Goal: Task Accomplishment & Management: Use online tool/utility

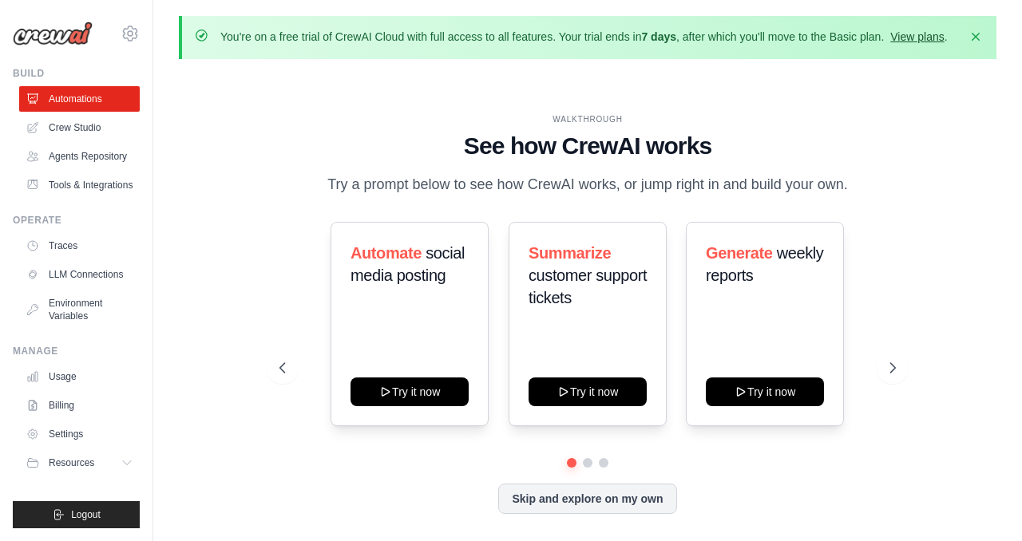
click at [934, 37] on link "View plans" at bounding box center [916, 36] width 53 height 13
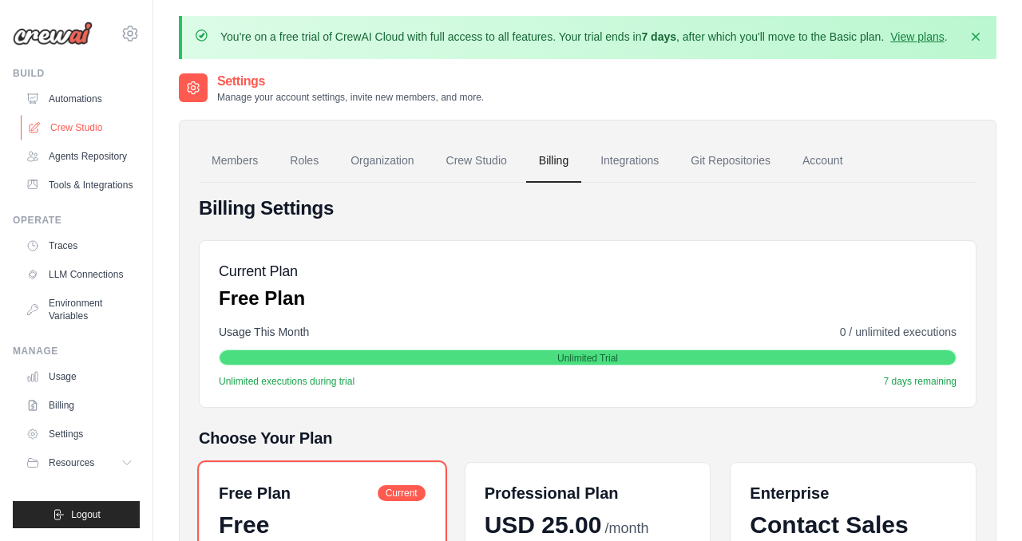
click at [73, 128] on link "Crew Studio" at bounding box center [81, 128] width 121 height 26
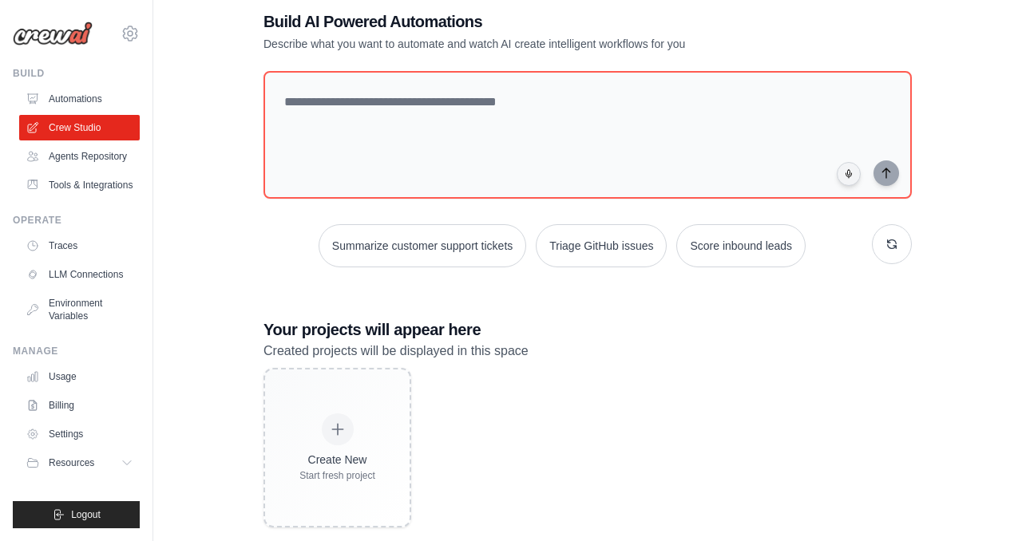
scroll to position [114, 0]
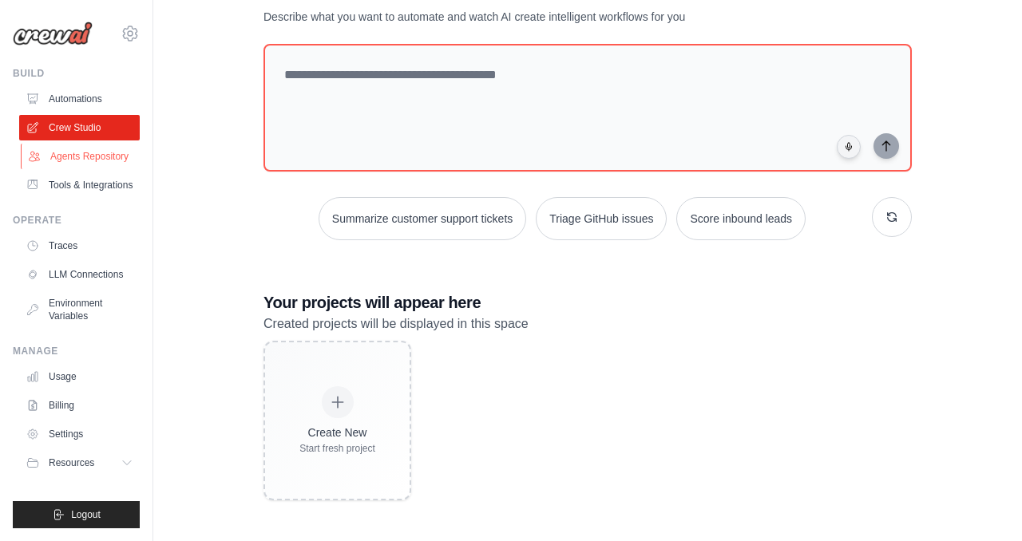
click at [97, 160] on link "Agents Repository" at bounding box center [81, 157] width 121 height 26
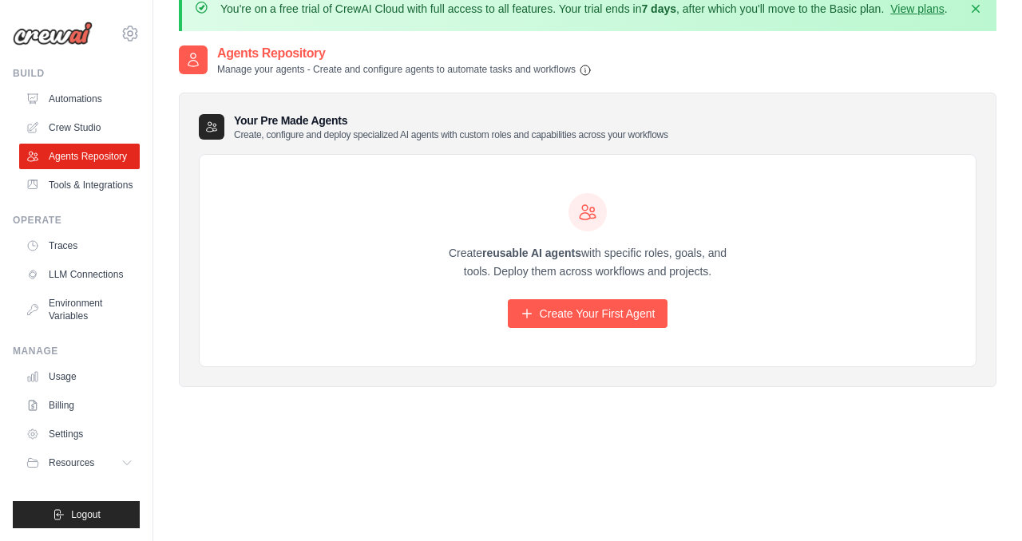
scroll to position [26, 0]
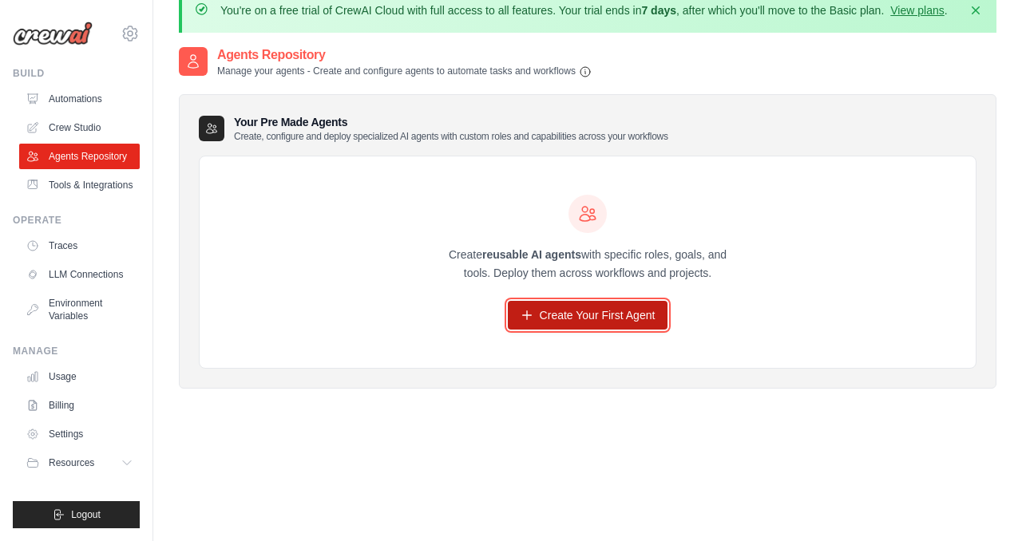
click at [567, 317] on link "Create Your First Agent" at bounding box center [588, 315] width 160 height 29
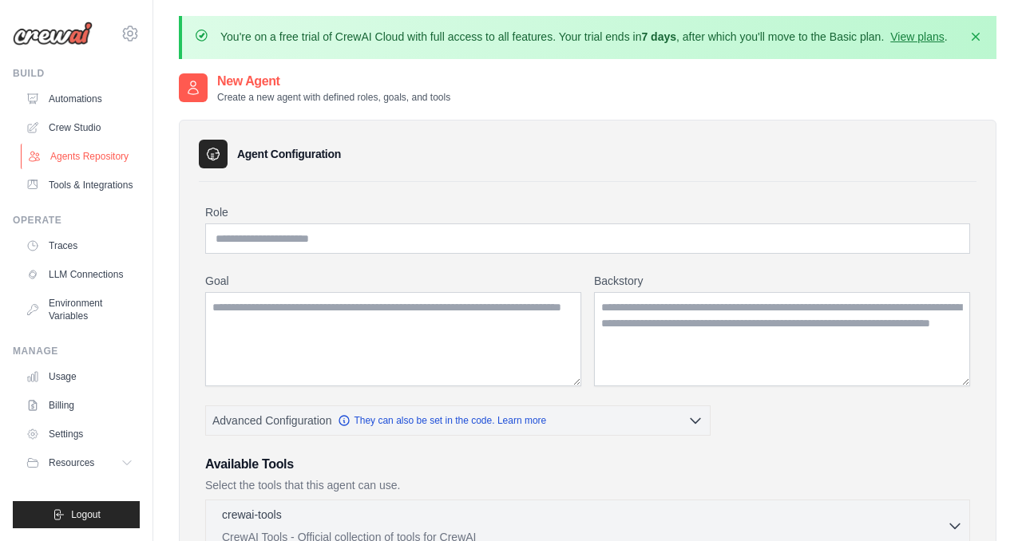
click at [88, 148] on link "Agents Repository" at bounding box center [81, 157] width 121 height 26
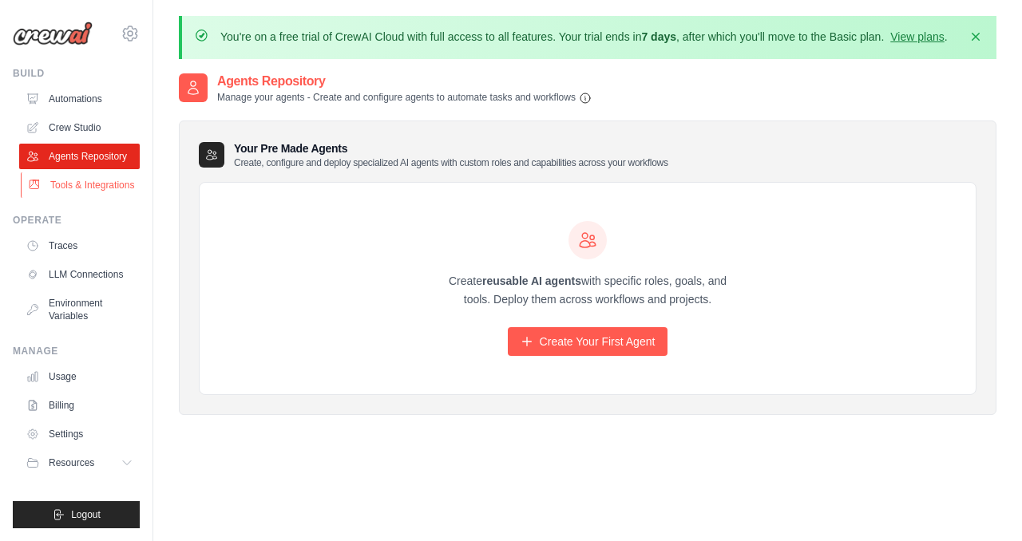
click at [111, 188] on link "Tools & Integrations" at bounding box center [81, 185] width 121 height 26
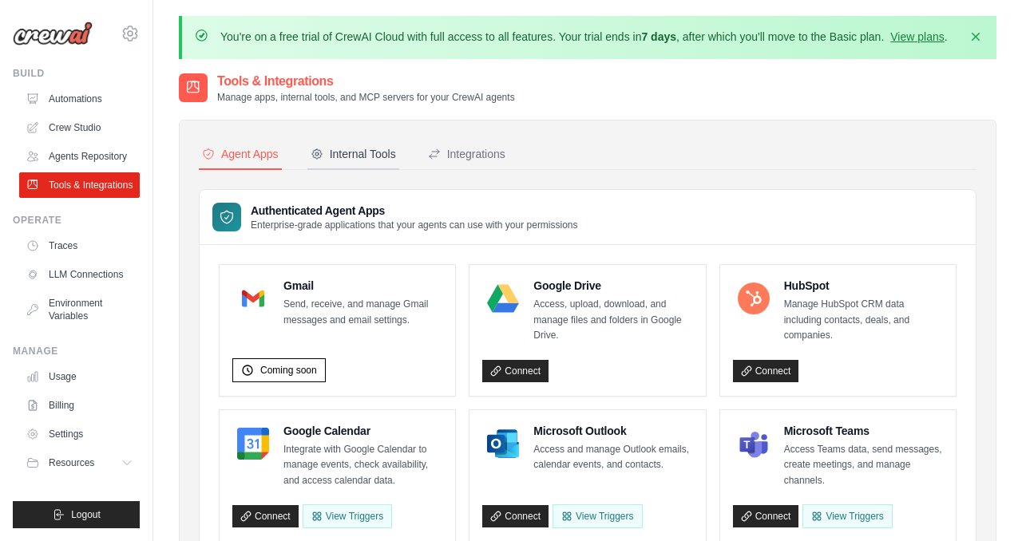
click at [359, 155] on div "Internal Tools" at bounding box center [352, 154] width 85 height 16
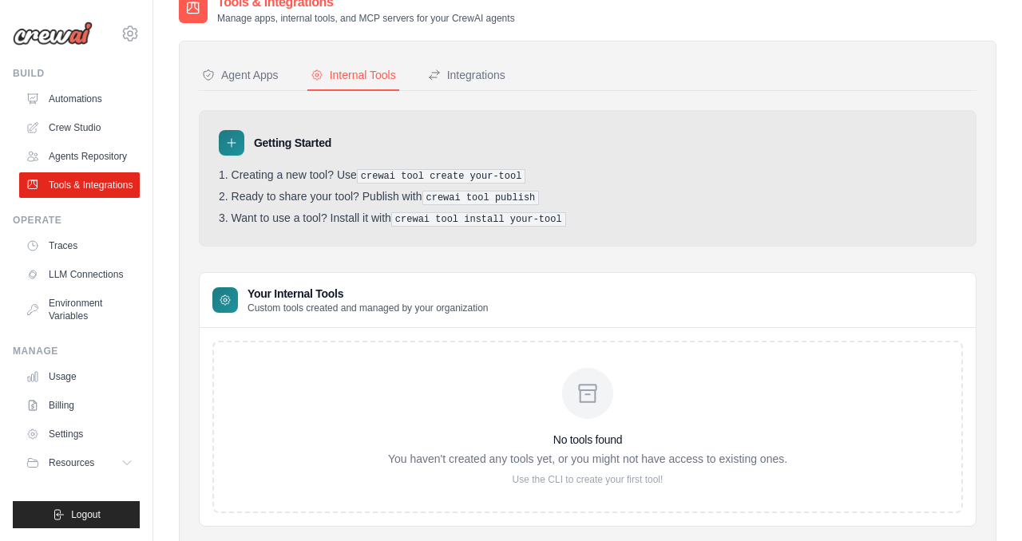
scroll to position [124, 0]
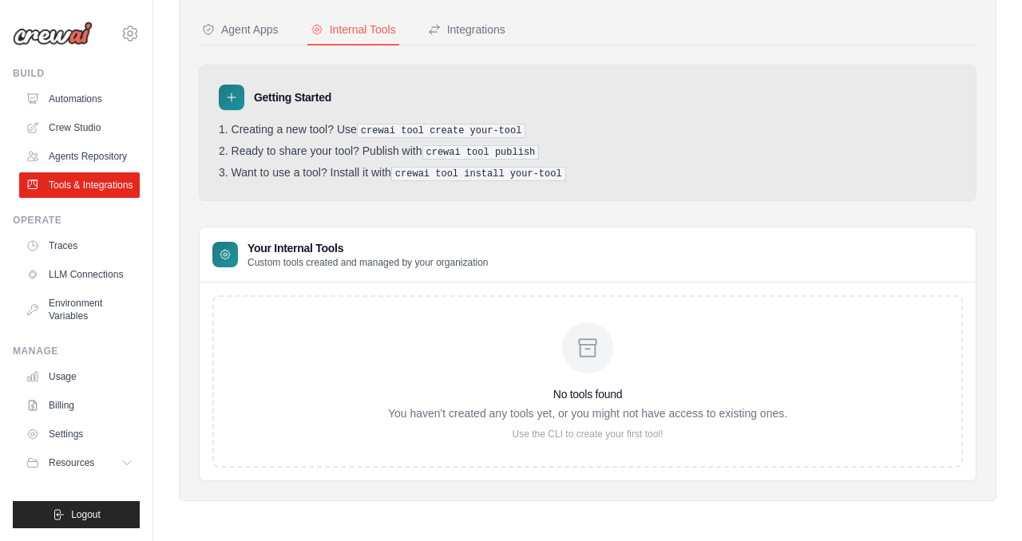
click at [598, 343] on icon at bounding box center [588, 348] width 26 height 26
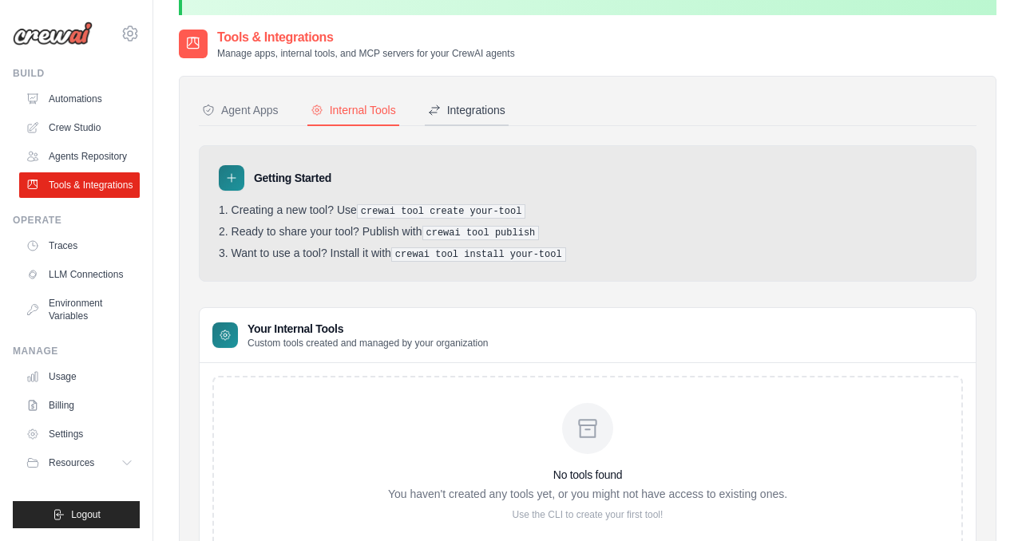
click at [449, 112] on div "Integrations" at bounding box center [466, 110] width 77 height 16
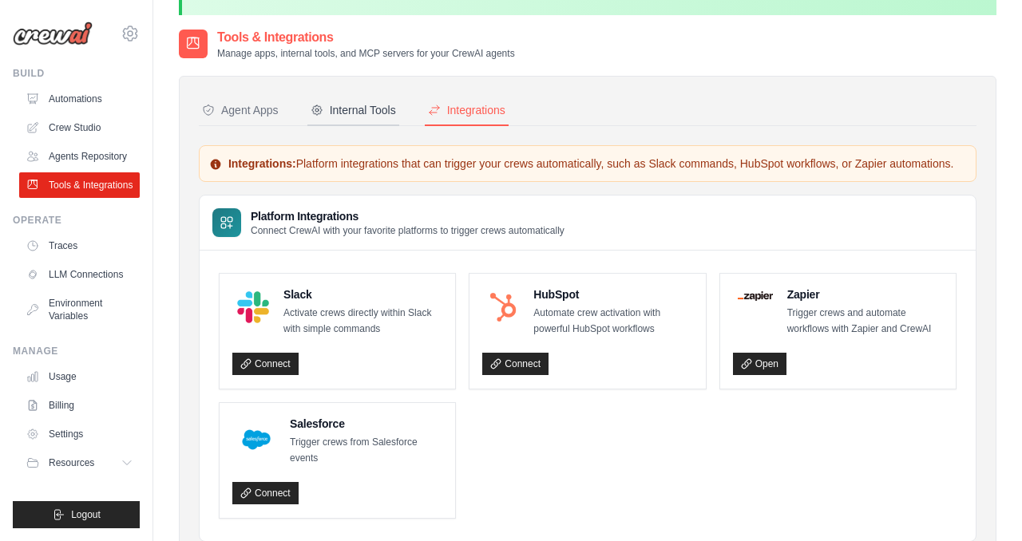
click at [379, 111] on div "Internal Tools" at bounding box center [352, 110] width 85 height 16
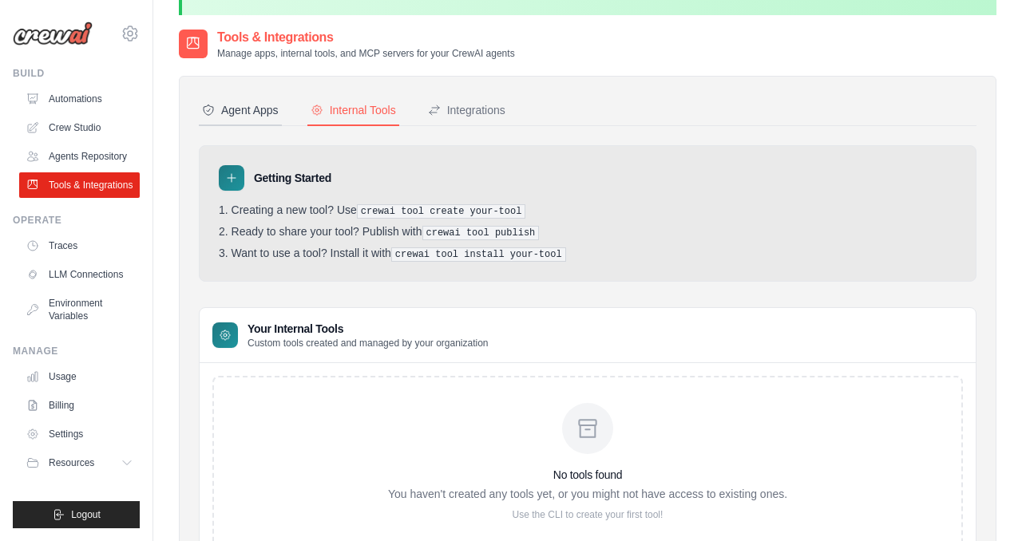
click at [251, 110] on div "Agent Apps" at bounding box center [240, 110] width 77 height 16
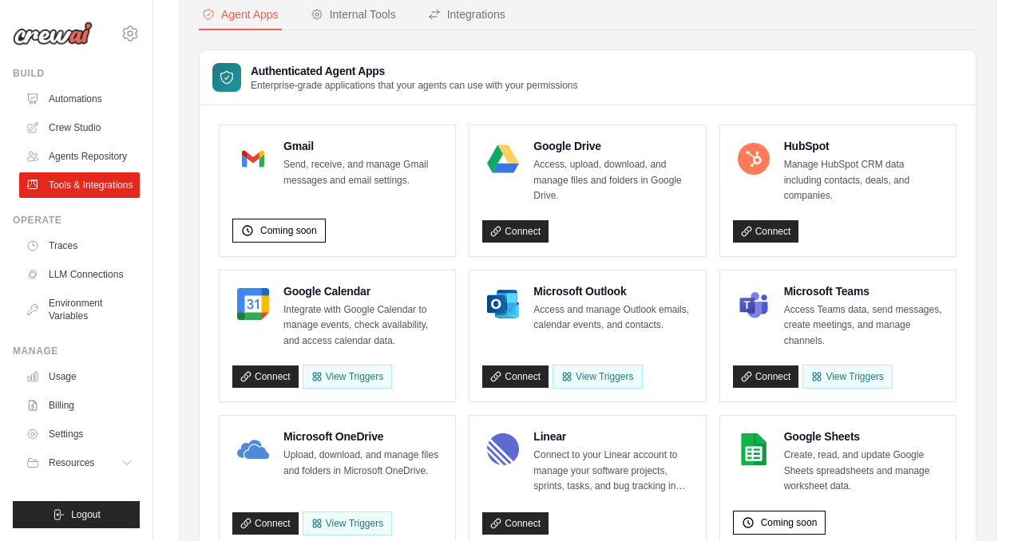
scroll to position [155, 0]
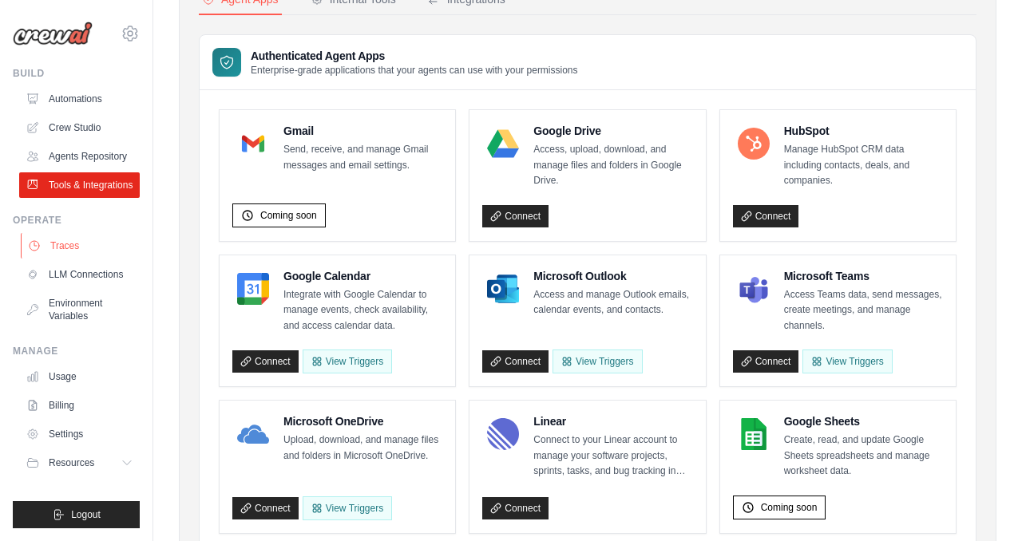
click at [82, 240] on link "Traces" at bounding box center [81, 246] width 121 height 26
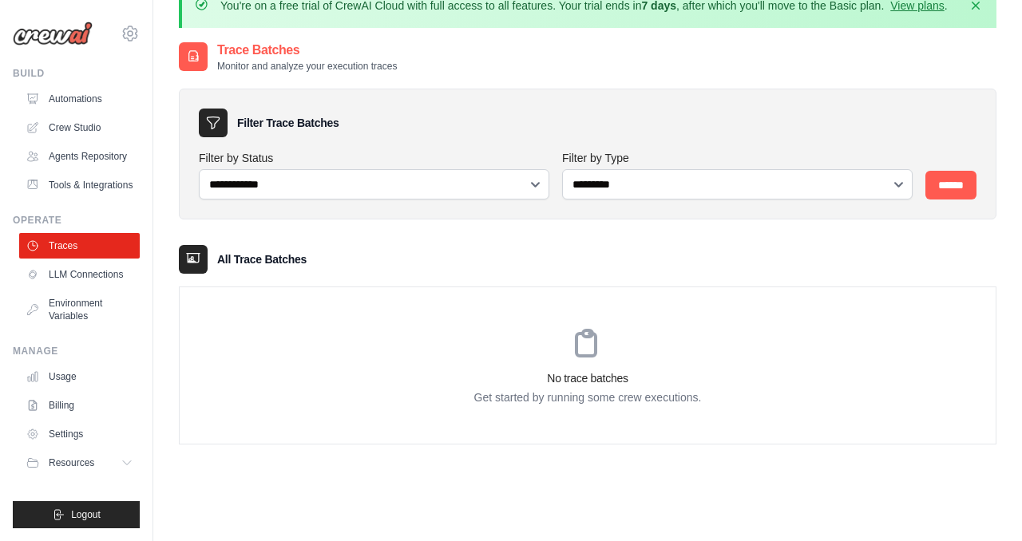
scroll to position [41, 0]
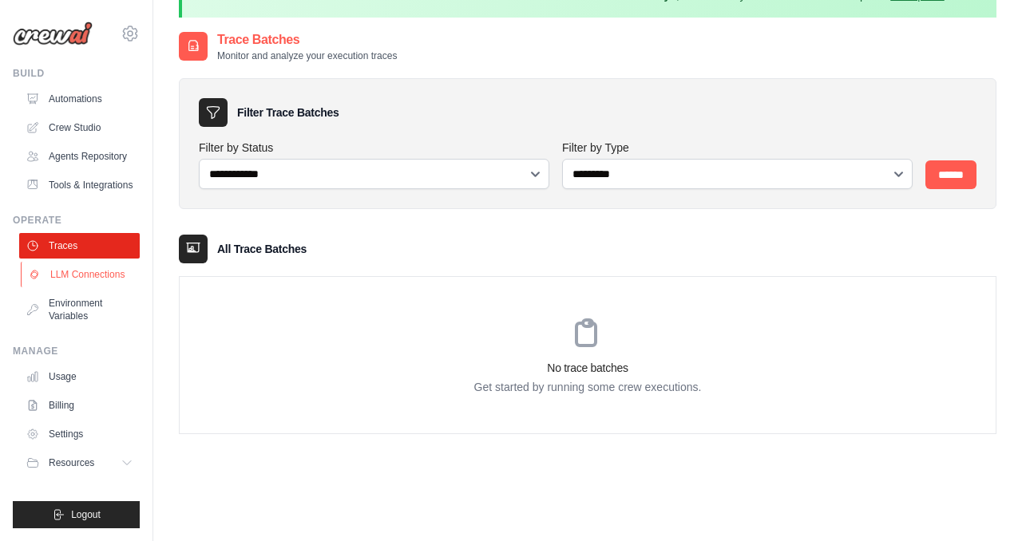
click at [84, 276] on link "LLM Connections" at bounding box center [81, 275] width 121 height 26
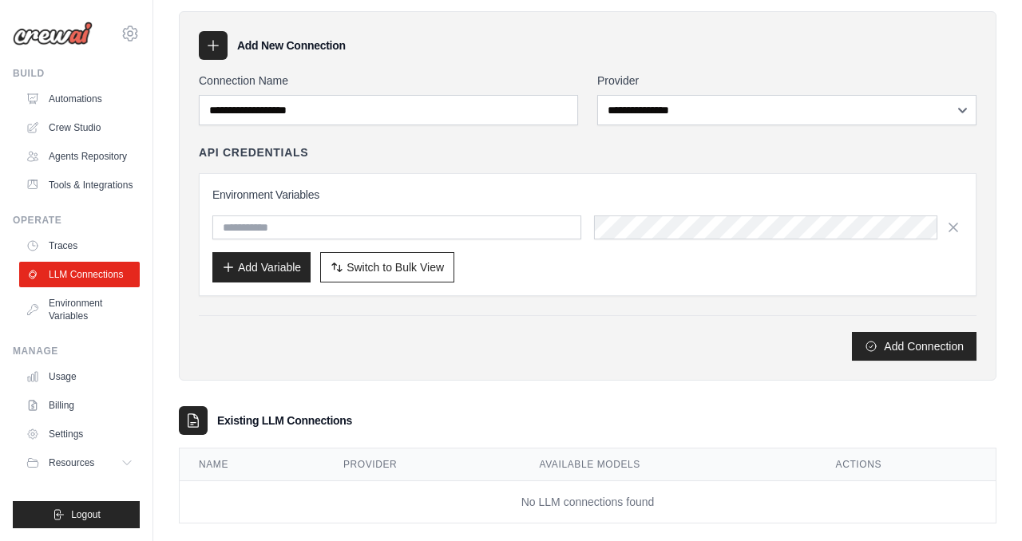
scroll to position [132, 0]
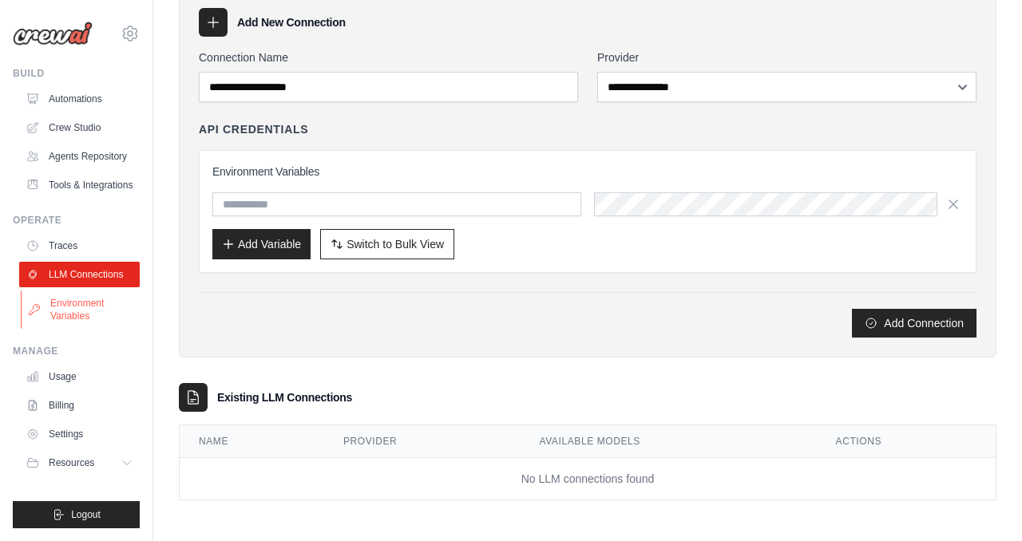
click at [67, 306] on link "Environment Variables" at bounding box center [81, 309] width 121 height 38
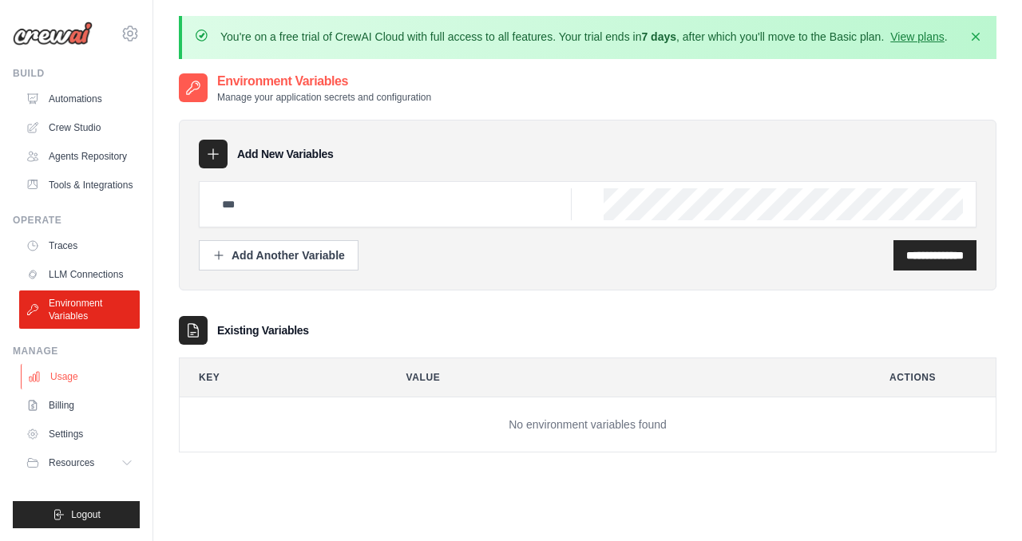
click at [60, 377] on link "Usage" at bounding box center [81, 377] width 121 height 26
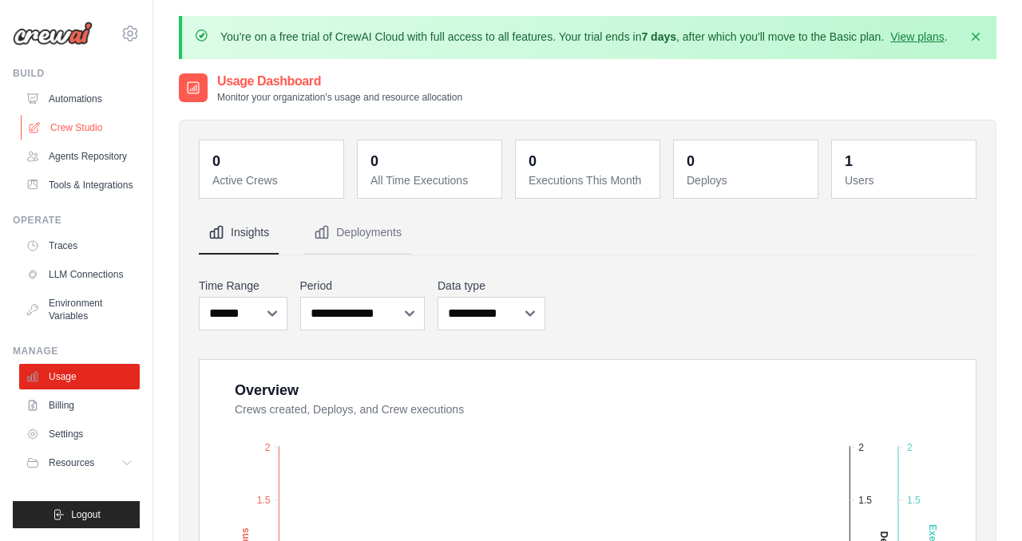
click at [82, 128] on link "Crew Studio" at bounding box center [81, 128] width 121 height 26
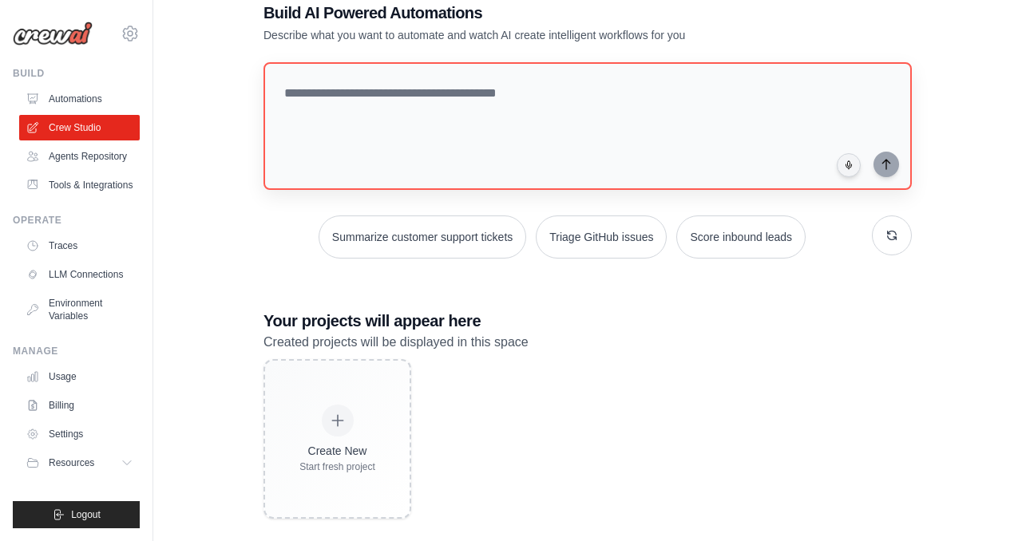
scroll to position [114, 0]
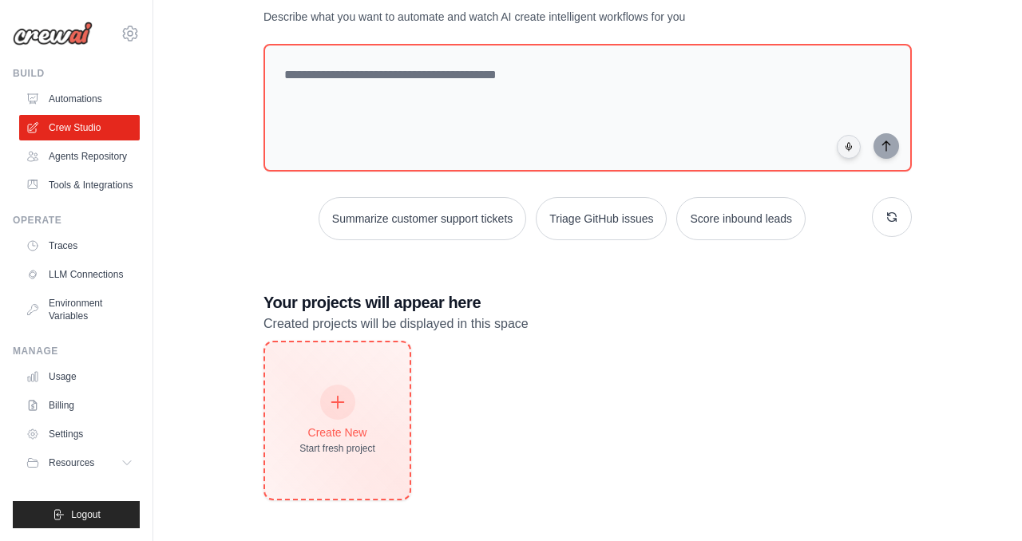
click at [348, 405] on div at bounding box center [337, 402] width 35 height 35
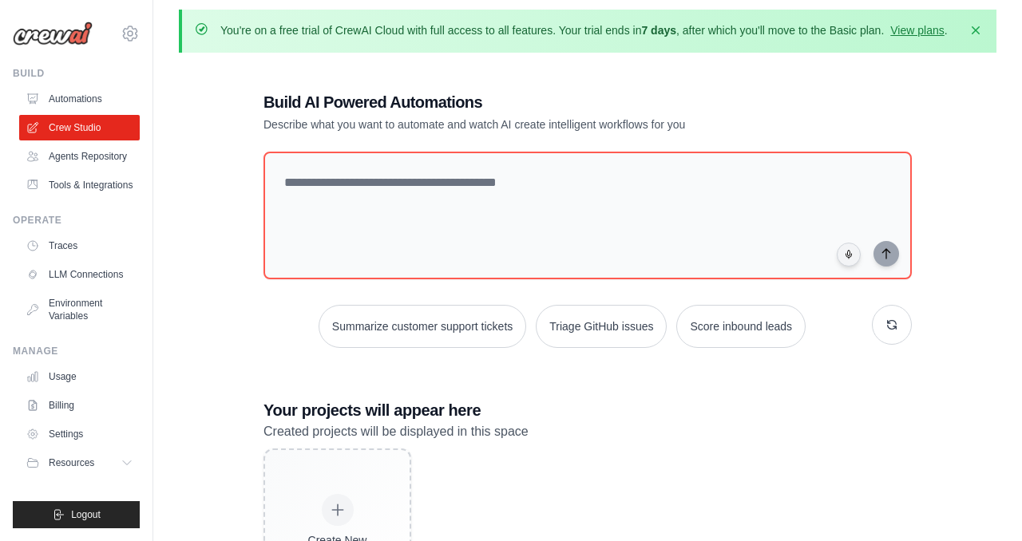
scroll to position [0, 0]
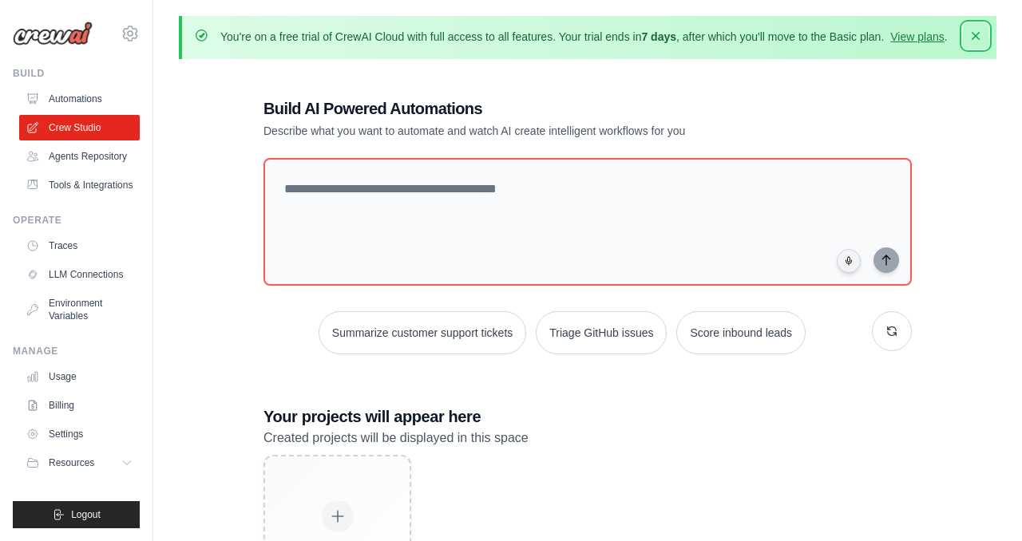
click at [974, 38] on icon "button" at bounding box center [975, 36] width 16 height 16
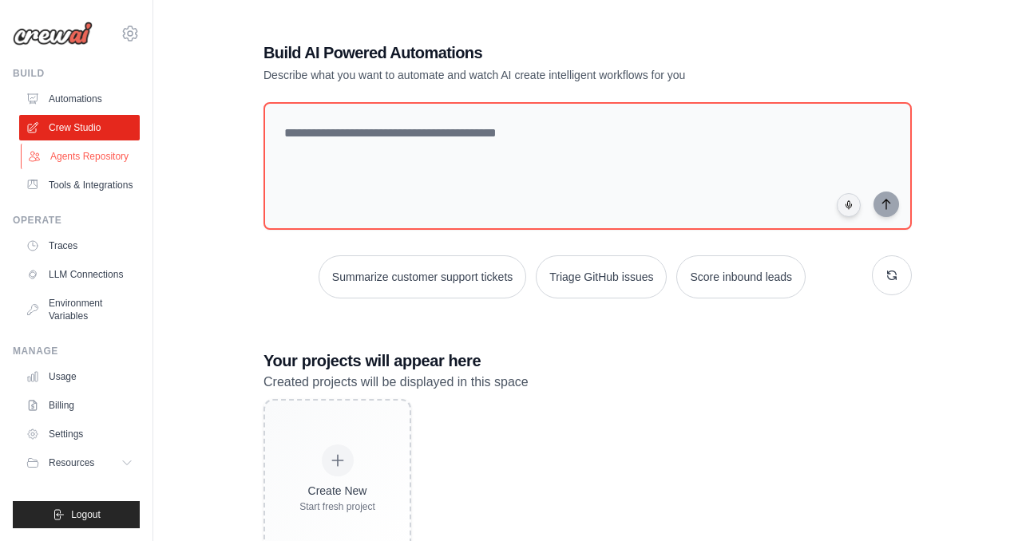
click at [109, 158] on link "Agents Repository" at bounding box center [81, 157] width 121 height 26
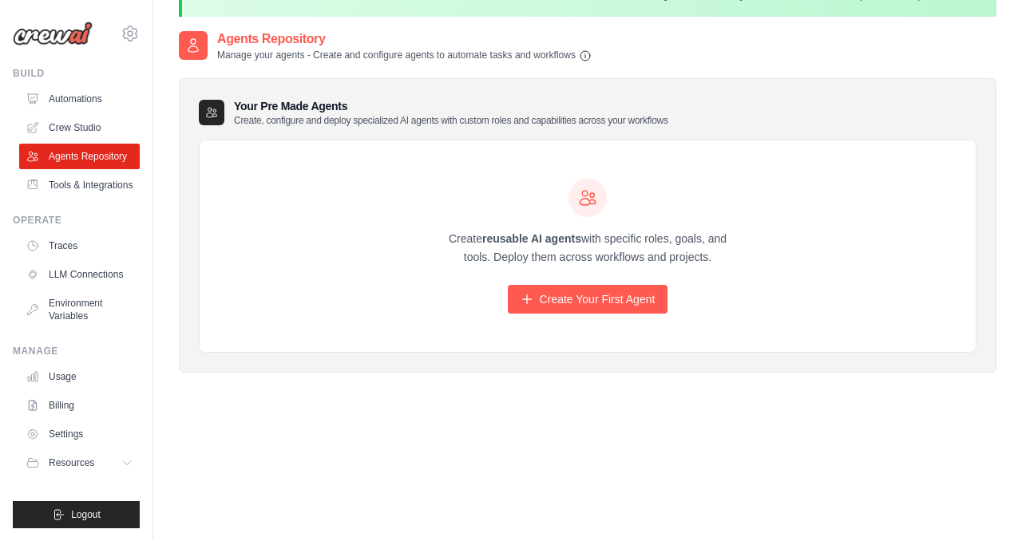
scroll to position [87, 0]
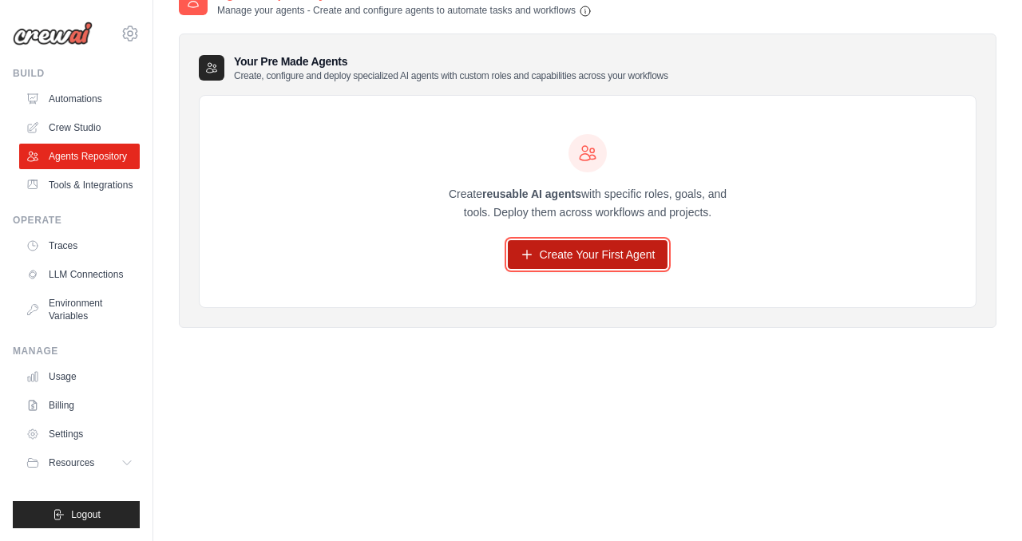
click at [607, 255] on link "Create Your First Agent" at bounding box center [588, 254] width 160 height 29
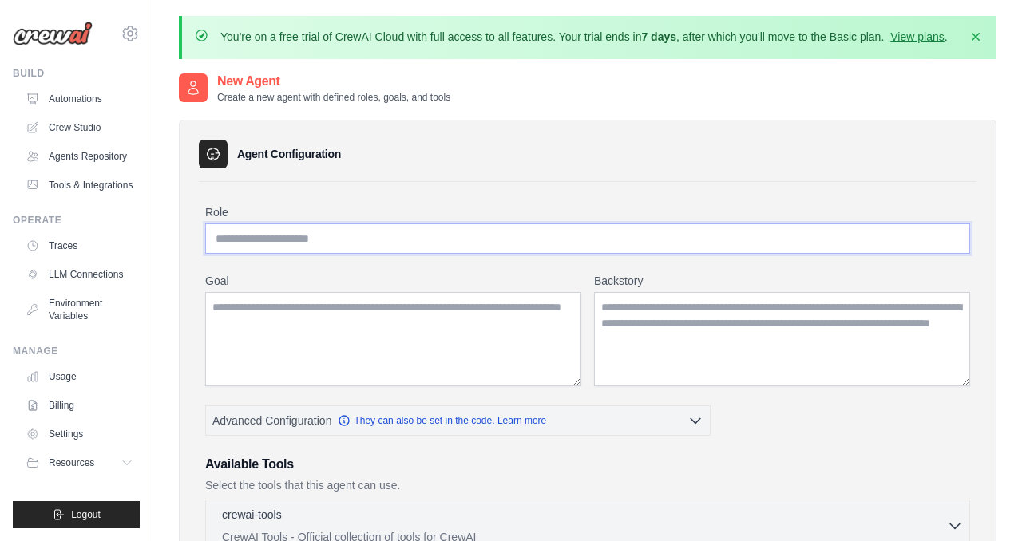
click at [438, 234] on input "Role" at bounding box center [587, 238] width 765 height 30
type input "**********"
click at [375, 321] on textarea "Goal" at bounding box center [393, 339] width 376 height 94
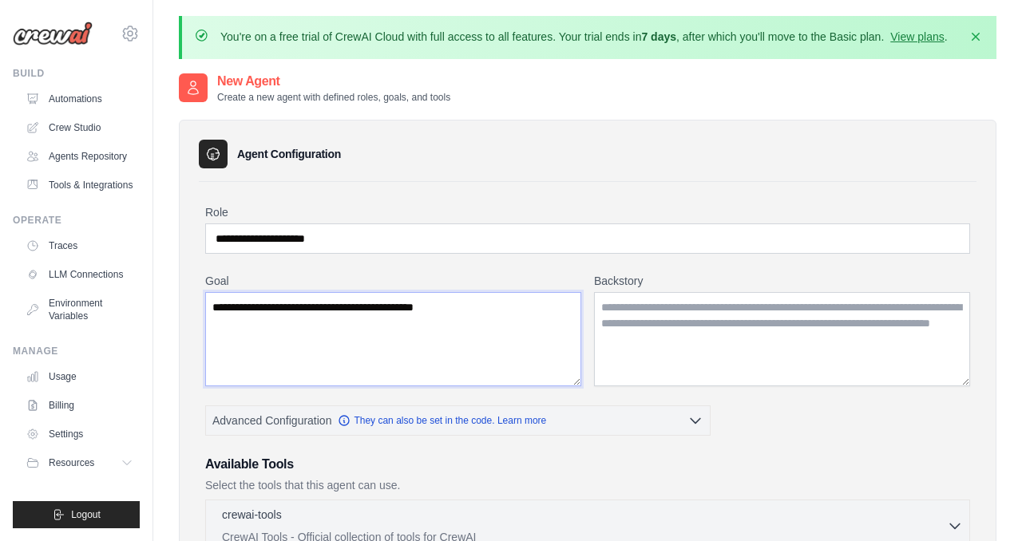
type textarea "**********"
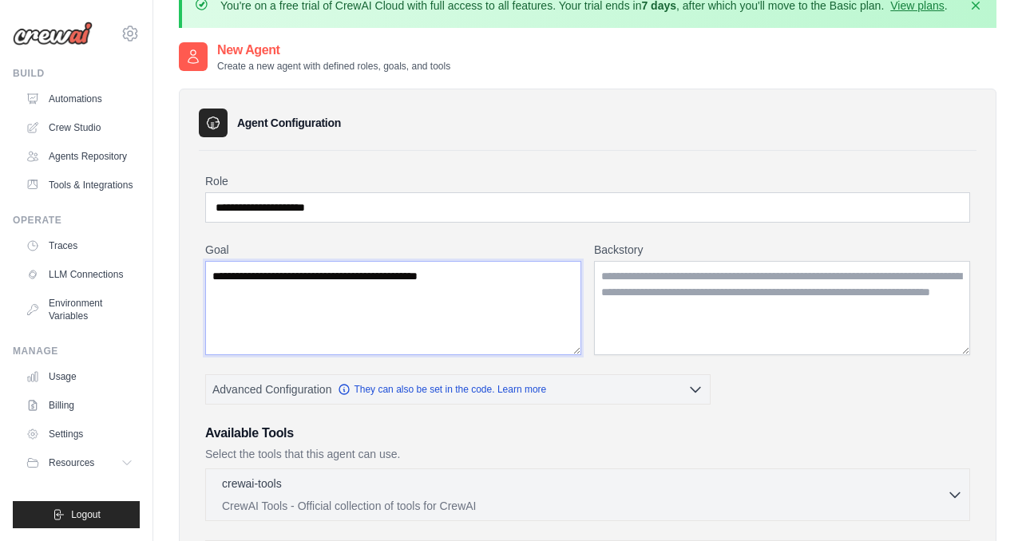
scroll to position [30, 0]
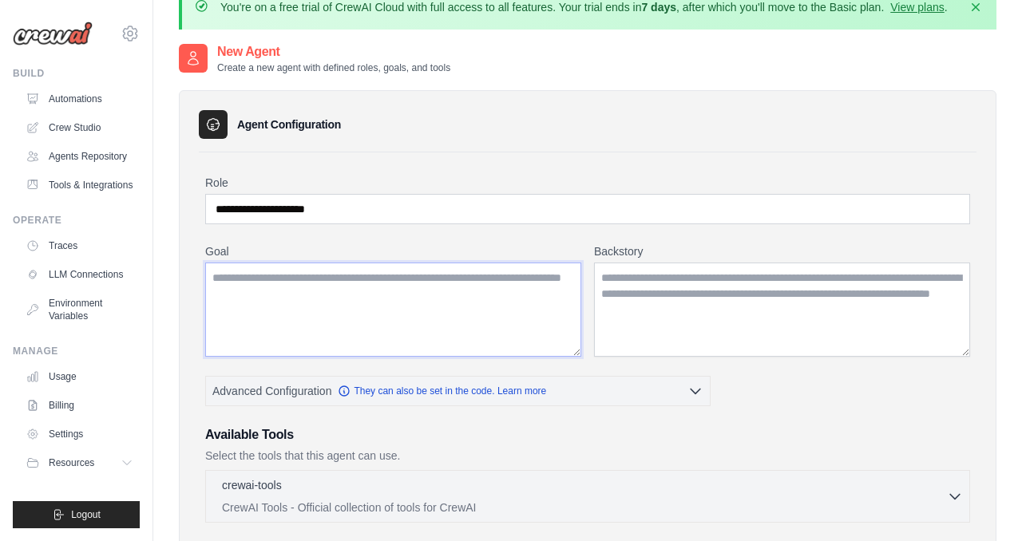
paste textarea "**********"
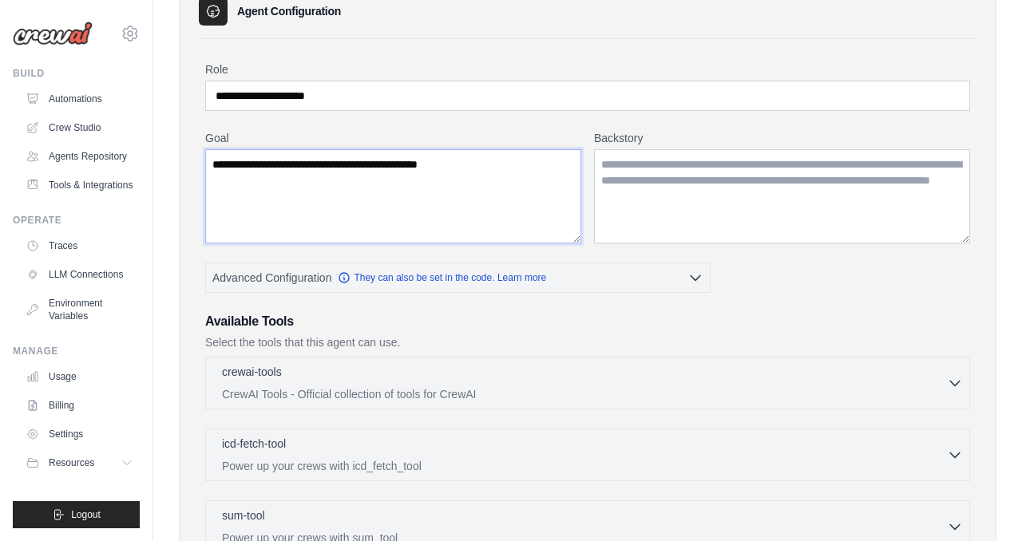
scroll to position [149, 0]
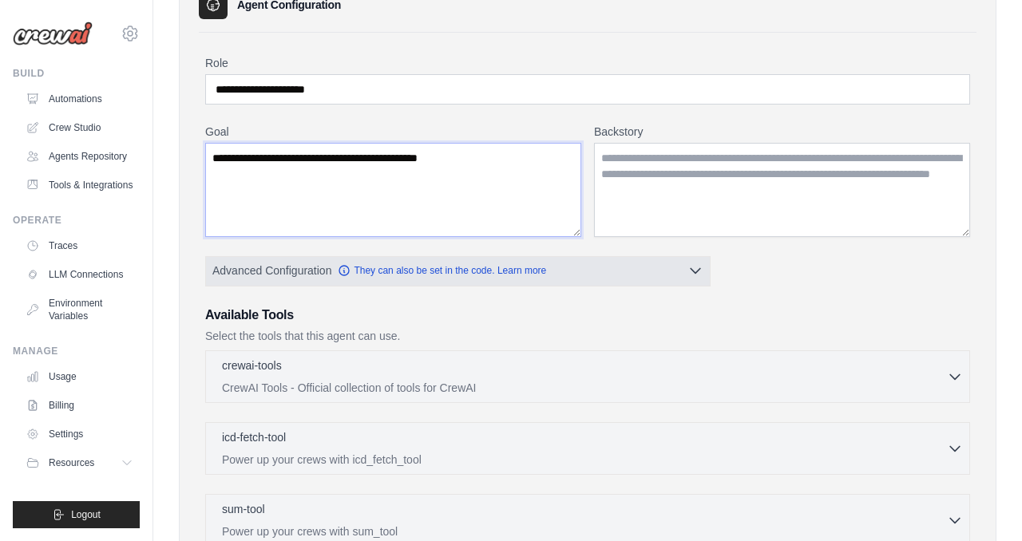
type textarea "**********"
click at [615, 282] on button "Advanced Configuration They can also be set in the code. Learn more" at bounding box center [458, 270] width 504 height 29
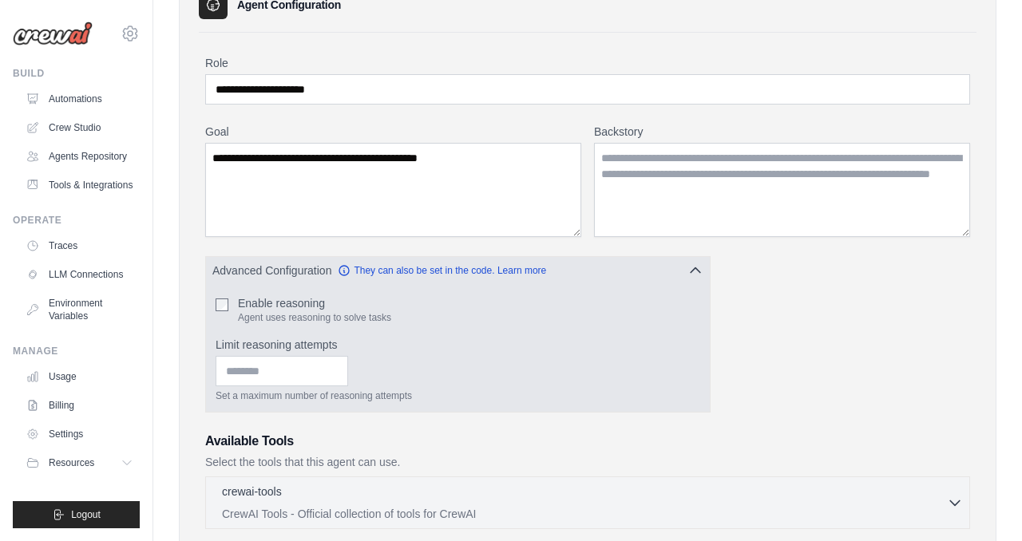
click at [624, 267] on button "Advanced Configuration They can also be set in the code. Learn more" at bounding box center [458, 270] width 504 height 29
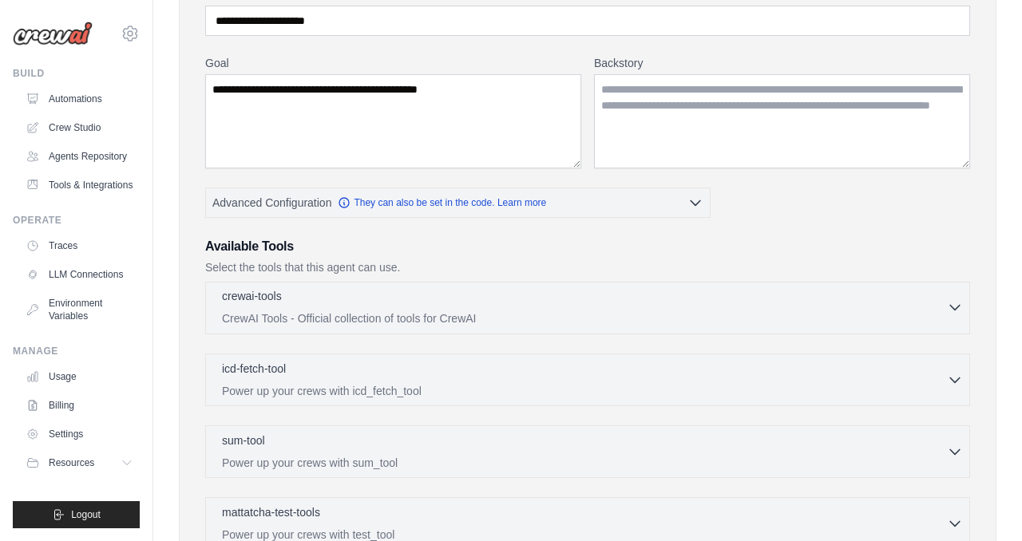
scroll to position [227, 0]
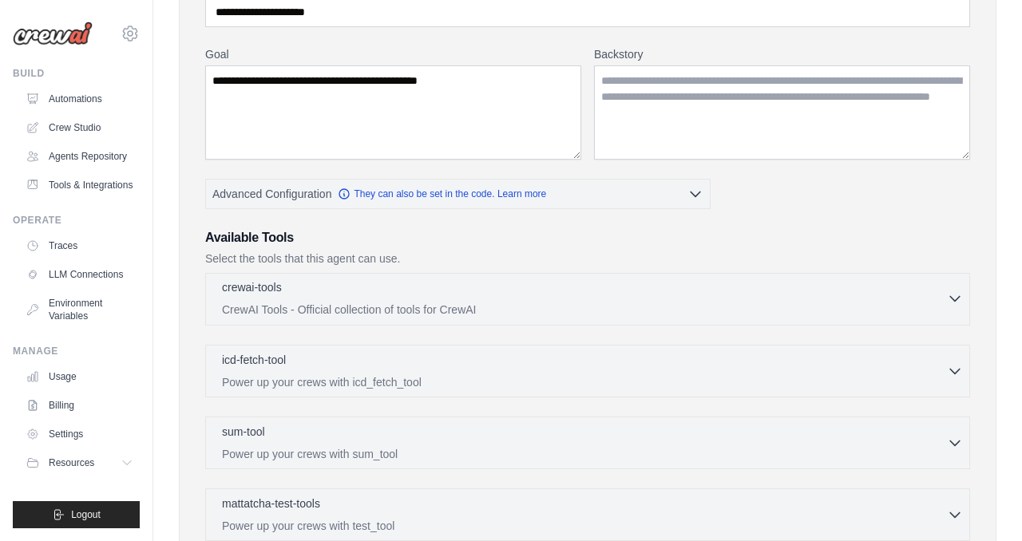
click at [579, 308] on p "CrewAI Tools - Official collection of tools for CrewAI" at bounding box center [584, 310] width 725 height 16
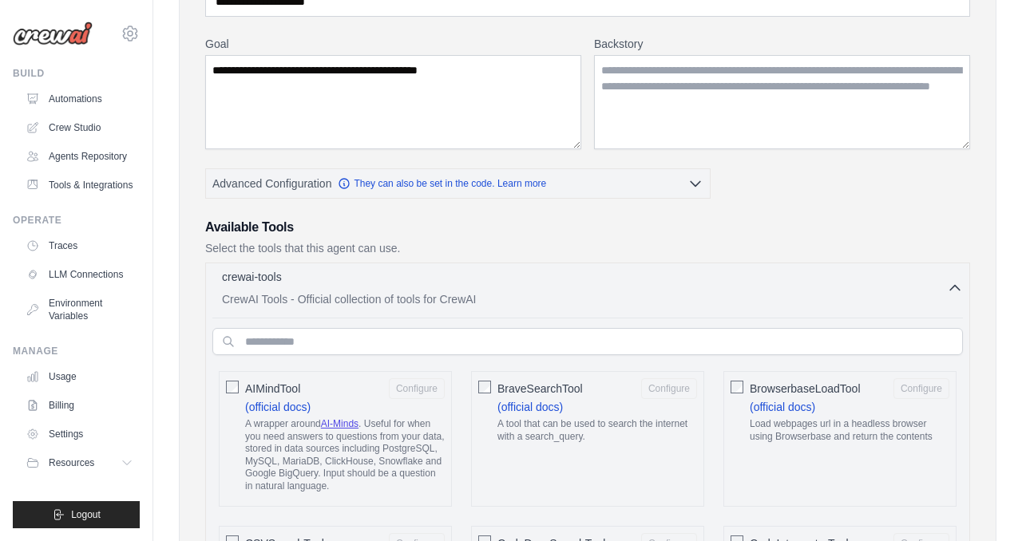
scroll to position [238, 0]
click at [581, 298] on p "CrewAI Tools - Official collection of tools for CrewAI" at bounding box center [584, 298] width 725 height 16
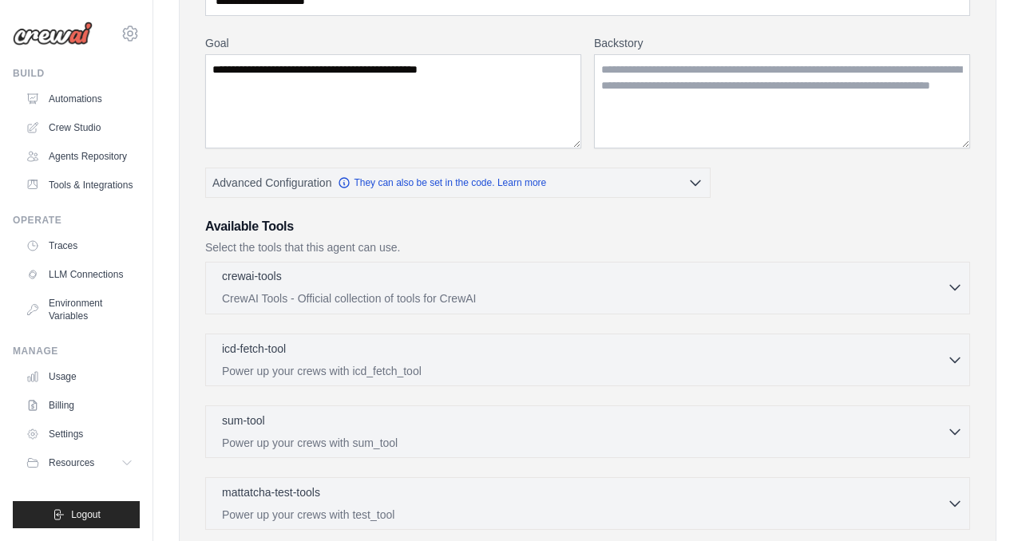
click at [581, 298] on p "CrewAI Tools - Official collection of tools for CrewAI" at bounding box center [584, 298] width 725 height 16
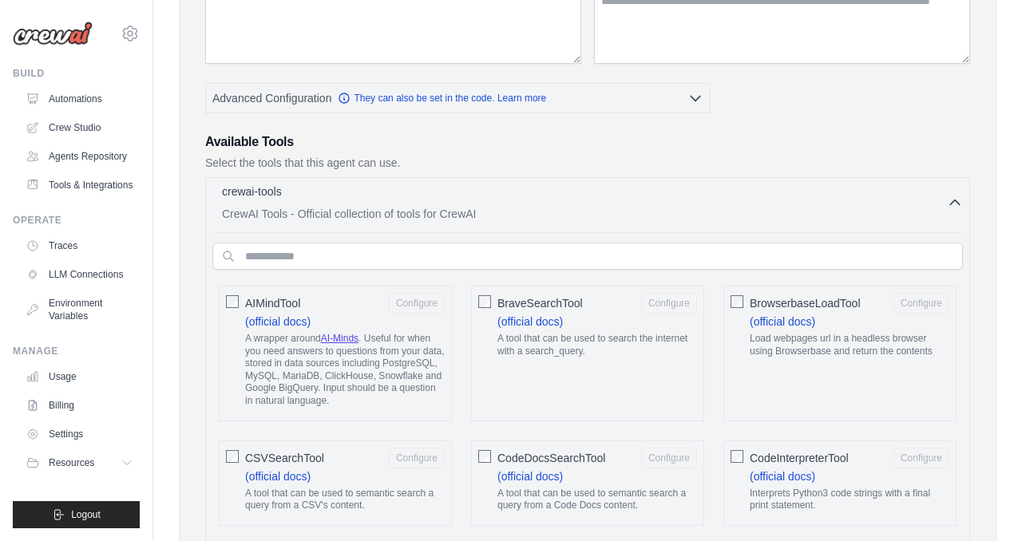
scroll to position [321, 0]
click at [609, 194] on div "crewai-tools 0 selected" at bounding box center [584, 194] width 725 height 19
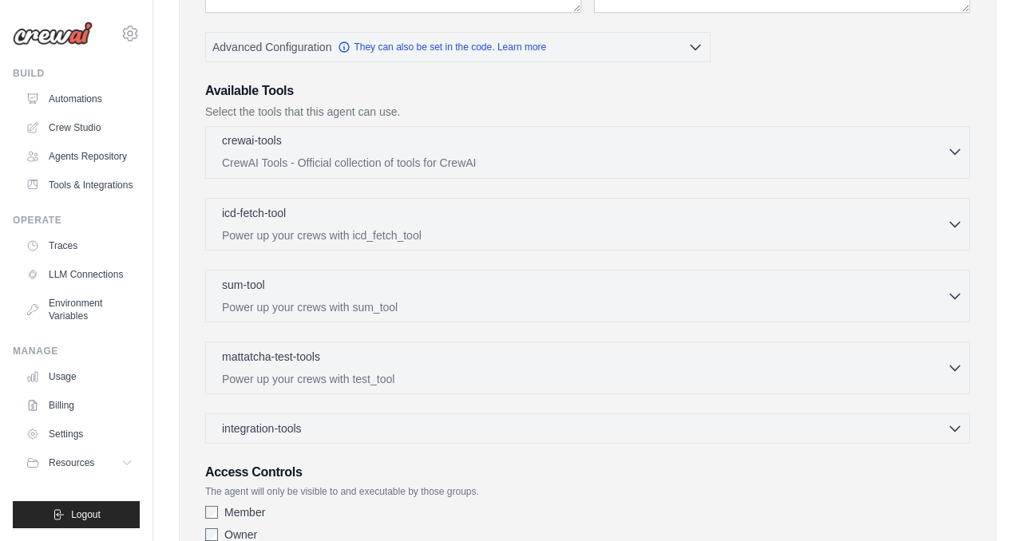
scroll to position [374, 0]
click at [599, 215] on div "icd-fetch-tool 0 selected" at bounding box center [584, 213] width 725 height 19
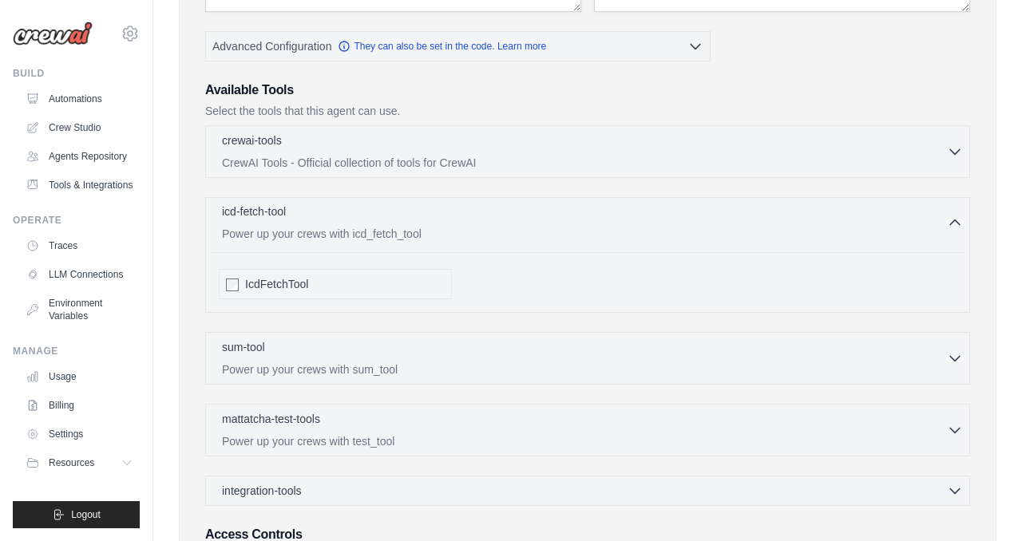
click at [599, 215] on div "icd-fetch-tool 0 selected" at bounding box center [584, 213] width 725 height 19
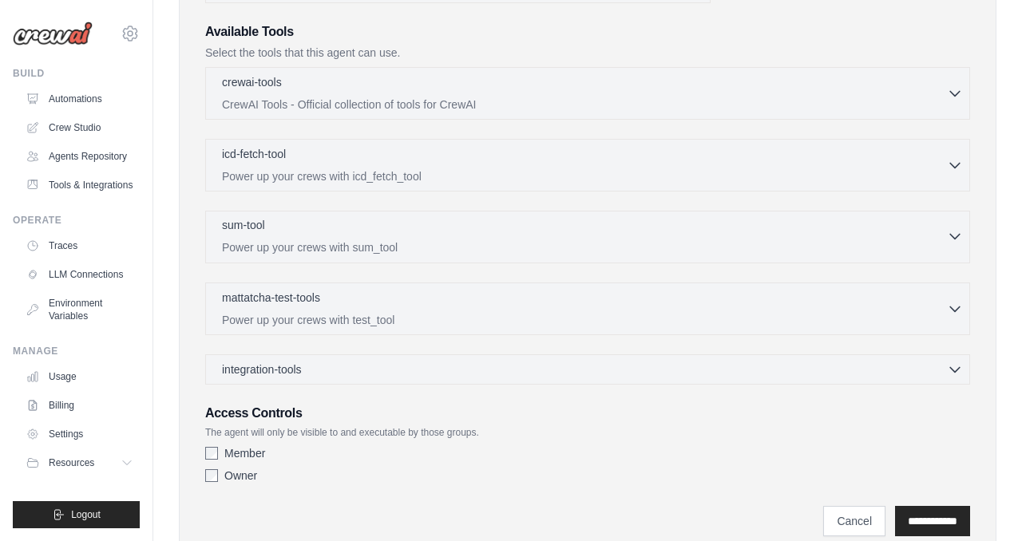
scroll to position [438, 0]
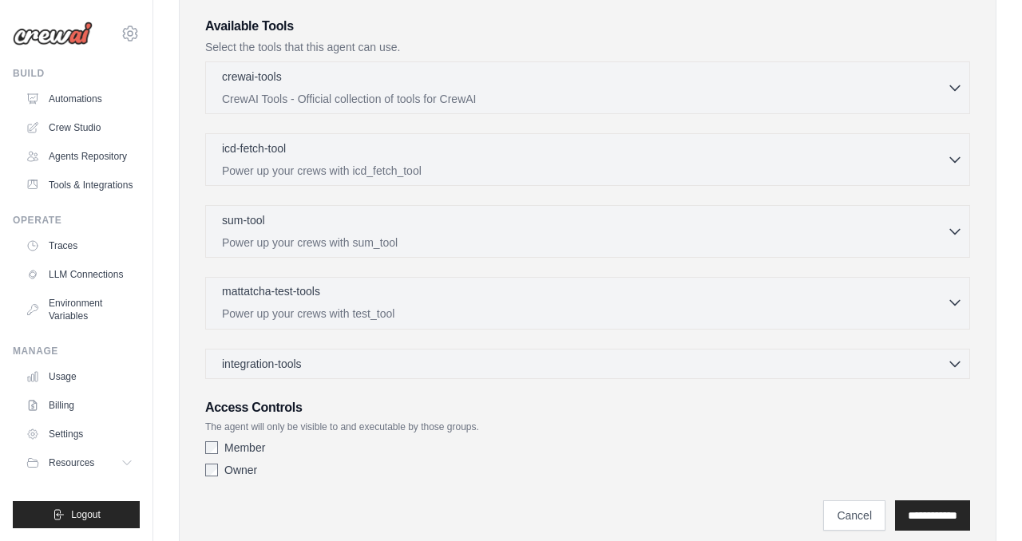
click at [550, 307] on p "Power up your crews with test_tool" at bounding box center [584, 314] width 725 height 16
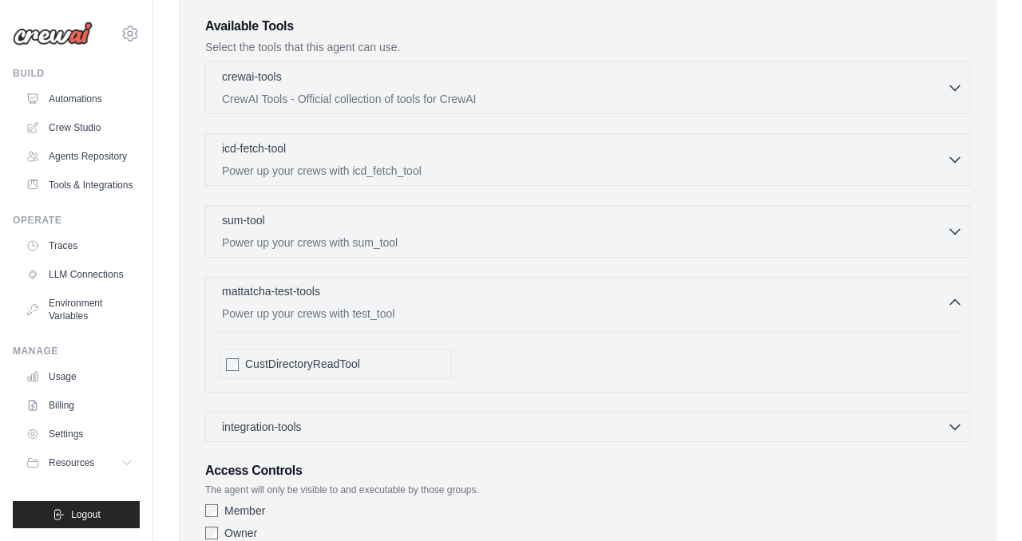
click at [550, 307] on p "Power up your crews with test_tool" at bounding box center [584, 314] width 725 height 16
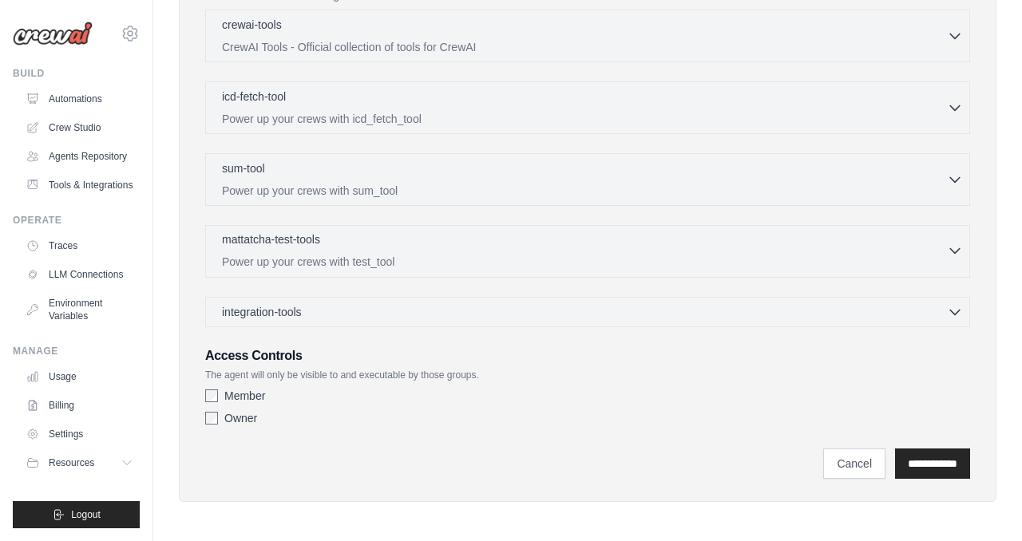
scroll to position [492, 0]
click at [550, 307] on div "integration-tools 0 selected" at bounding box center [592, 310] width 741 height 16
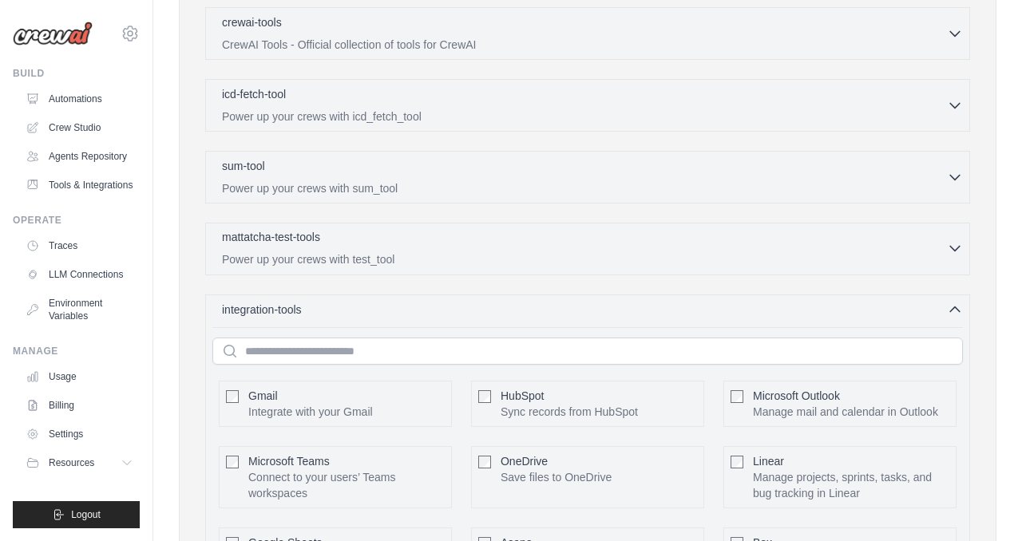
click at [550, 307] on div "integration-tools 0 selected" at bounding box center [592, 310] width 741 height 16
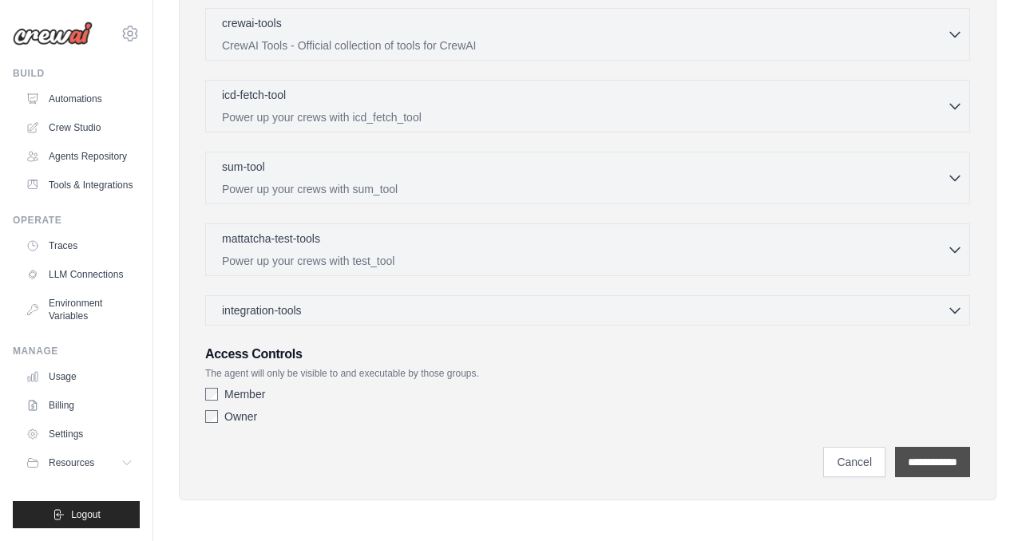
click at [943, 457] on input "**********" at bounding box center [932, 462] width 75 height 30
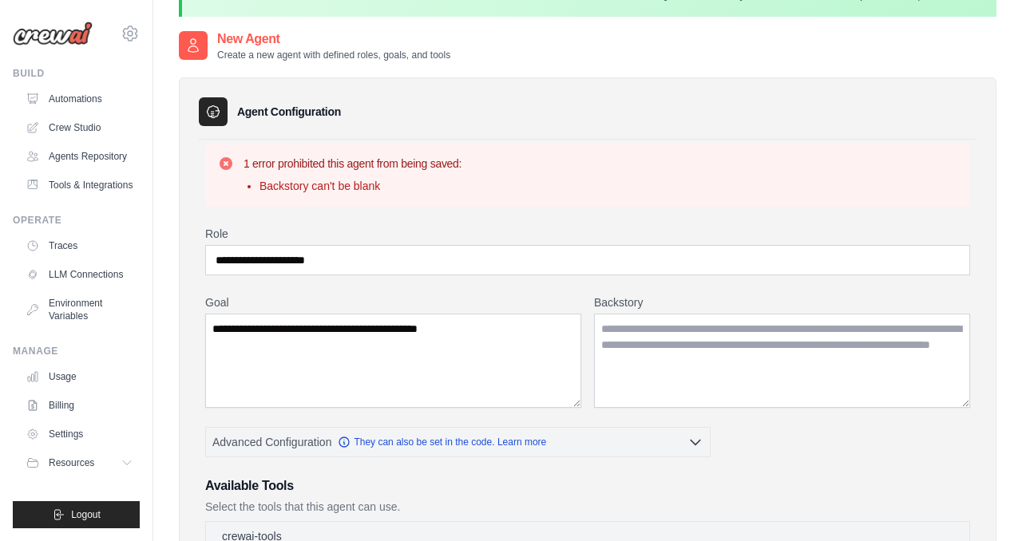
scroll to position [53, 0]
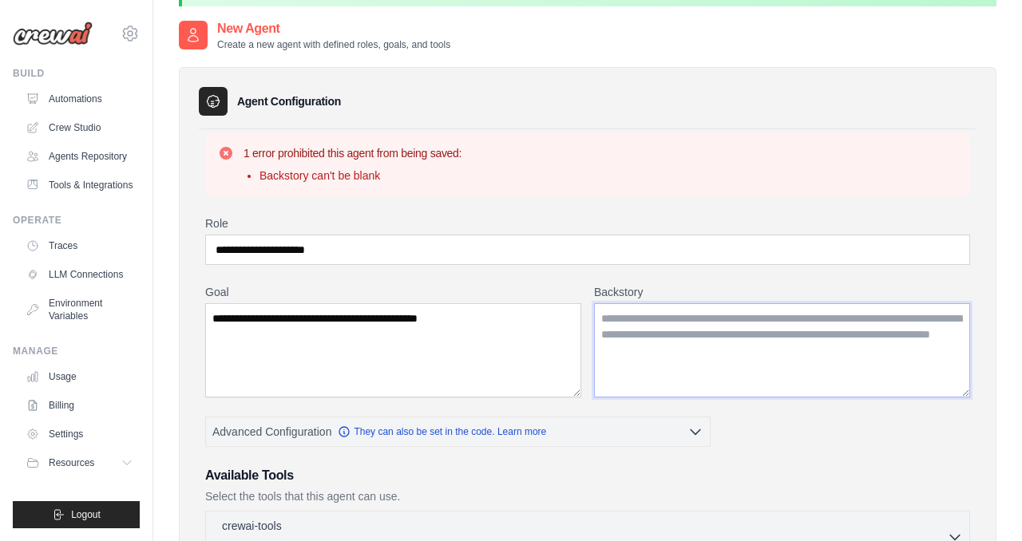
click at [670, 357] on textarea "Backstory" at bounding box center [782, 350] width 376 height 94
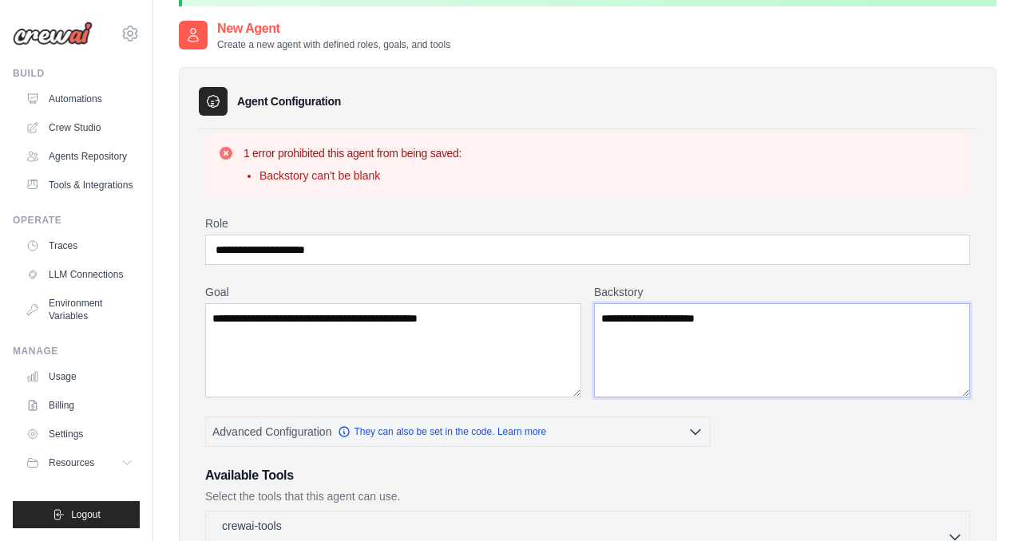
drag, startPoint x: 758, startPoint y: 311, endPoint x: 657, endPoint y: 316, distance: 101.5
click at [657, 316] on textarea "**********" at bounding box center [782, 350] width 376 height 94
type textarea "**********"
drag, startPoint x: 305, startPoint y: 247, endPoint x: 268, endPoint y: 246, distance: 36.7
click at [268, 246] on input "**********" at bounding box center [587, 250] width 765 height 30
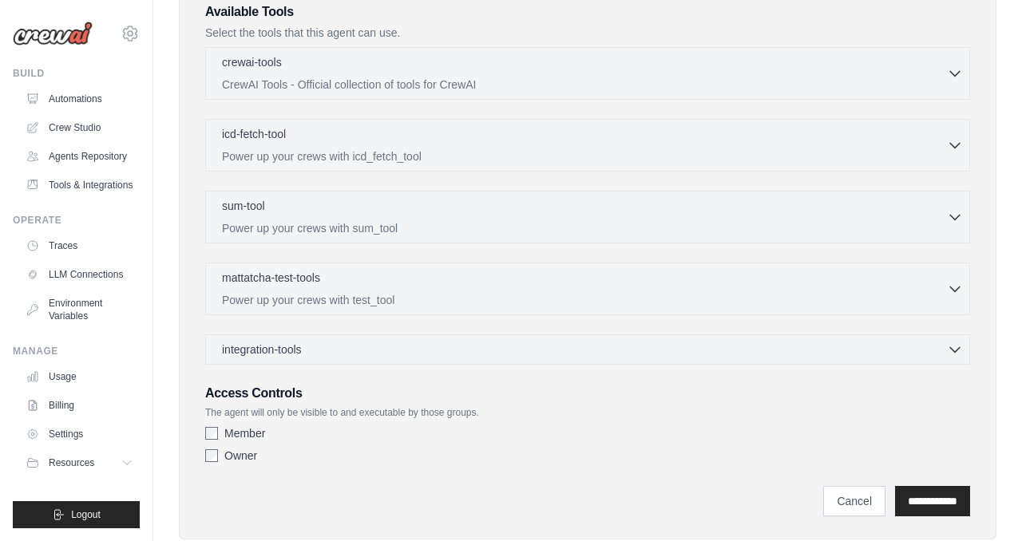
scroll to position [555, 0]
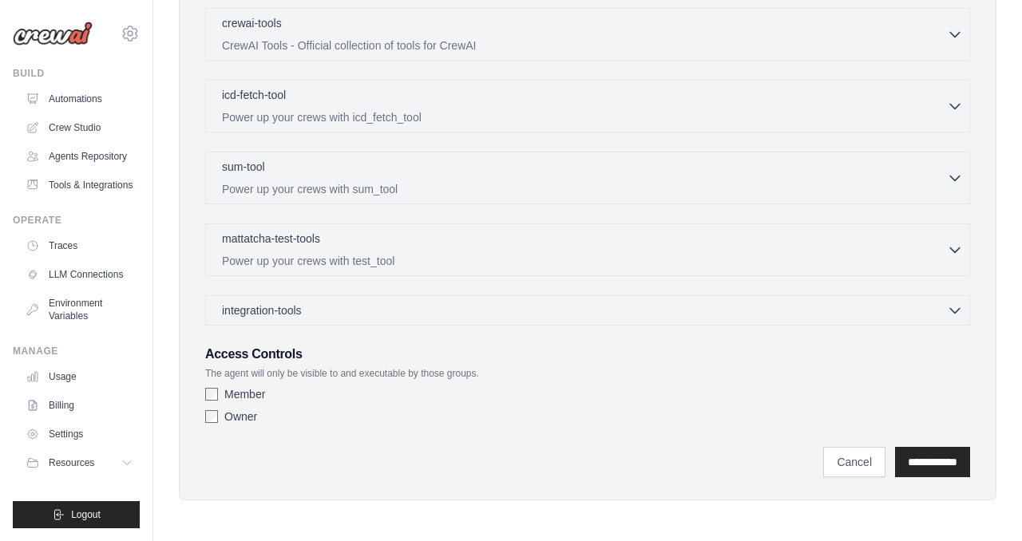
type input "**********"
click at [919, 445] on div "**********" at bounding box center [587, 454] width 765 height 46
click at [919, 464] on input "**********" at bounding box center [932, 462] width 75 height 30
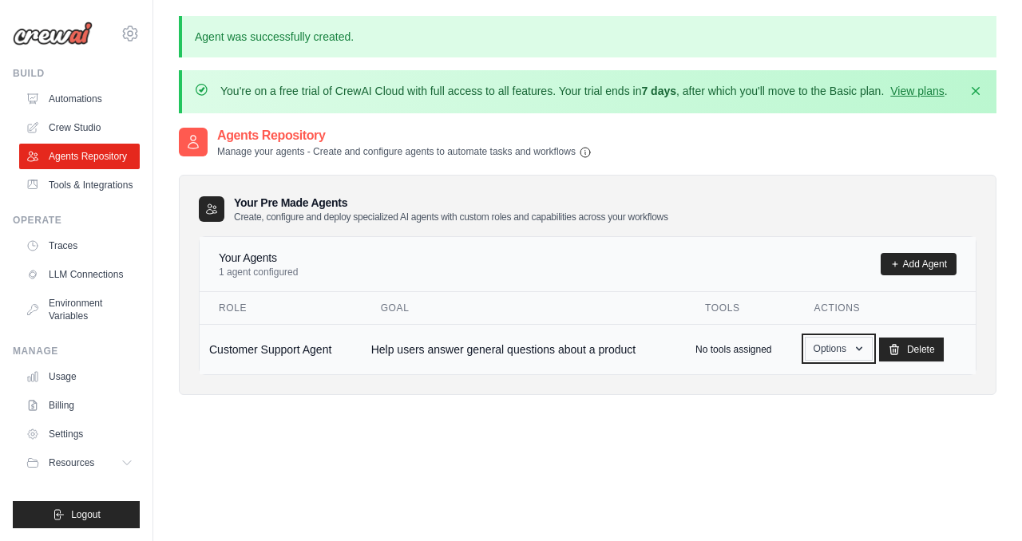
click at [845, 354] on button "Options" at bounding box center [838, 349] width 68 height 24
click at [846, 348] on button "Options" at bounding box center [838, 349] width 68 height 24
click at [97, 183] on link "Tools & Integrations" at bounding box center [81, 185] width 121 height 26
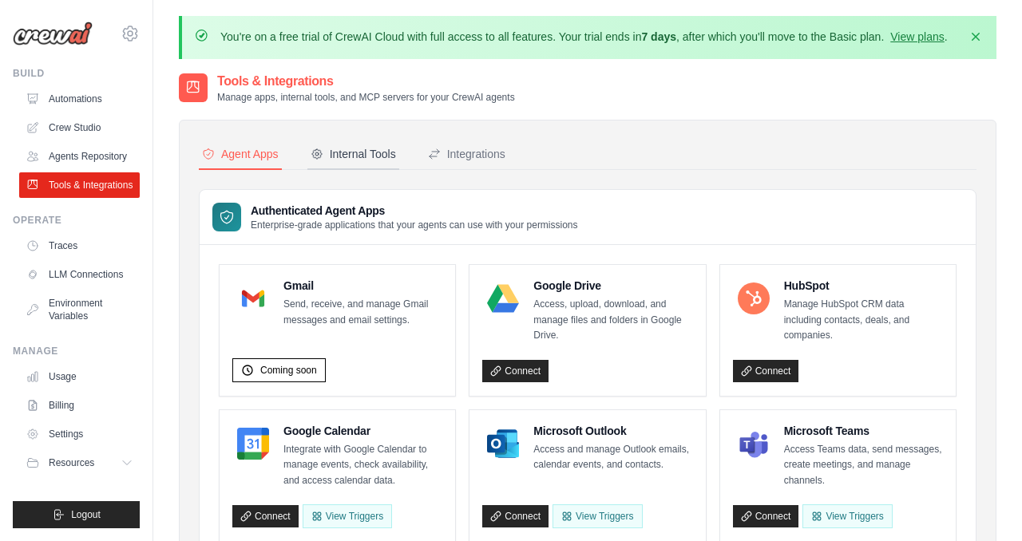
click at [373, 156] on div "Internal Tools" at bounding box center [352, 154] width 85 height 16
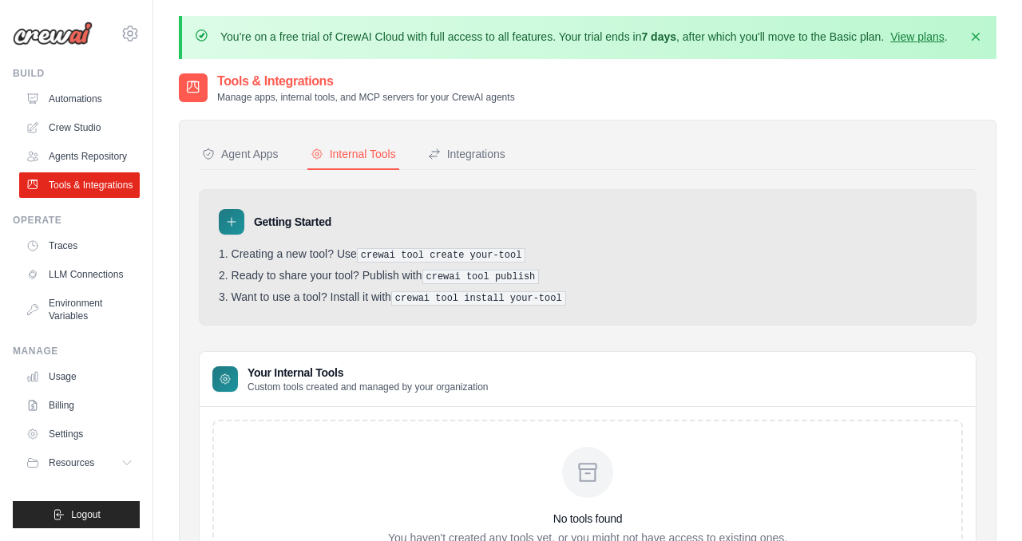
click at [437, 255] on pre "crewai tool create your-tool" at bounding box center [441, 255] width 169 height 14
click at [65, 160] on link "Agents Repository" at bounding box center [81, 157] width 121 height 26
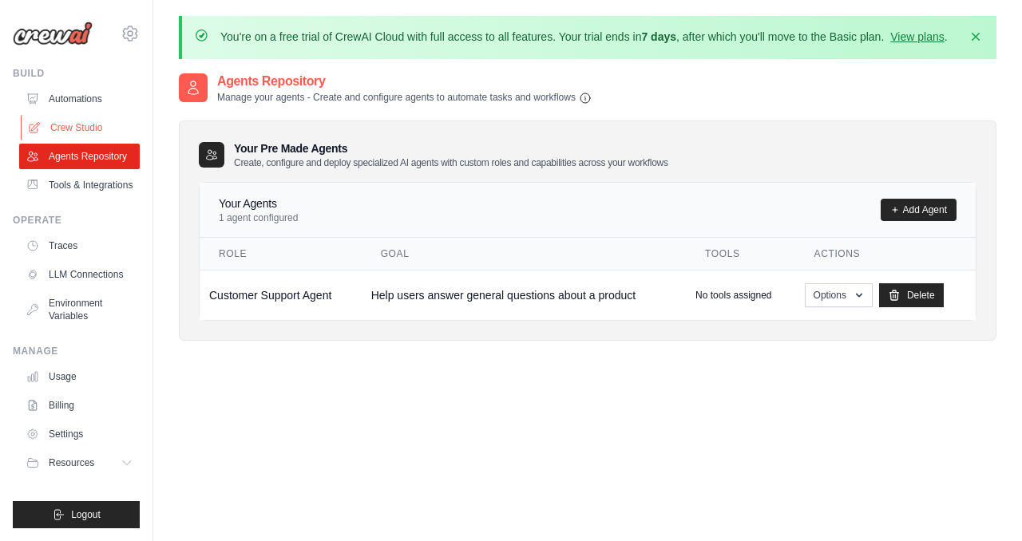
click at [63, 119] on link "Crew Studio" at bounding box center [81, 128] width 121 height 26
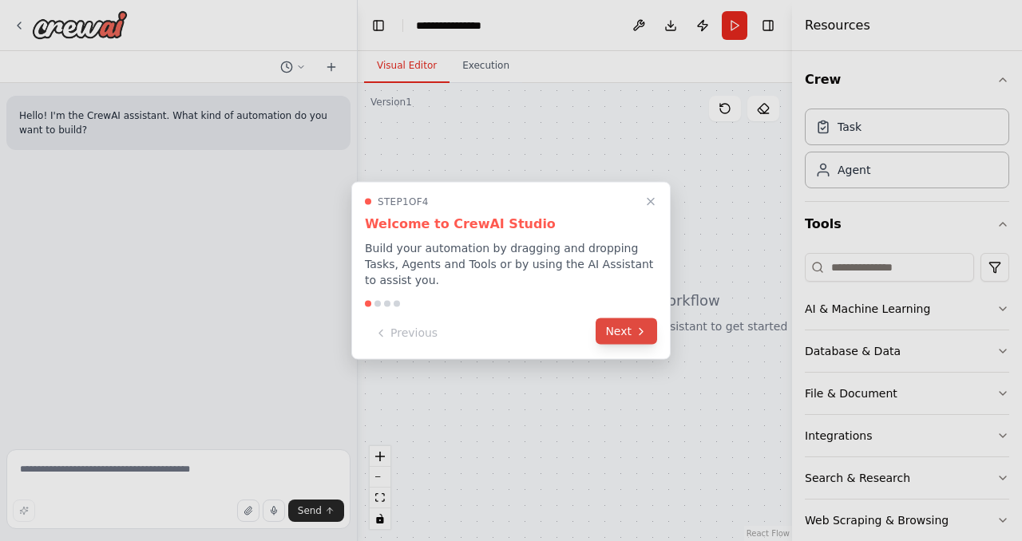
click at [639, 326] on icon at bounding box center [640, 331] width 13 height 13
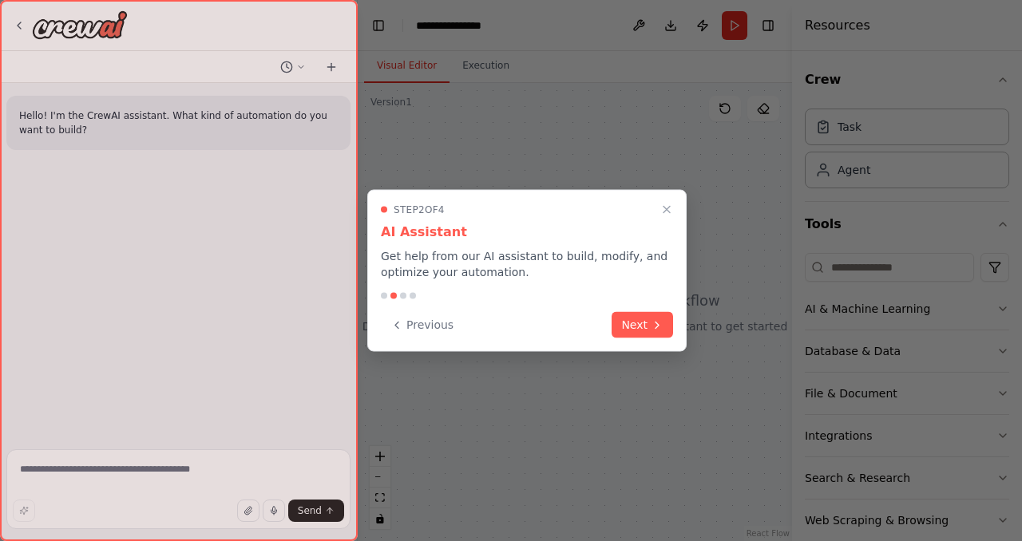
click at [639, 326] on button "Next" at bounding box center [641, 325] width 61 height 26
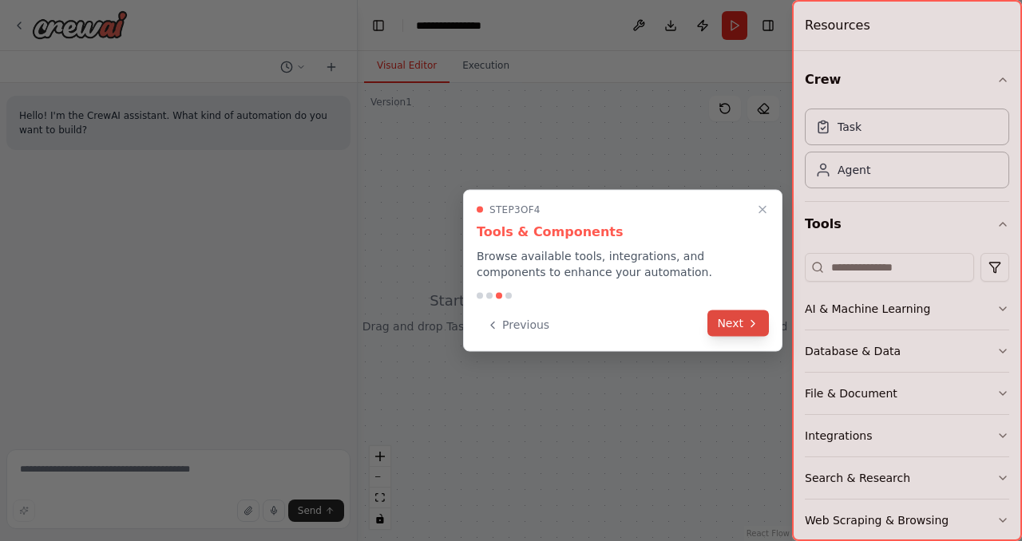
click at [733, 318] on button "Next" at bounding box center [737, 323] width 61 height 26
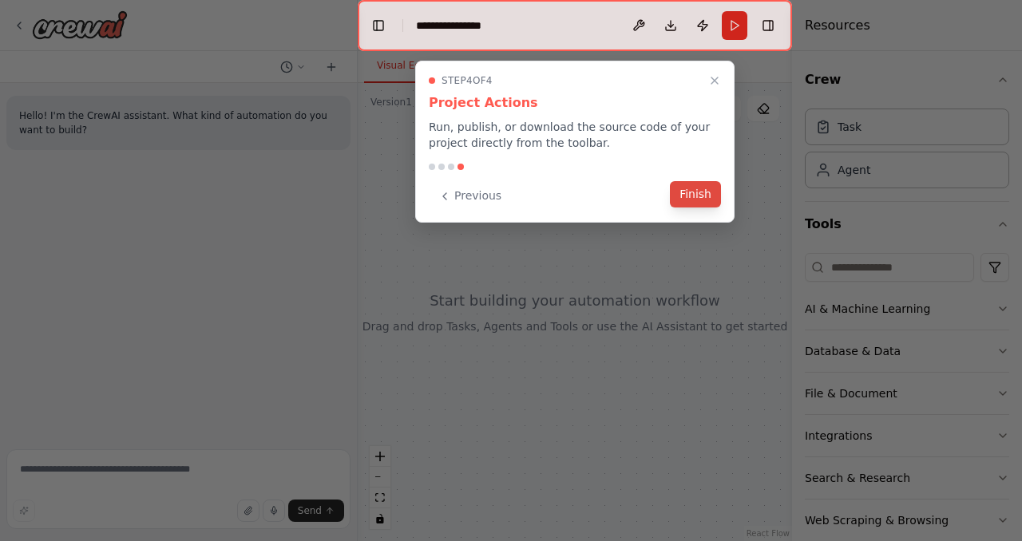
click at [692, 194] on button "Finish" at bounding box center [695, 194] width 51 height 26
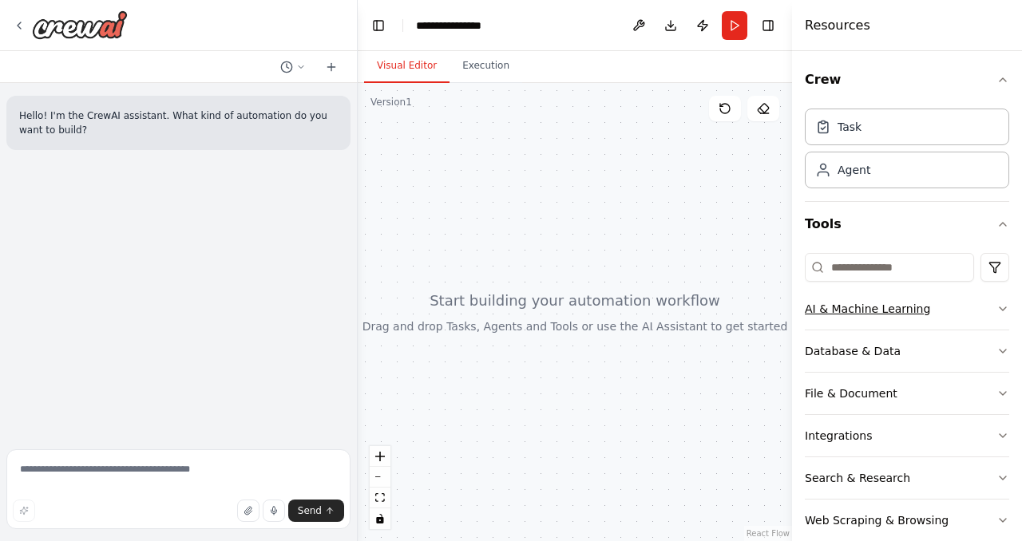
scroll to position [10, 0]
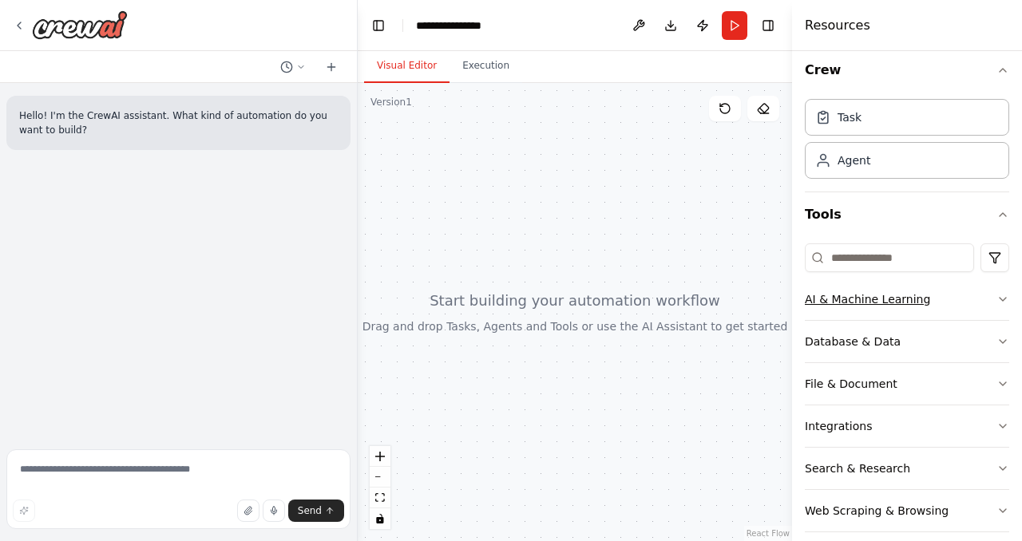
click at [973, 311] on button "AI & Machine Learning" at bounding box center [906, 299] width 204 height 41
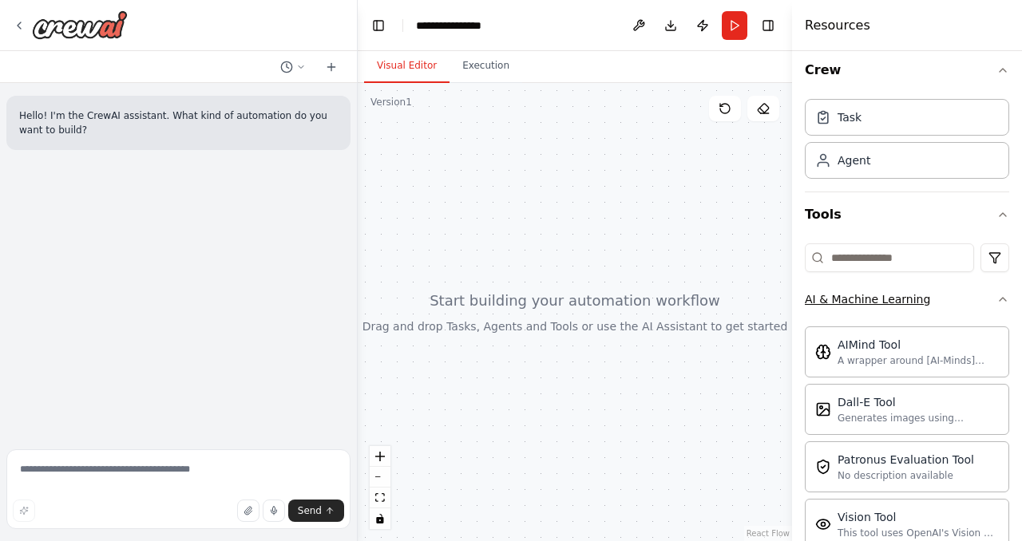
click at [971, 301] on button "AI & Machine Learning" at bounding box center [906, 299] width 204 height 41
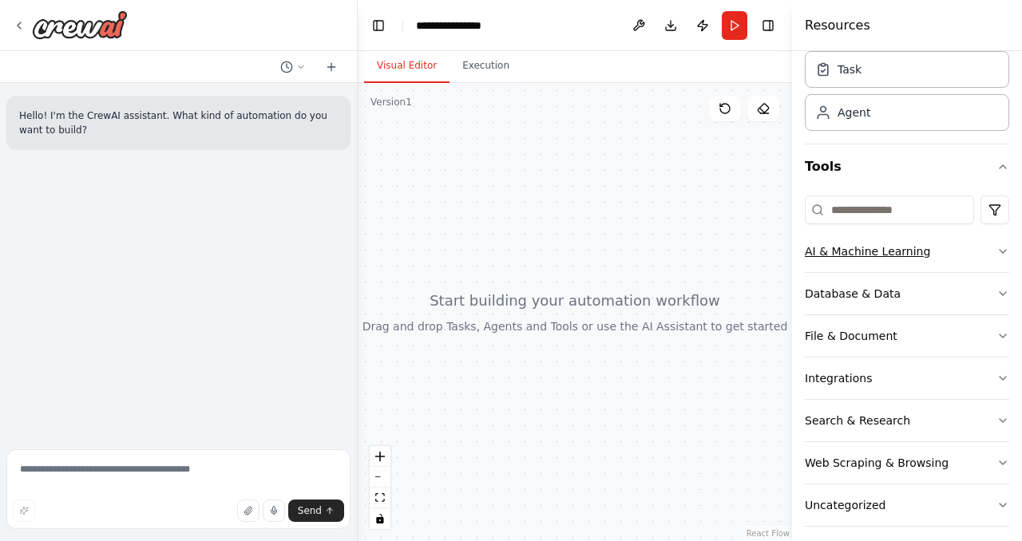
scroll to position [69, 0]
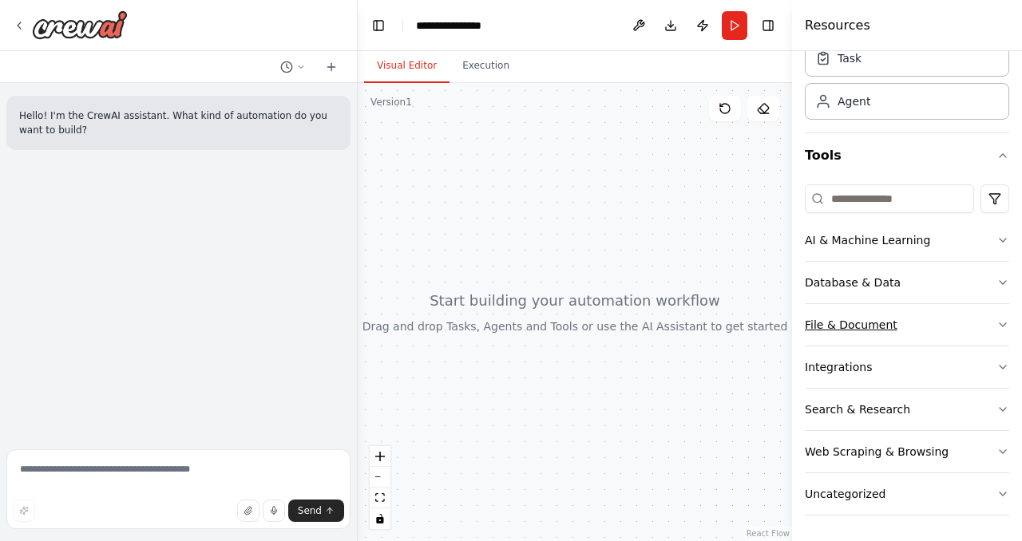
click at [954, 330] on button "File & Document" at bounding box center [906, 324] width 204 height 41
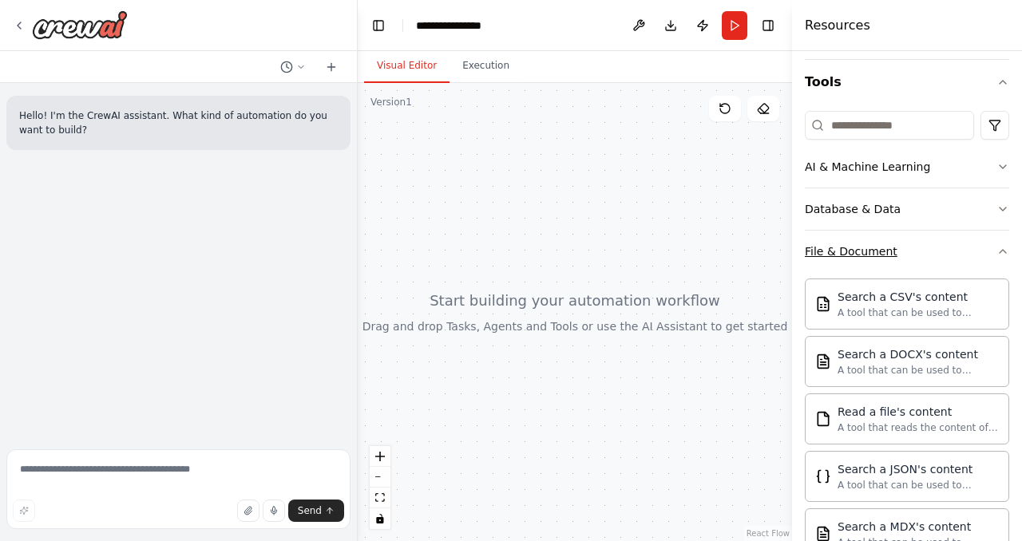
scroll to position [61, 0]
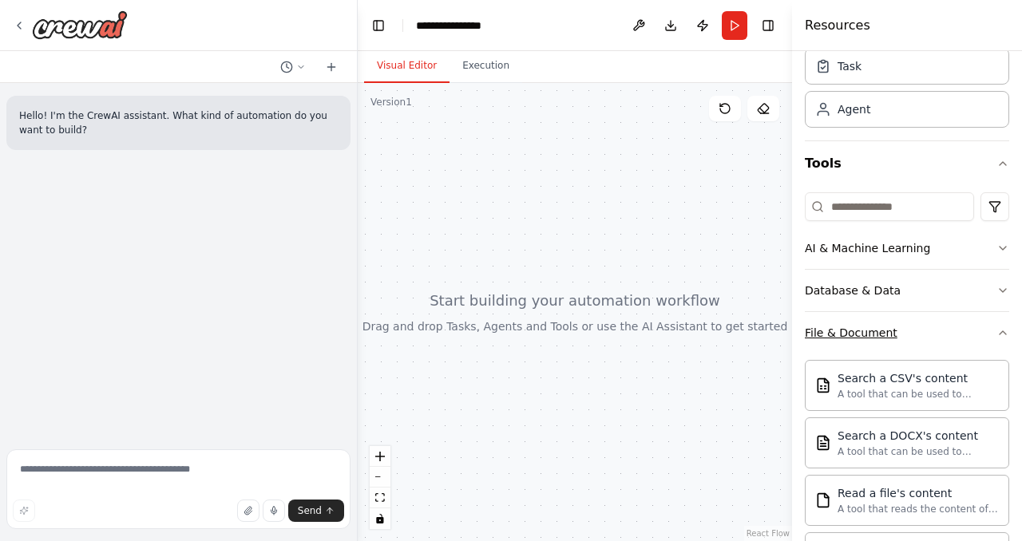
click at [969, 335] on button "File & Document" at bounding box center [906, 332] width 204 height 41
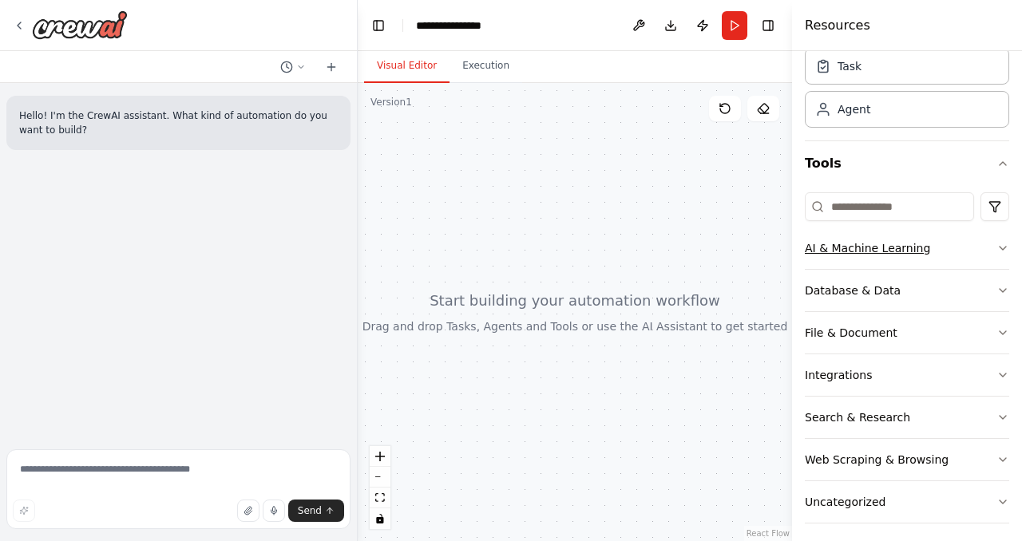
scroll to position [0, 0]
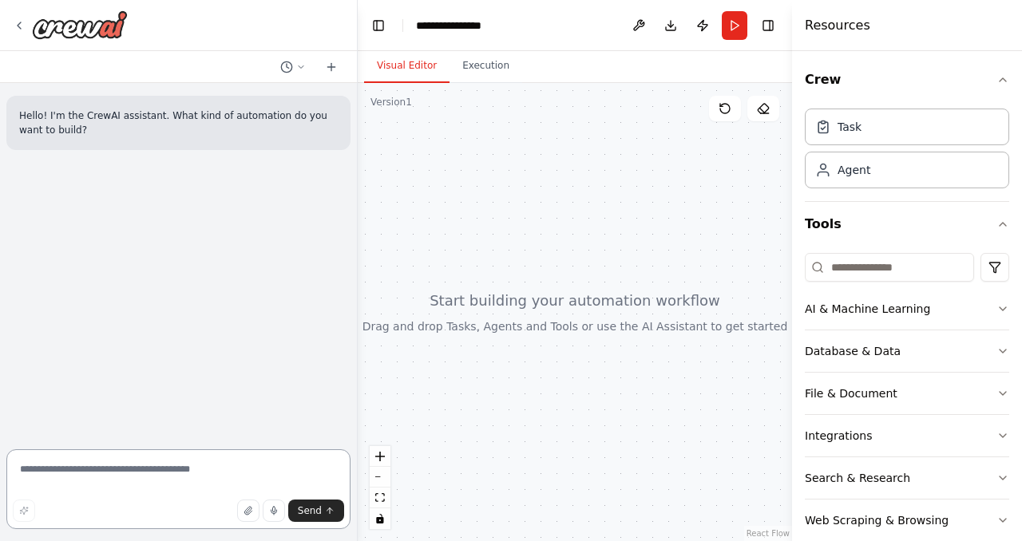
click at [72, 467] on textarea at bounding box center [178, 489] width 344 height 80
type textarea "**********"
click at [20, 26] on icon at bounding box center [19, 25] width 13 height 13
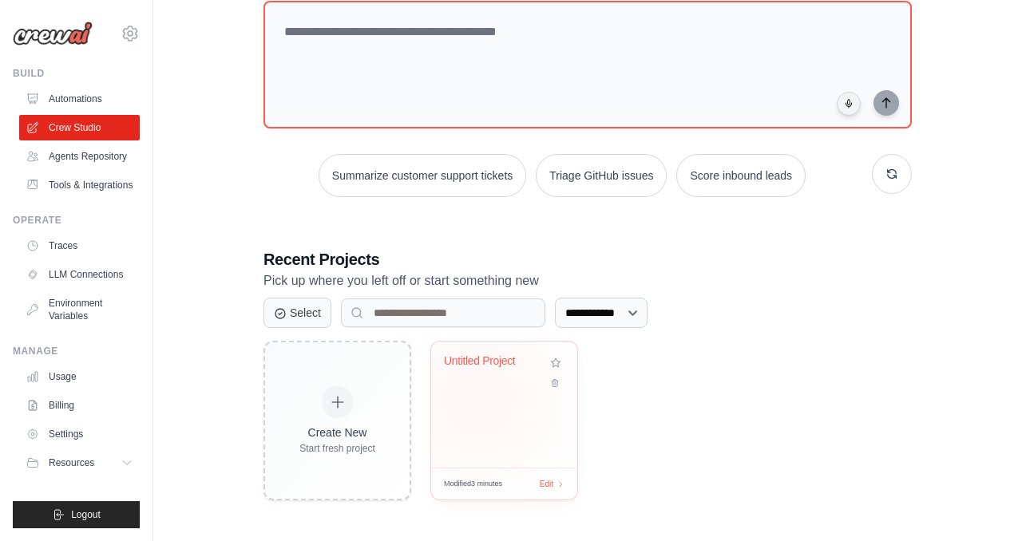
click at [478, 397] on div "Untitled Project" at bounding box center [504, 405] width 146 height 126
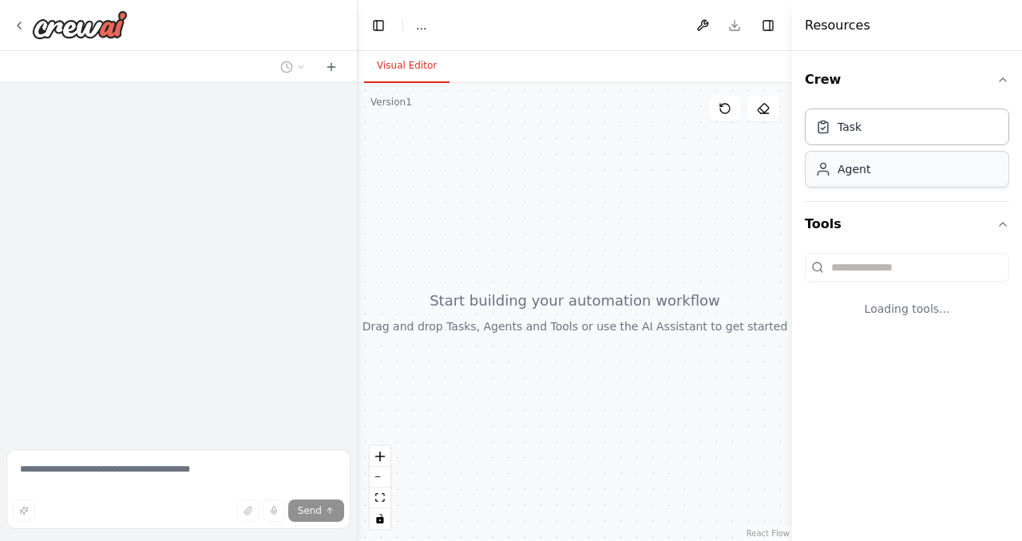
click at [871, 175] on div "Agent" at bounding box center [906, 169] width 204 height 37
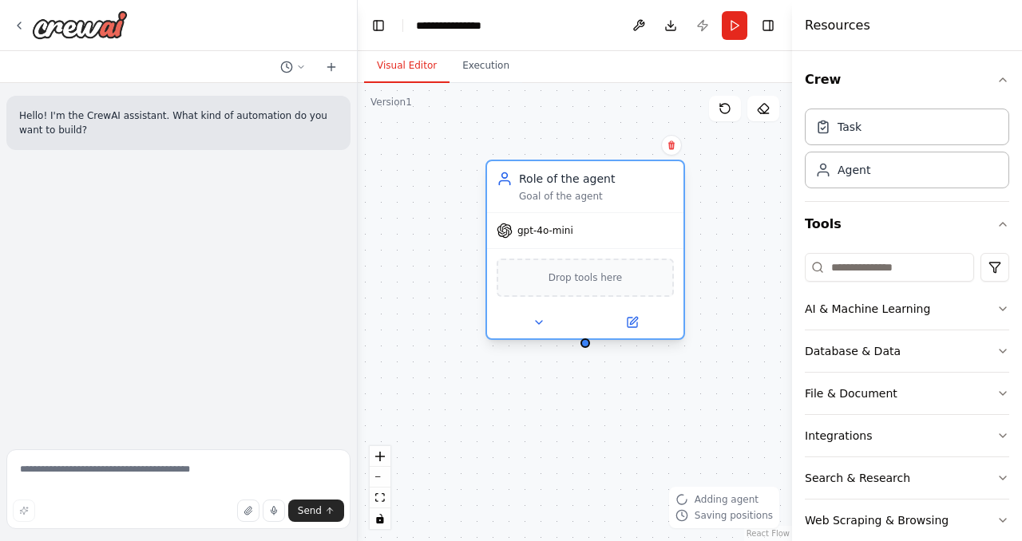
drag, startPoint x: 638, startPoint y: 218, endPoint x: 587, endPoint y: 188, distance: 59.0
click at [587, 188] on div "Role of the agent Goal of the agent" at bounding box center [596, 187] width 155 height 32
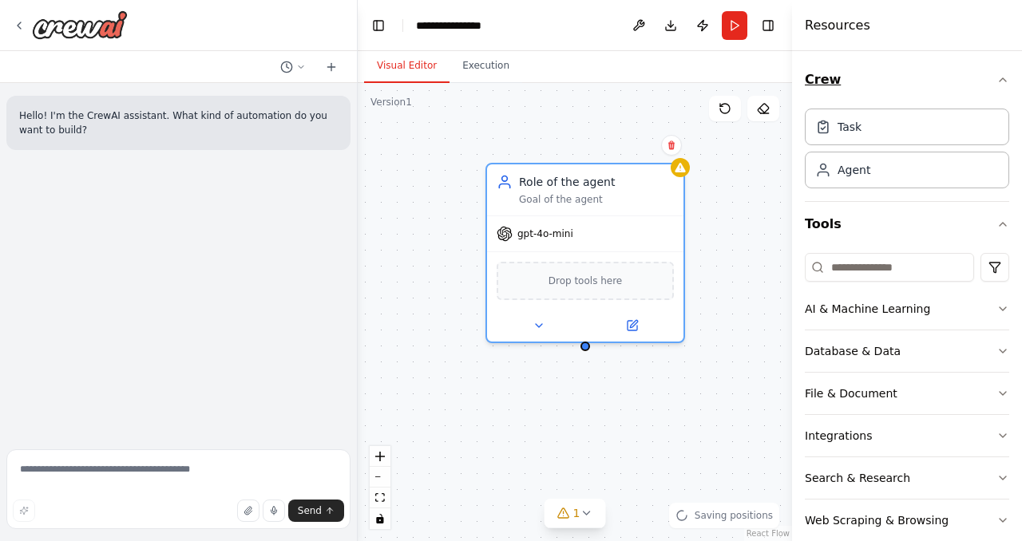
click at [1007, 80] on icon "button" at bounding box center [1002, 79] width 13 height 13
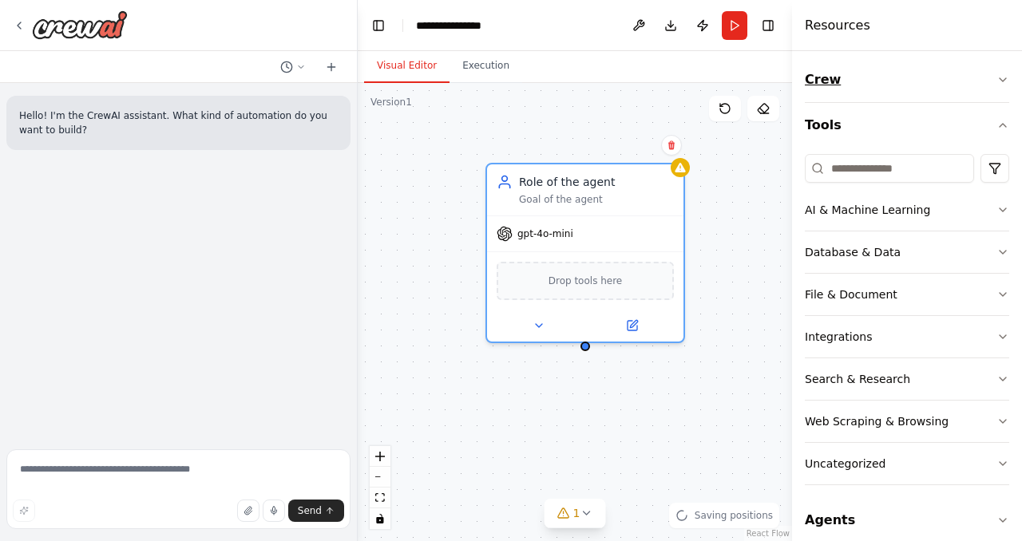
click at [1007, 80] on icon "button" at bounding box center [1002, 79] width 13 height 13
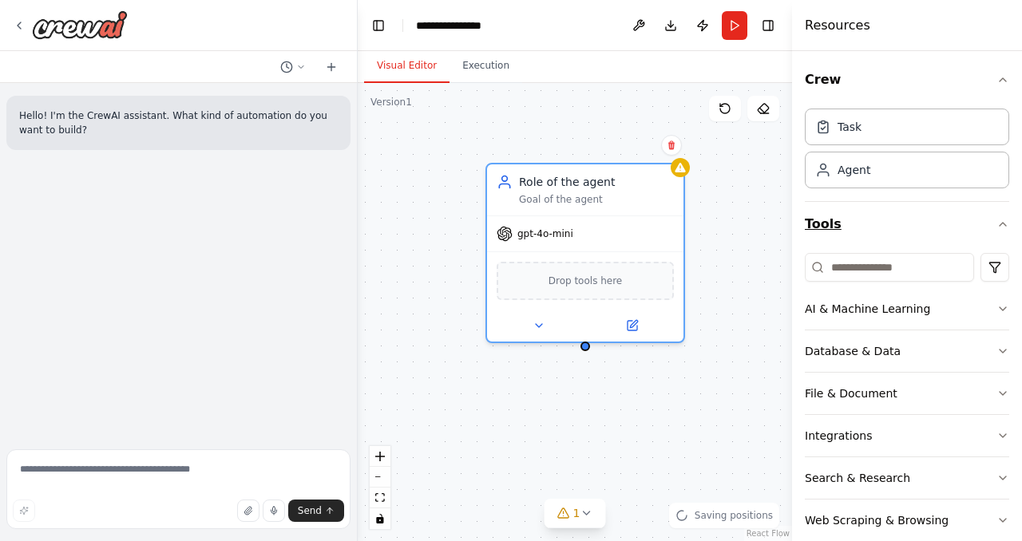
click at [999, 221] on icon "button" at bounding box center [1002, 224] width 13 height 13
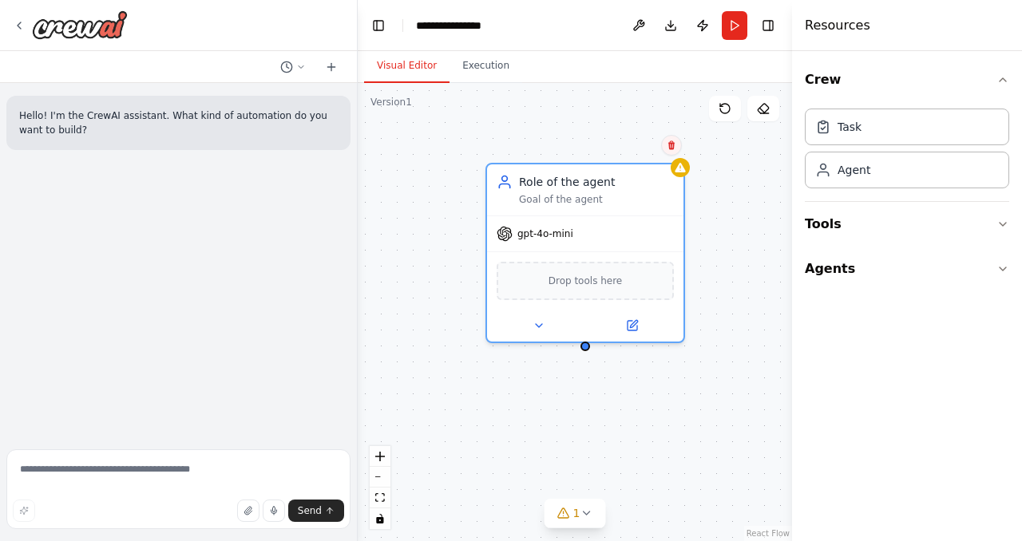
click at [674, 152] on button at bounding box center [671, 145] width 21 height 21
click at [617, 143] on button "Confirm" at bounding box center [626, 145] width 57 height 19
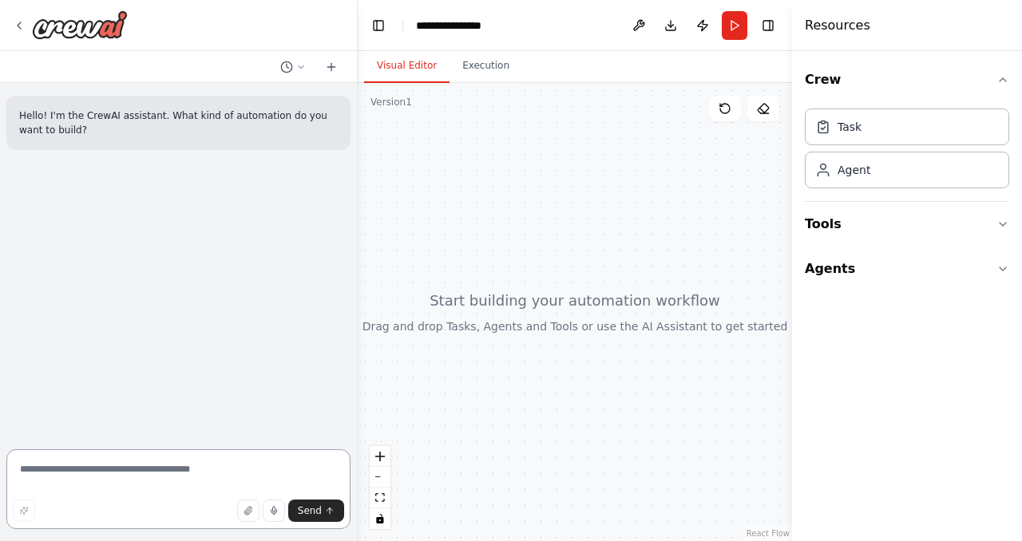
click at [101, 479] on textarea at bounding box center [178, 489] width 344 height 80
click at [83, 472] on textarea at bounding box center [178, 489] width 344 height 80
type textarea "**********"
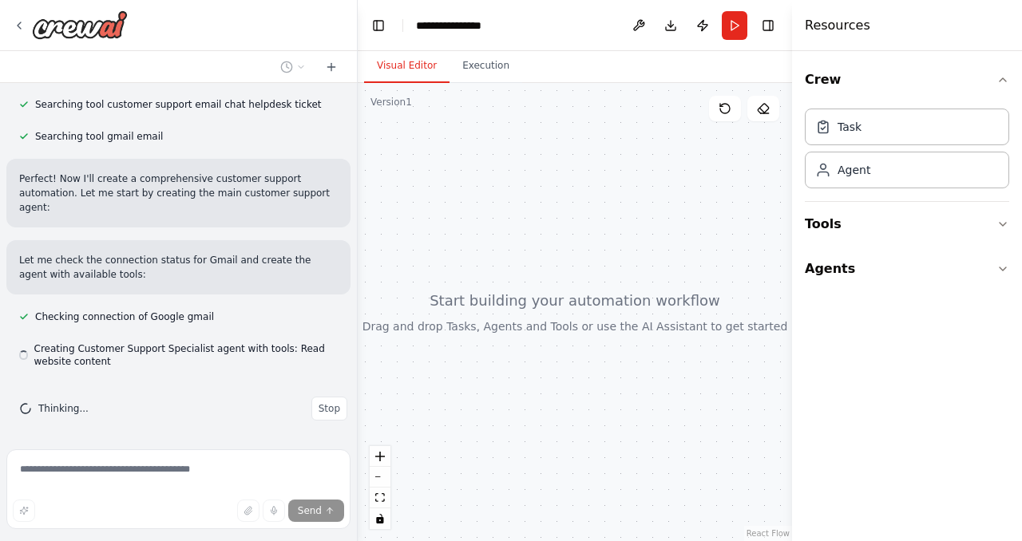
scroll to position [358, 0]
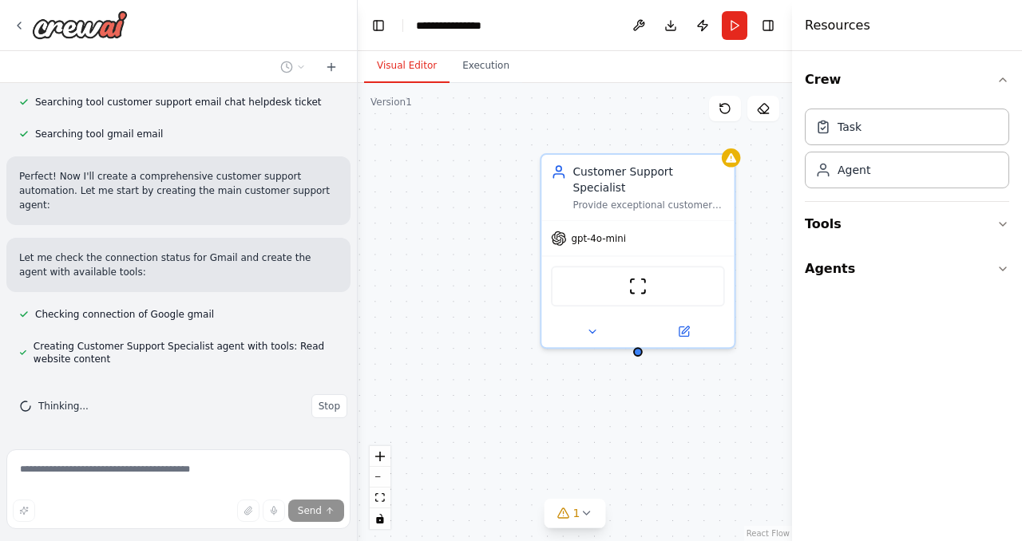
drag, startPoint x: 566, startPoint y: 286, endPoint x: 430, endPoint y: 274, distance: 136.2
click at [430, 274] on div "Customer Support Specialist Provide exceptional customer support by analyzing c…" at bounding box center [575, 312] width 434 height 458
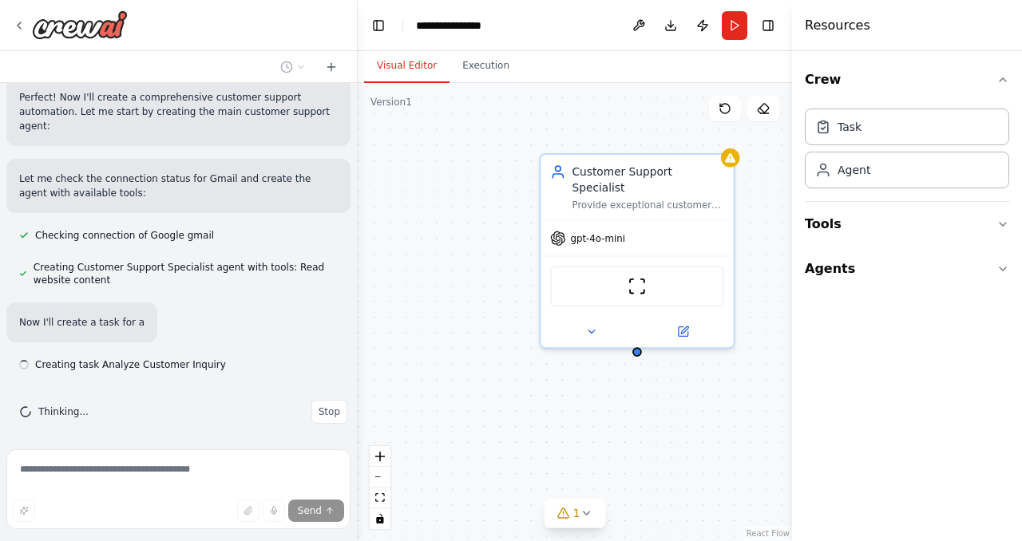
scroll to position [442, 0]
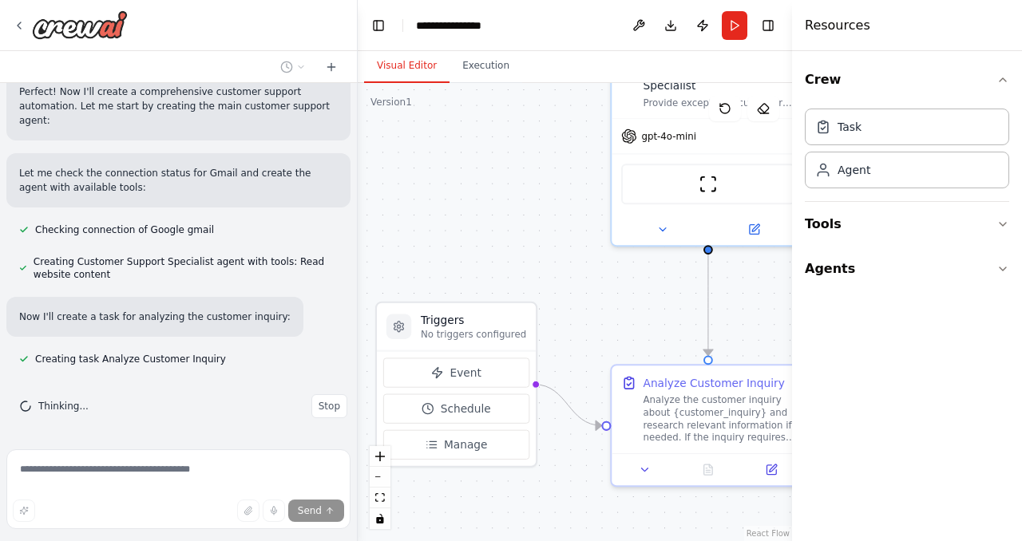
drag, startPoint x: 440, startPoint y: 207, endPoint x: 511, endPoint y: 106, distance: 123.8
click at [511, 105] on div ".deletable-edge-delete-btn { width: 20px; height: 20px; border: 0px solid #ffff…" at bounding box center [575, 312] width 434 height 458
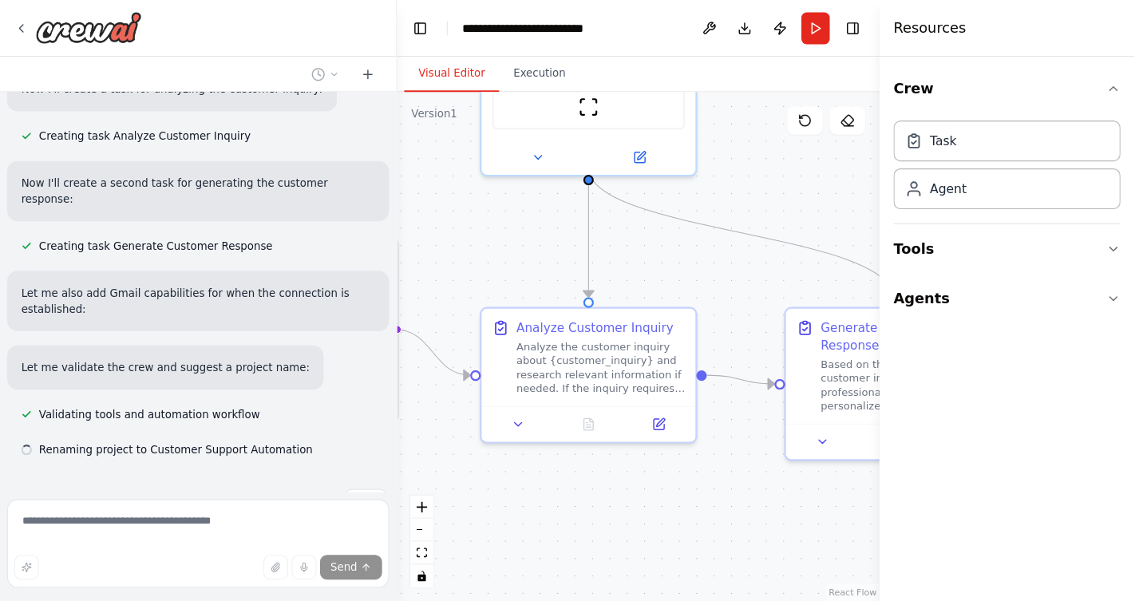
scroll to position [710, 0]
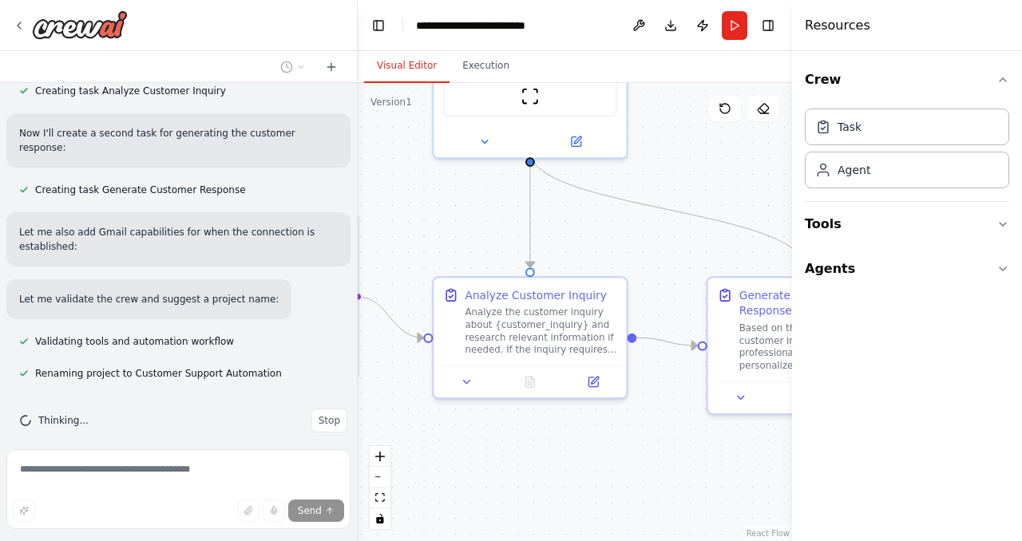
drag, startPoint x: 693, startPoint y: 291, endPoint x: 515, endPoint y: 204, distance: 198.4
click at [515, 204] on div ".deletable-edge-delete-btn { width: 20px; height: 20px; border: 0px solid #ffff…" at bounding box center [575, 312] width 434 height 458
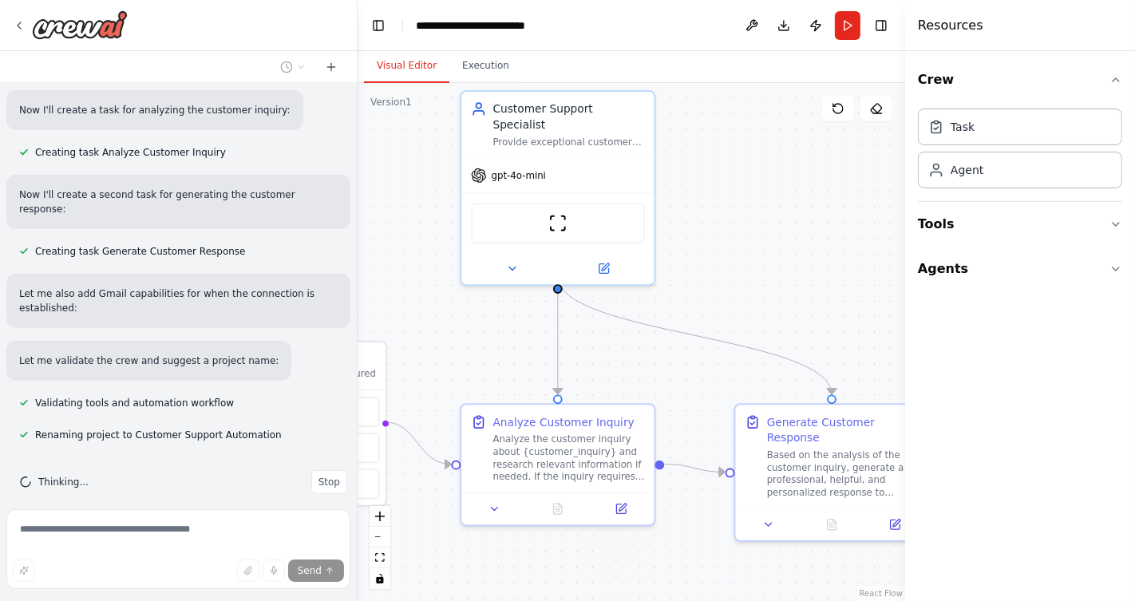
drag, startPoint x: 705, startPoint y: 171, endPoint x: 733, endPoint y: 298, distance: 129.8
click at [733, 298] on div ".deletable-edge-delete-btn { width: 20px; height: 20px; border: 0px solid #ffff…" at bounding box center [631, 342] width 547 height 518
click at [554, 211] on img at bounding box center [556, 220] width 19 height 19
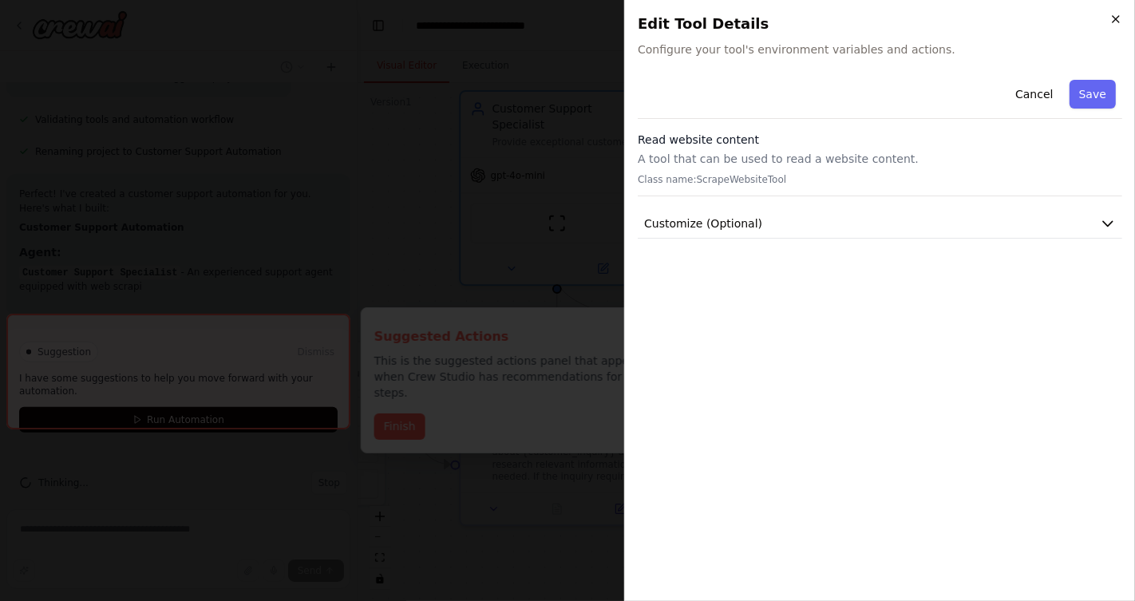
click at [1021, 14] on icon "button" at bounding box center [1115, 19] width 13 height 13
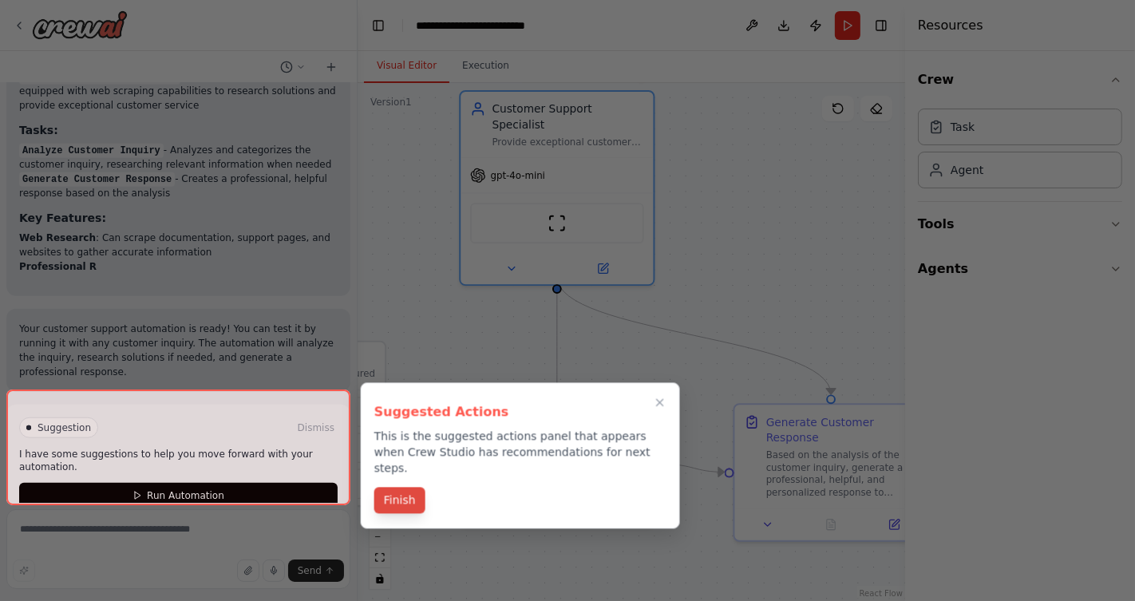
click at [386, 487] on button "Finish" at bounding box center [399, 500] width 51 height 26
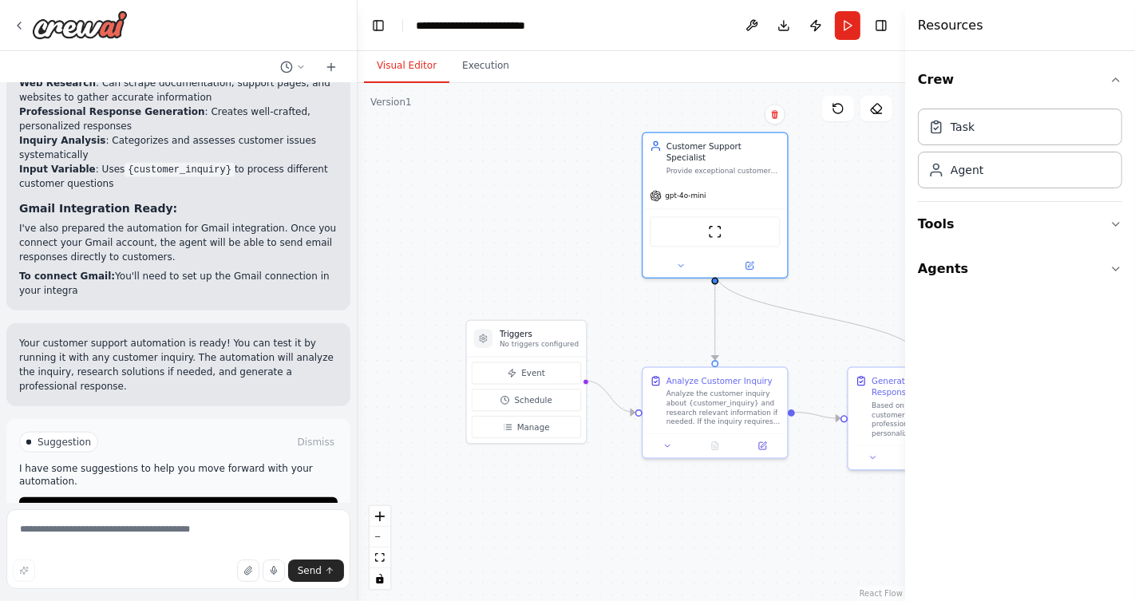
scroll to position [1297, 0]
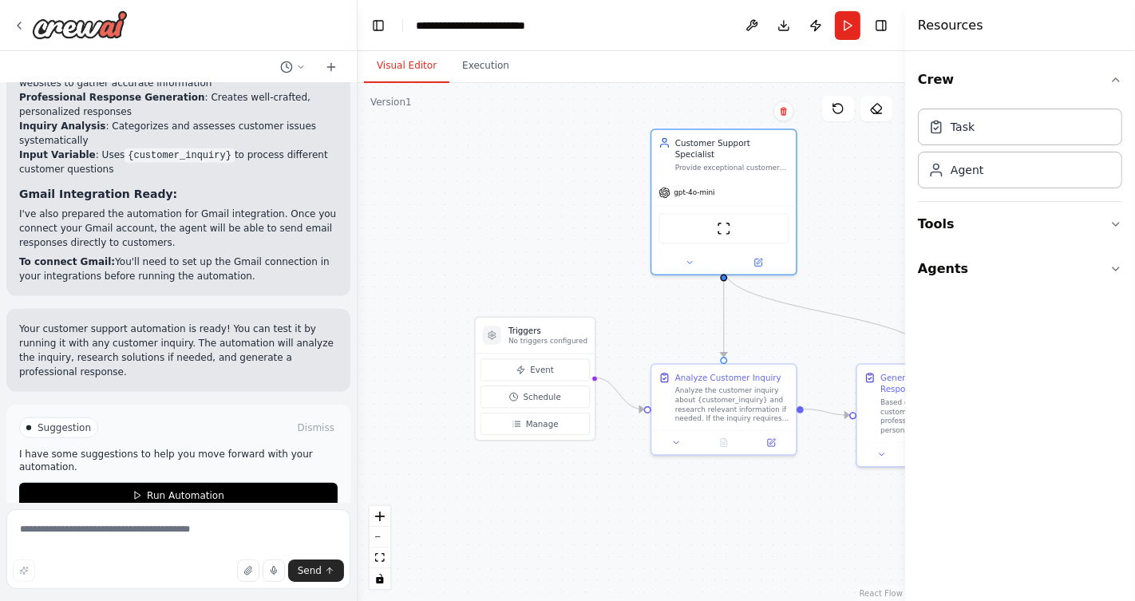
drag, startPoint x: 420, startPoint y: 327, endPoint x: 621, endPoint y: 306, distance: 202.2
click at [621, 306] on div ".deletable-edge-delete-btn { width: 20px; height: 20px; border: 0px solid #ffff…" at bounding box center [631, 342] width 547 height 518
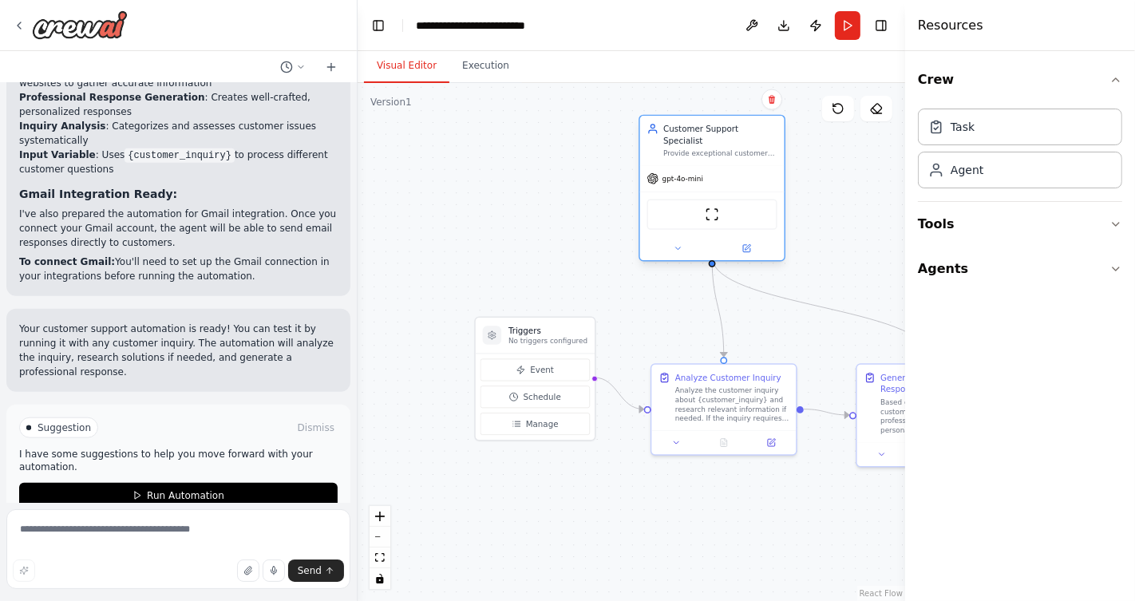
drag, startPoint x: 740, startPoint y: 167, endPoint x: 725, endPoint y: 154, distance: 19.8
click at [725, 166] on div "gpt-4o-mini" at bounding box center [712, 179] width 144 height 26
click at [533, 372] on span "Event" at bounding box center [541, 370] width 23 height 12
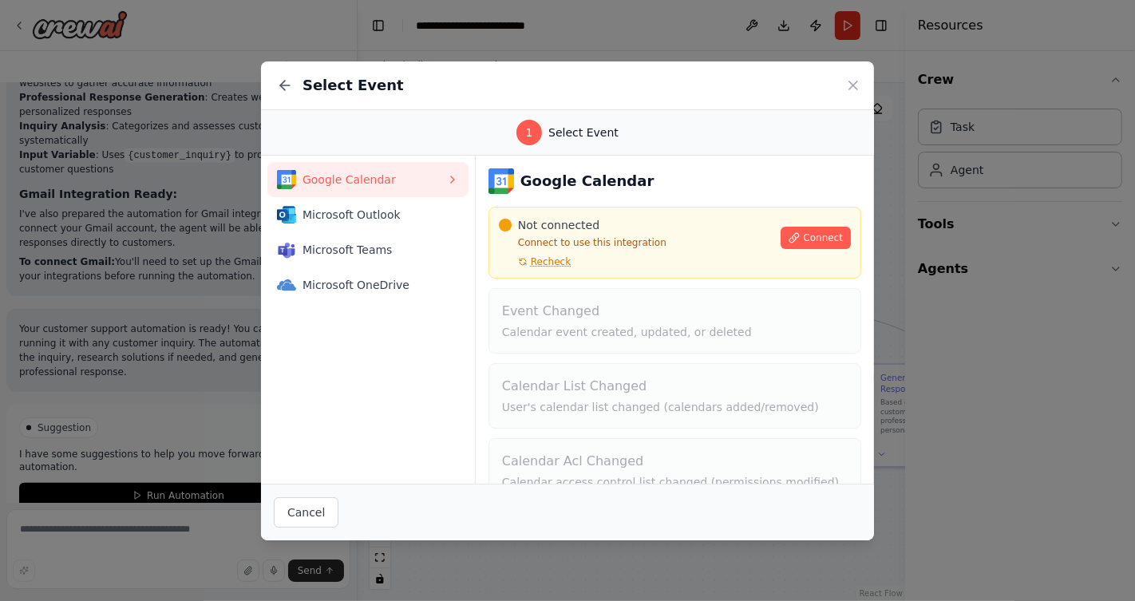
click at [863, 74] on div "Select Event" at bounding box center [567, 85] width 613 height 49
click at [852, 82] on icon at bounding box center [853, 85] width 16 height 16
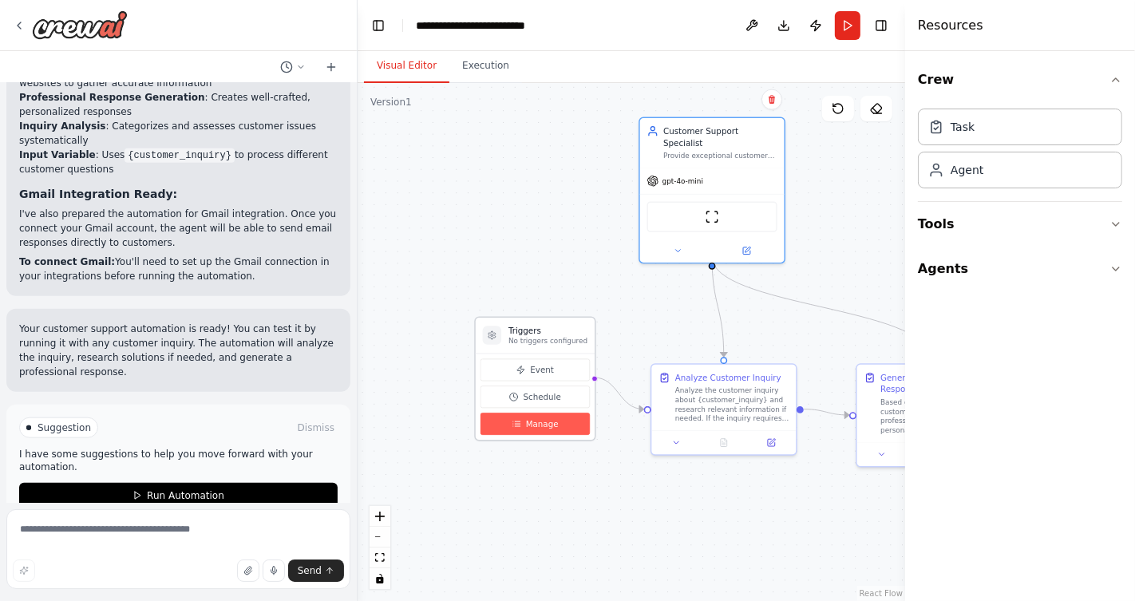
click at [559, 421] on button "Manage" at bounding box center [534, 424] width 109 height 22
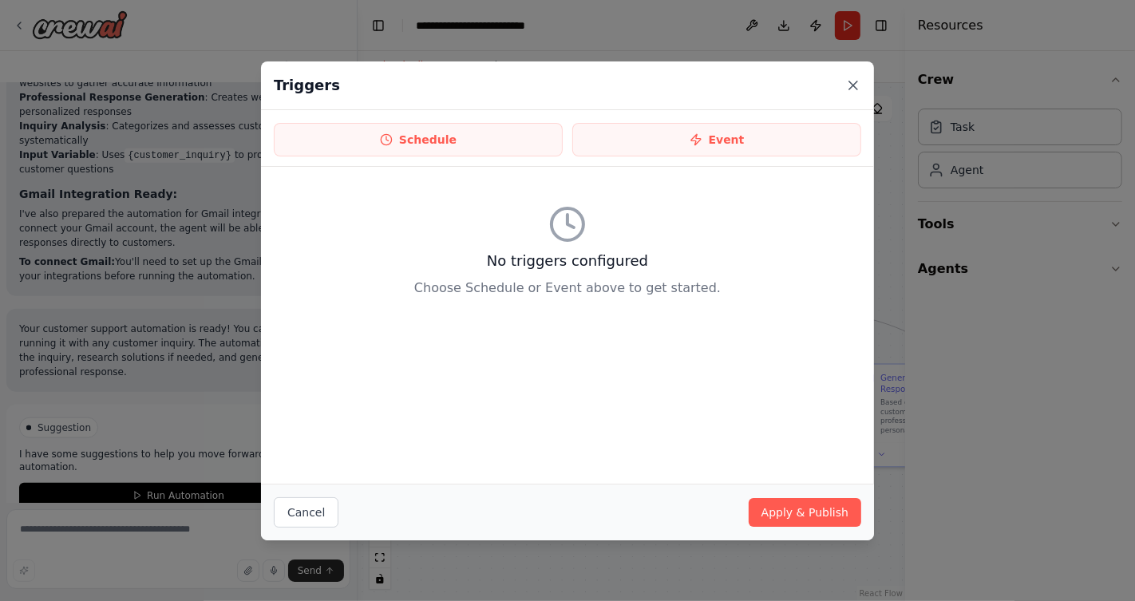
click at [856, 81] on icon at bounding box center [853, 85] width 8 height 8
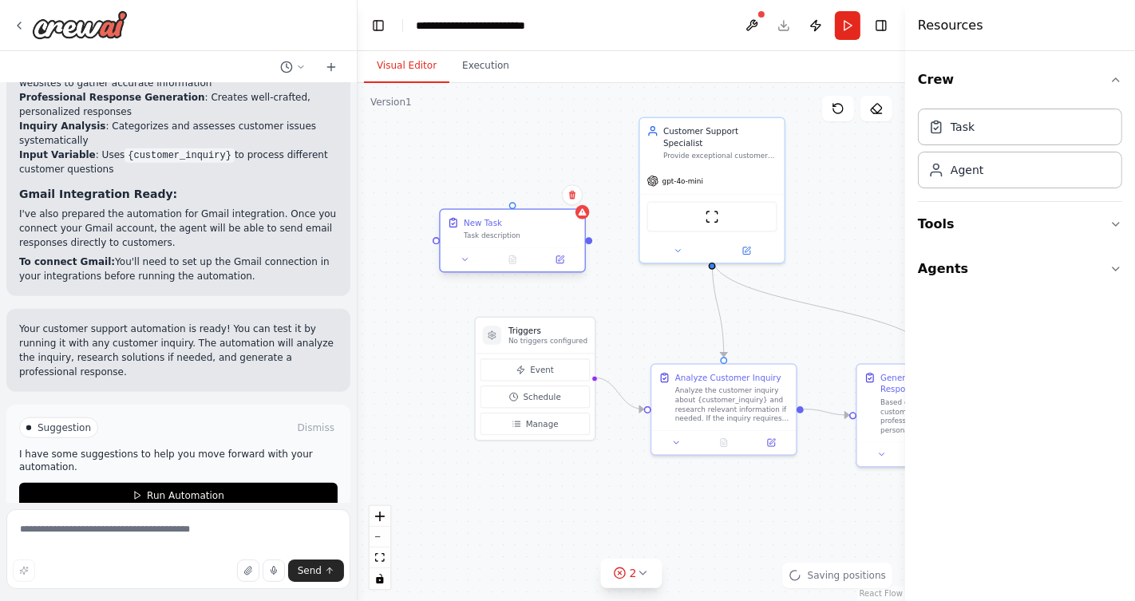
drag, startPoint x: 609, startPoint y: 249, endPoint x: 509, endPoint y: 247, distance: 99.8
click at [509, 247] on div at bounding box center [513, 259] width 144 height 24
click at [560, 260] on icon at bounding box center [559, 259] width 7 height 7
click at [563, 259] on icon at bounding box center [559, 259] width 7 height 7
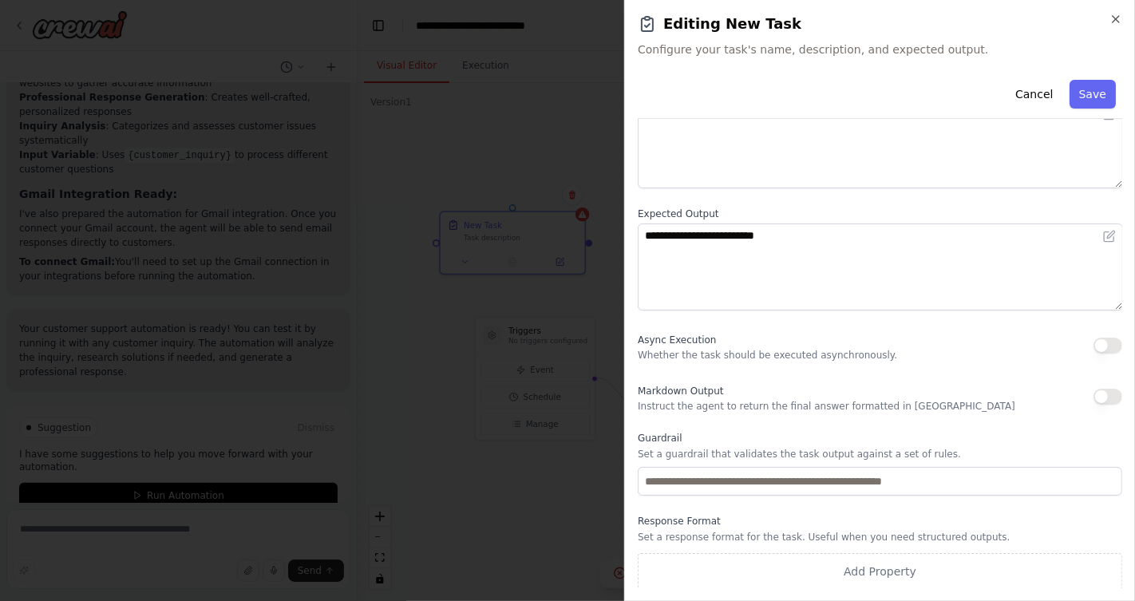
scroll to position [0, 0]
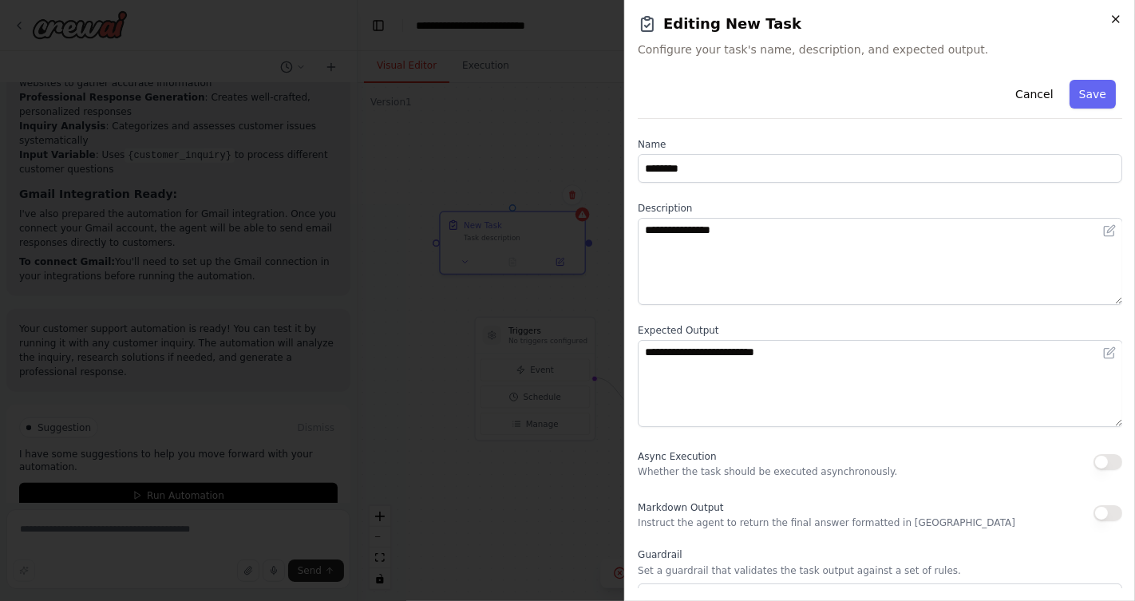
click at [1021, 16] on icon "button" at bounding box center [1115, 19] width 13 height 13
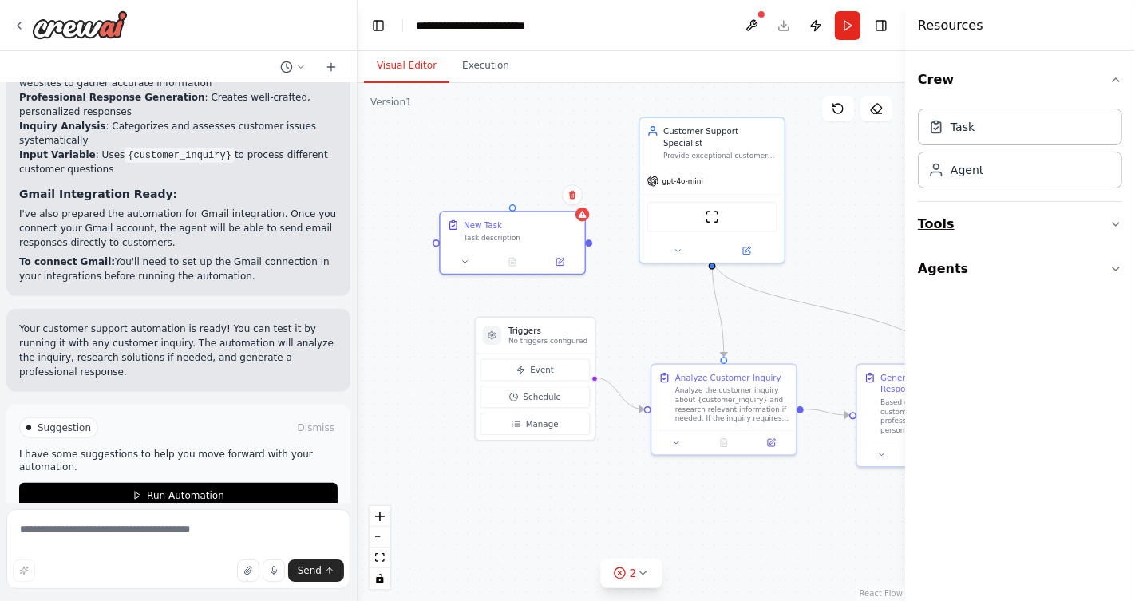
click at [998, 227] on button "Tools" at bounding box center [1020, 224] width 204 height 45
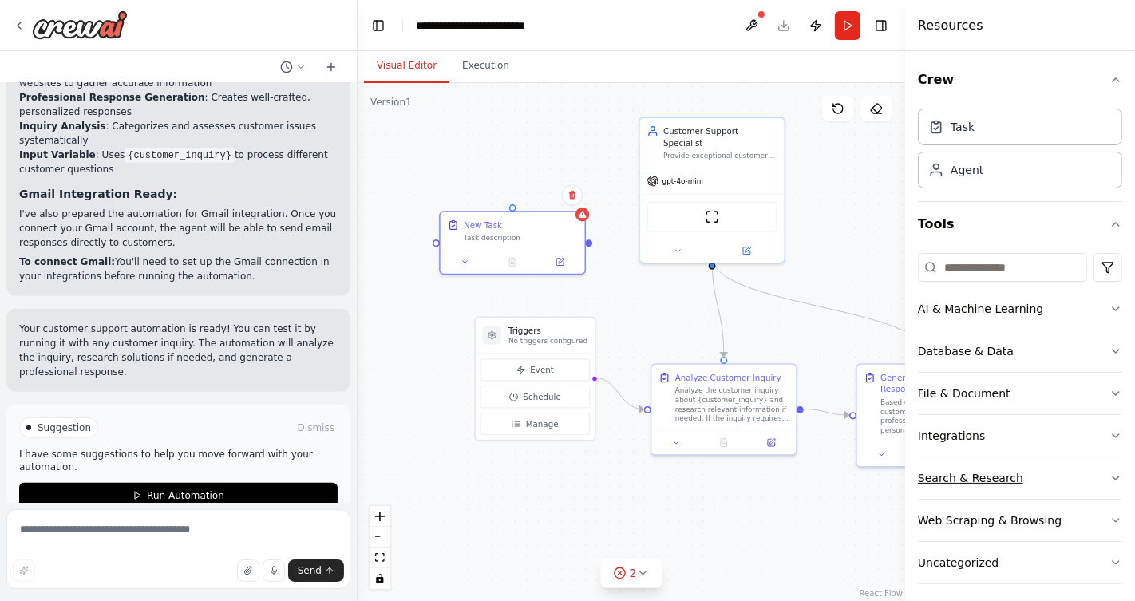
scroll to position [49, 0]
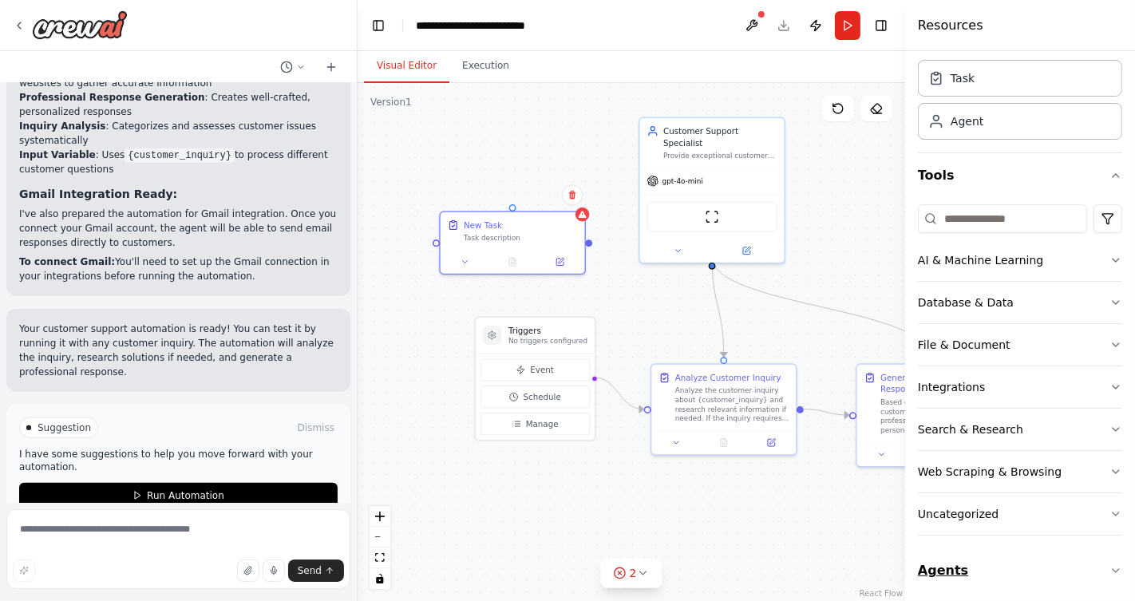
click at [955, 540] on button "Agents" at bounding box center [1020, 570] width 204 height 45
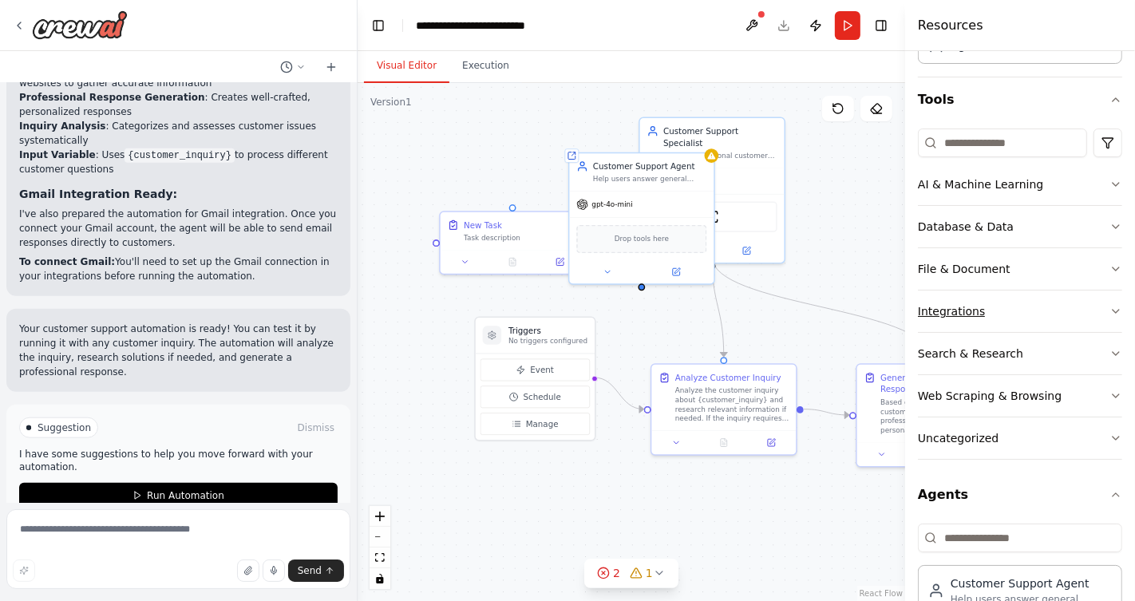
scroll to position [113, 0]
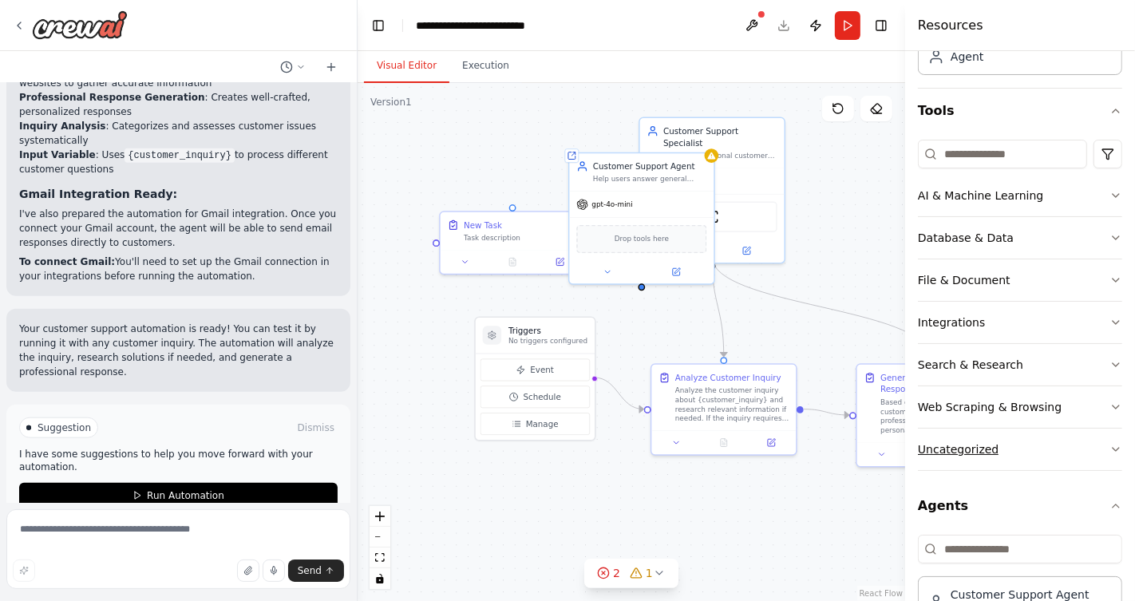
click at [985, 441] on div "Uncategorized" at bounding box center [958, 449] width 81 height 16
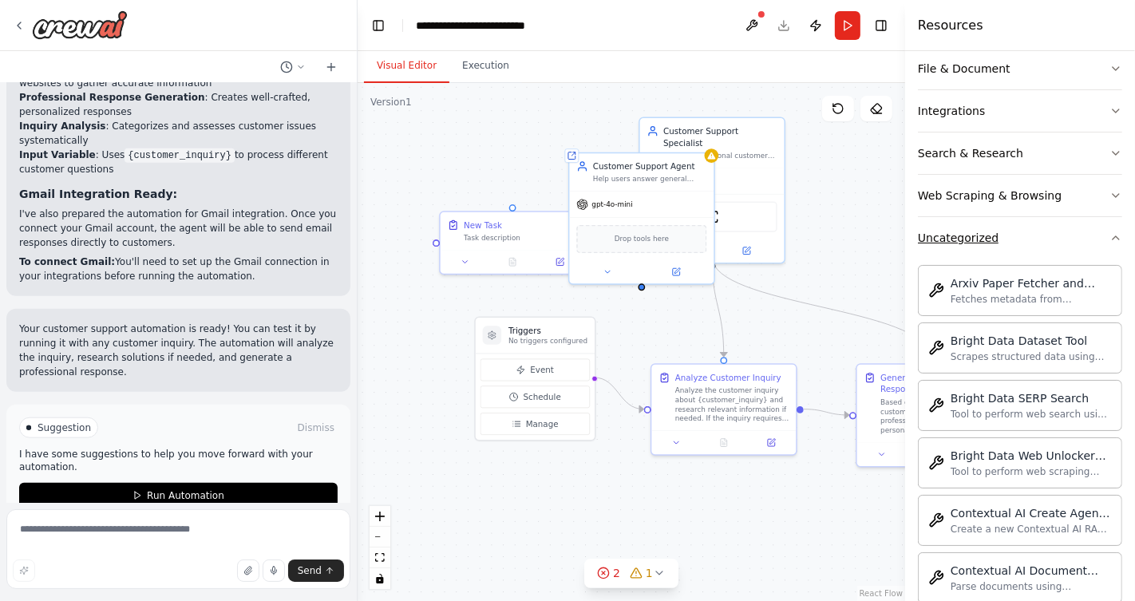
scroll to position [0, 0]
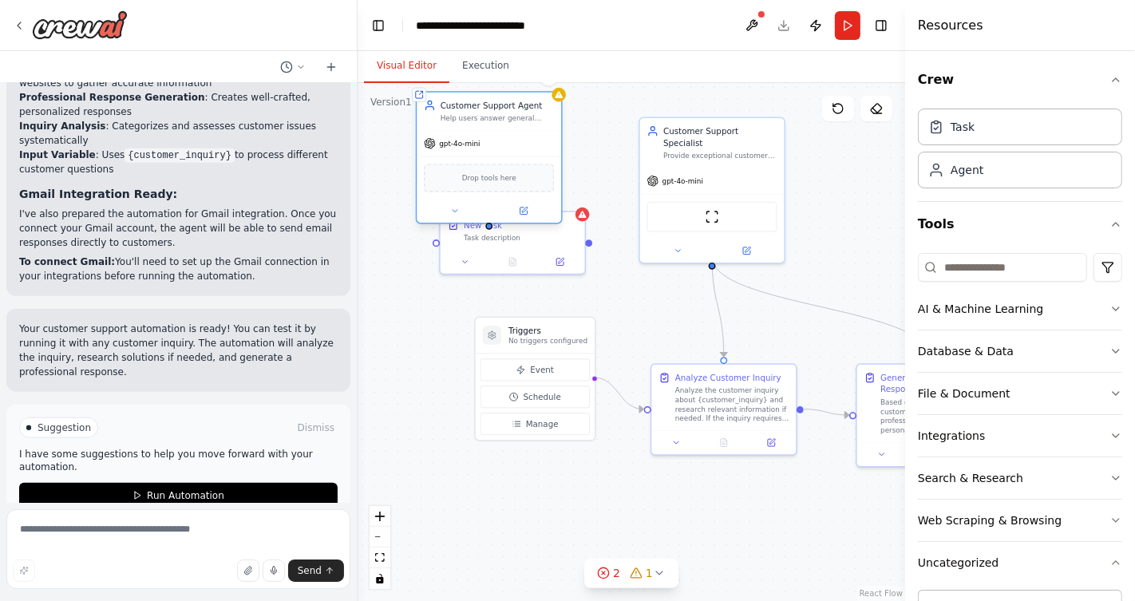
drag, startPoint x: 635, startPoint y: 180, endPoint x: 477, endPoint y: 124, distance: 167.6
click at [477, 124] on div "Customer Support Agent Help users answer general questions about a product" at bounding box center [489, 112] width 144 height 38
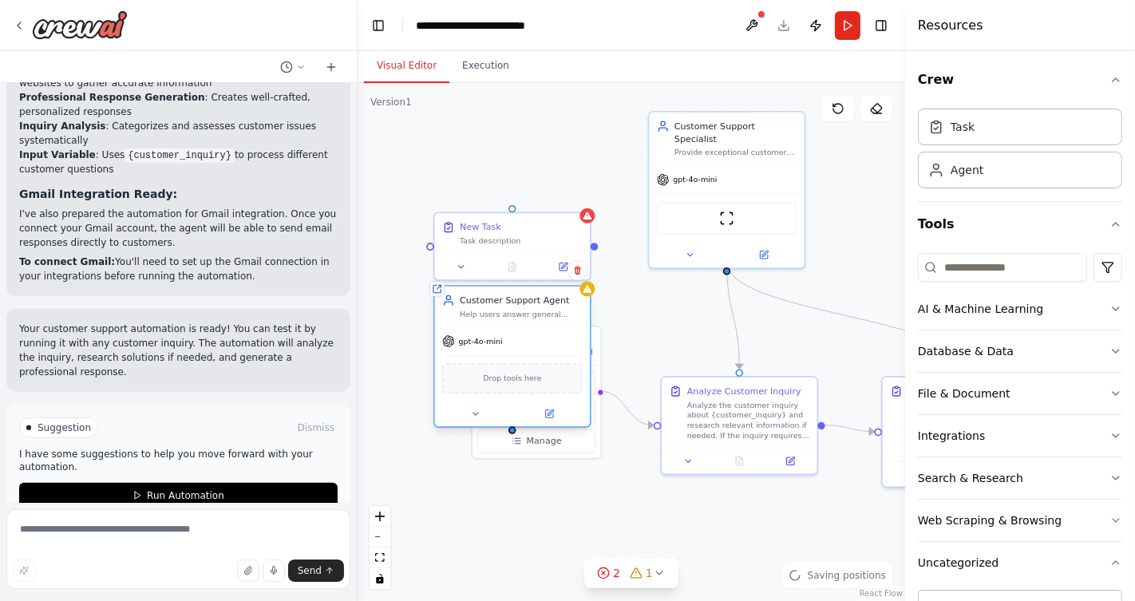
drag, startPoint x: 516, startPoint y: 197, endPoint x: 573, endPoint y: 383, distance: 194.4
click at [573, 385] on div "gpt-4o-mini Drop tools here" at bounding box center [512, 376] width 155 height 100
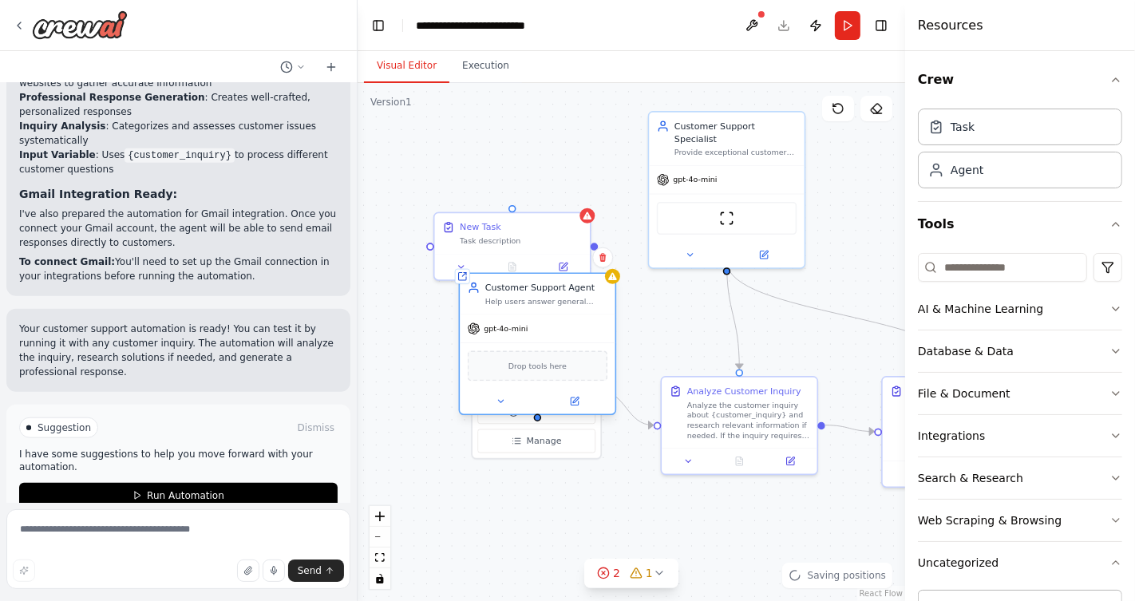
click at [590, 381] on div "Drop tools here" at bounding box center [537, 365] width 155 height 46
click at [602, 262] on icon at bounding box center [603, 258] width 10 height 10
click at [555, 260] on button "Confirm" at bounding box center [557, 257] width 57 height 19
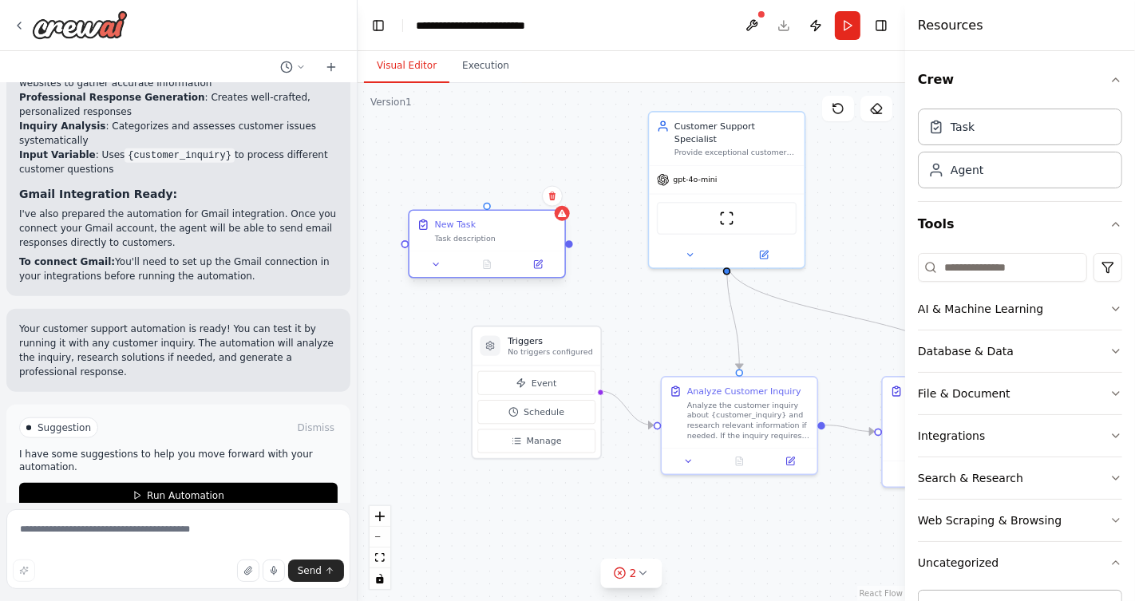
drag, startPoint x: 555, startPoint y: 224, endPoint x: 515, endPoint y: 229, distance: 40.2
click at [515, 228] on div "New Task" at bounding box center [496, 225] width 122 height 13
click at [540, 200] on icon at bounding box center [539, 196] width 6 height 9
click at [496, 192] on button "Confirm" at bounding box center [494, 196] width 57 height 19
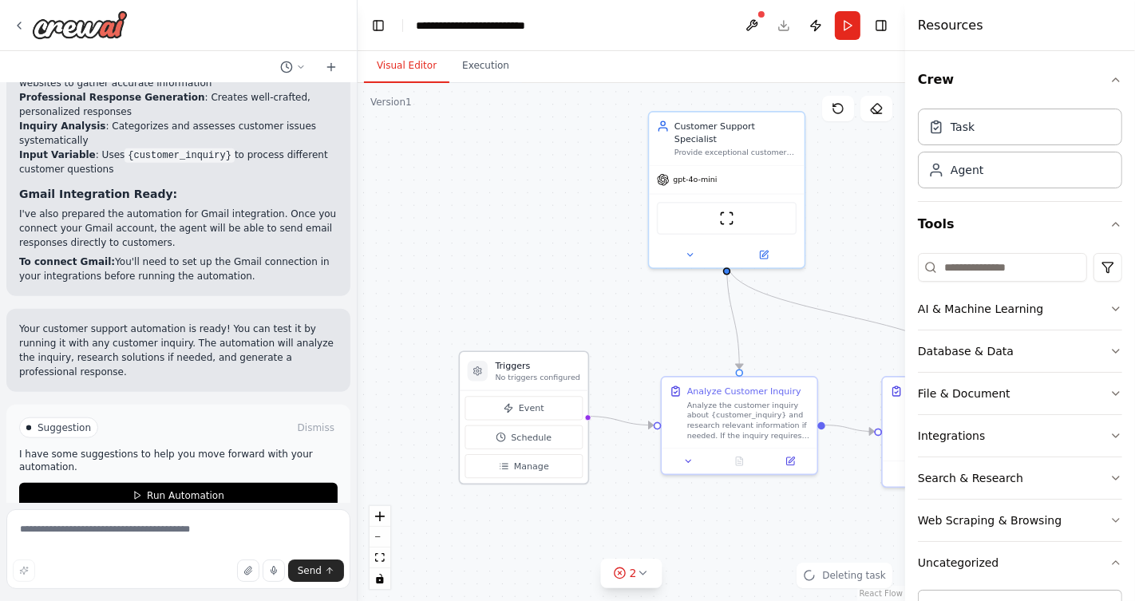
drag, startPoint x: 565, startPoint y: 350, endPoint x: 556, endPoint y: 377, distance: 28.5
click at [556, 377] on p "No triggers configured" at bounding box center [537, 377] width 85 height 10
click at [564, 373] on p "No triggers configured" at bounding box center [537, 377] width 85 height 10
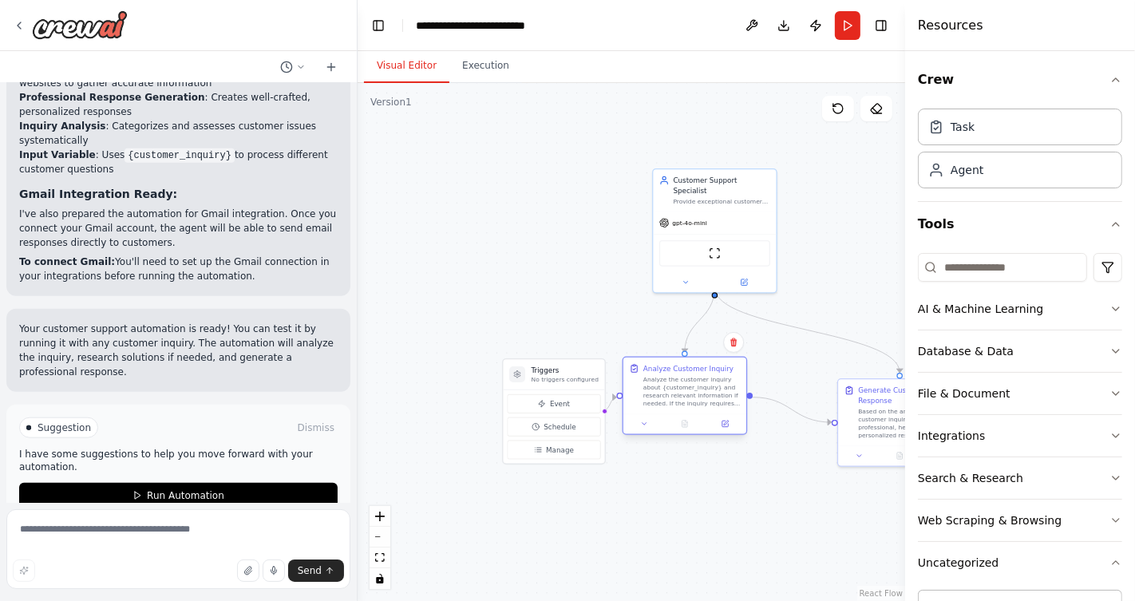
drag, startPoint x: 669, startPoint y: 387, endPoint x: 631, endPoint y: 369, distance: 41.8
click at [632, 369] on icon at bounding box center [634, 368] width 10 height 10
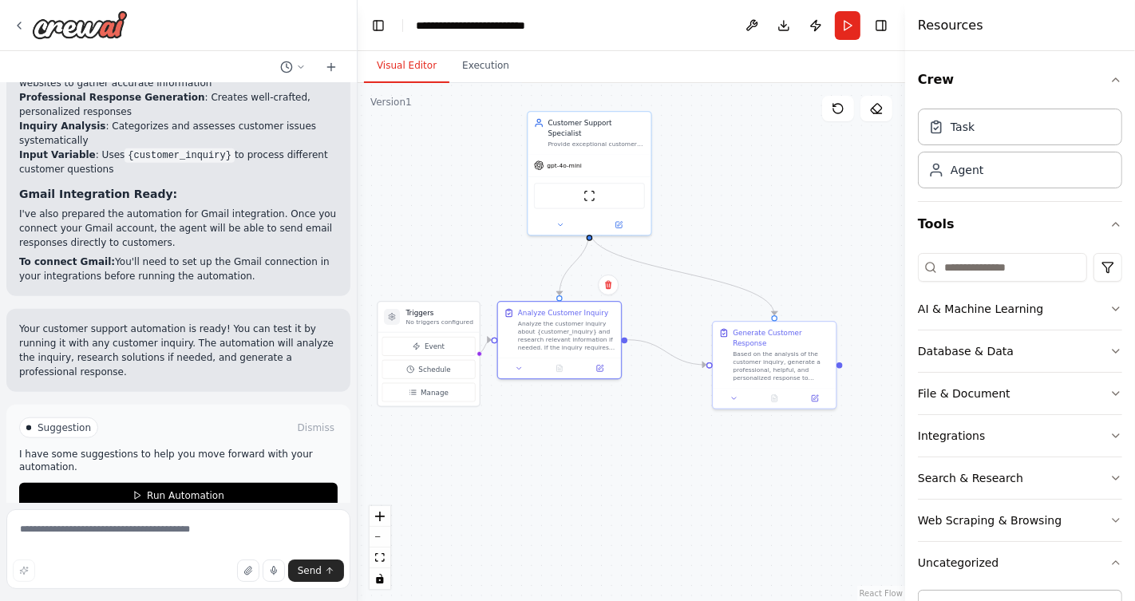
drag, startPoint x: 800, startPoint y: 350, endPoint x: 698, endPoint y: 295, distance: 115.7
click at [698, 295] on div ".deletable-edge-delete-btn { width: 20px; height: 20px; border: 0px solid #ffff…" at bounding box center [631, 342] width 547 height 518
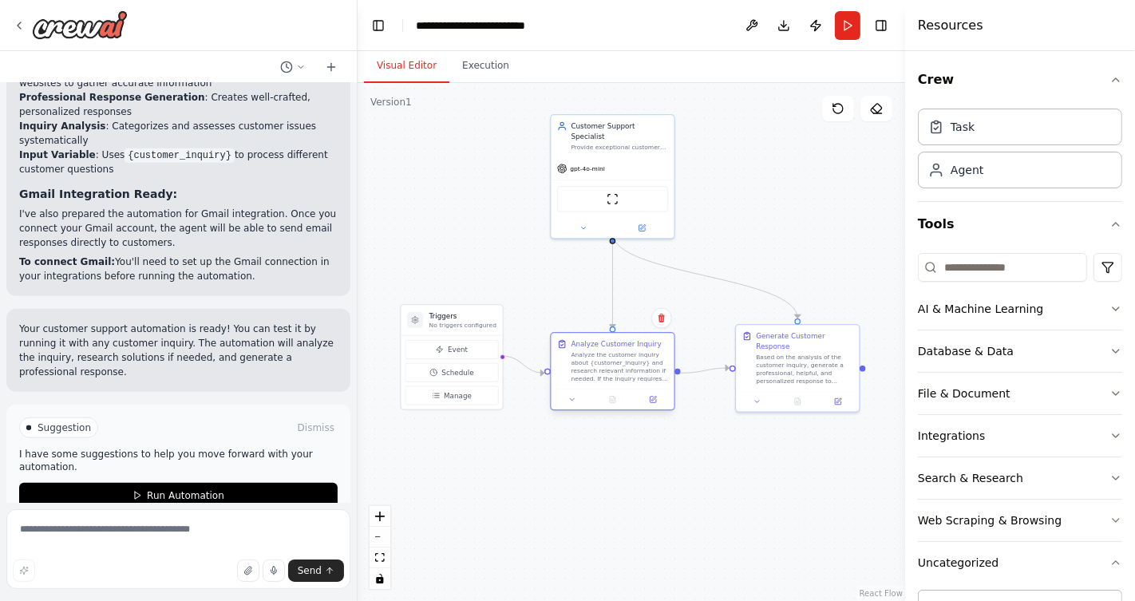
drag, startPoint x: 605, startPoint y: 330, endPoint x: 635, endPoint y: 358, distance: 40.7
click at [635, 358] on div "Analyze the customer inquiry about {customer_inquiry} and research relevant inf…" at bounding box center [619, 367] width 97 height 32
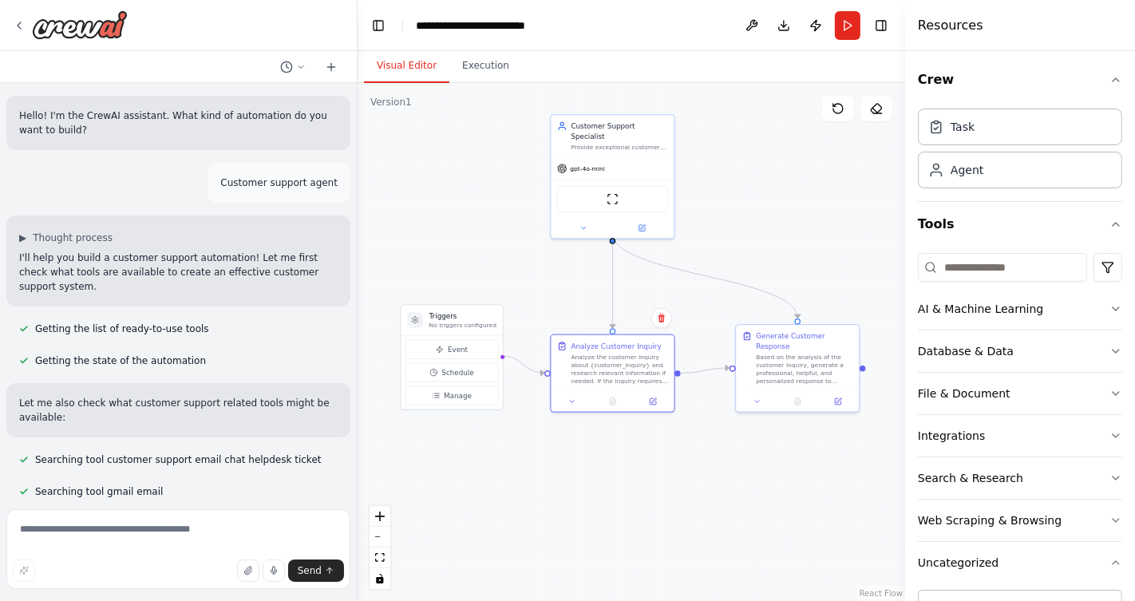
scroll to position [1297, 0]
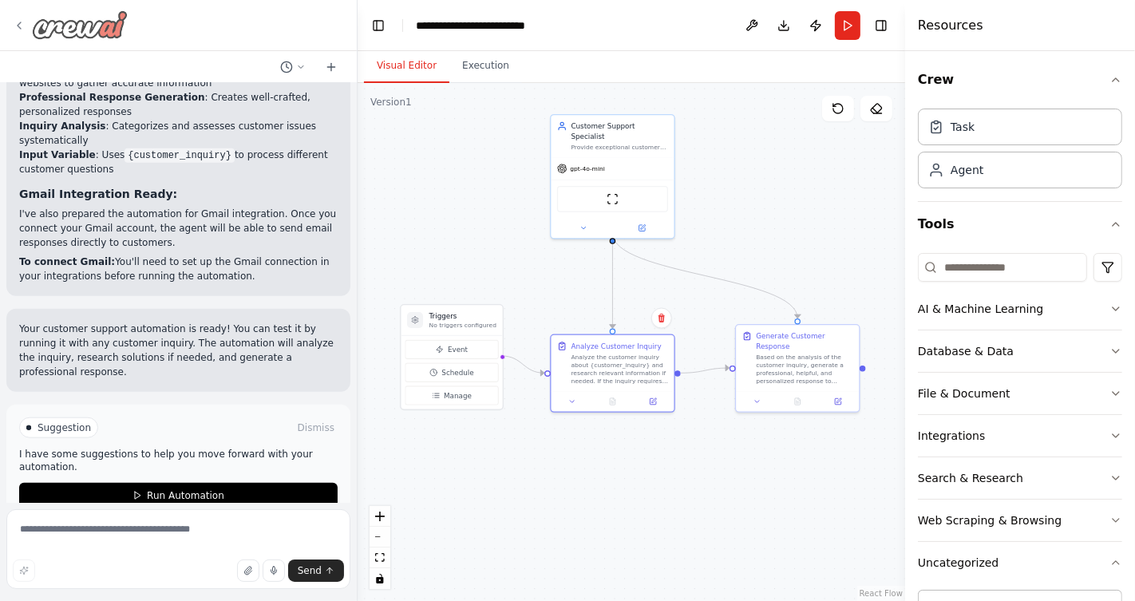
click at [19, 22] on icon at bounding box center [19, 25] width 13 height 13
